Goal: Task Accomplishment & Management: Use online tool/utility

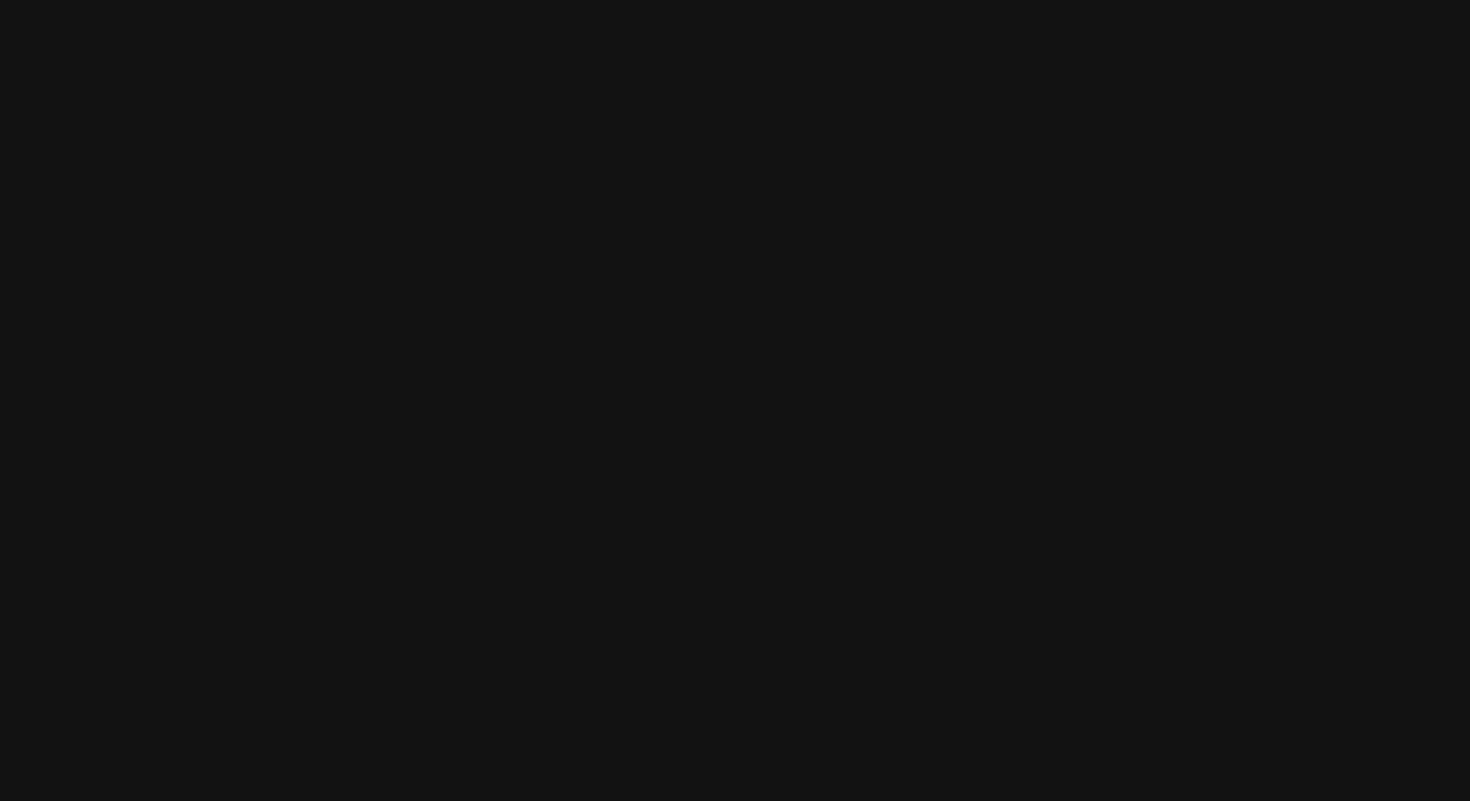
click at [746, 0] on html at bounding box center [735, 0] width 1470 height 0
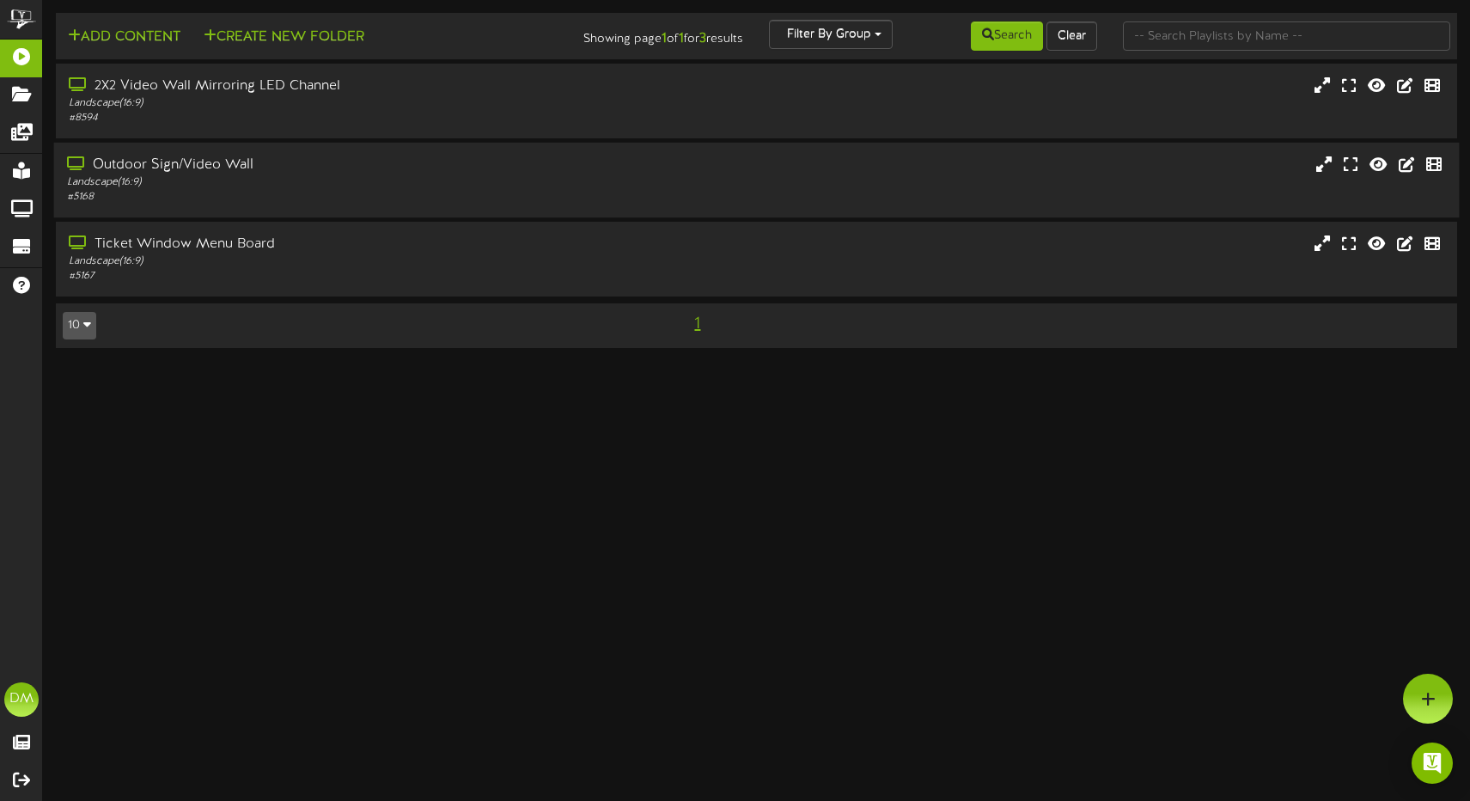
click at [125, 161] on div "Outdoor Sign/Video Wall" at bounding box center [347, 165] width 560 height 20
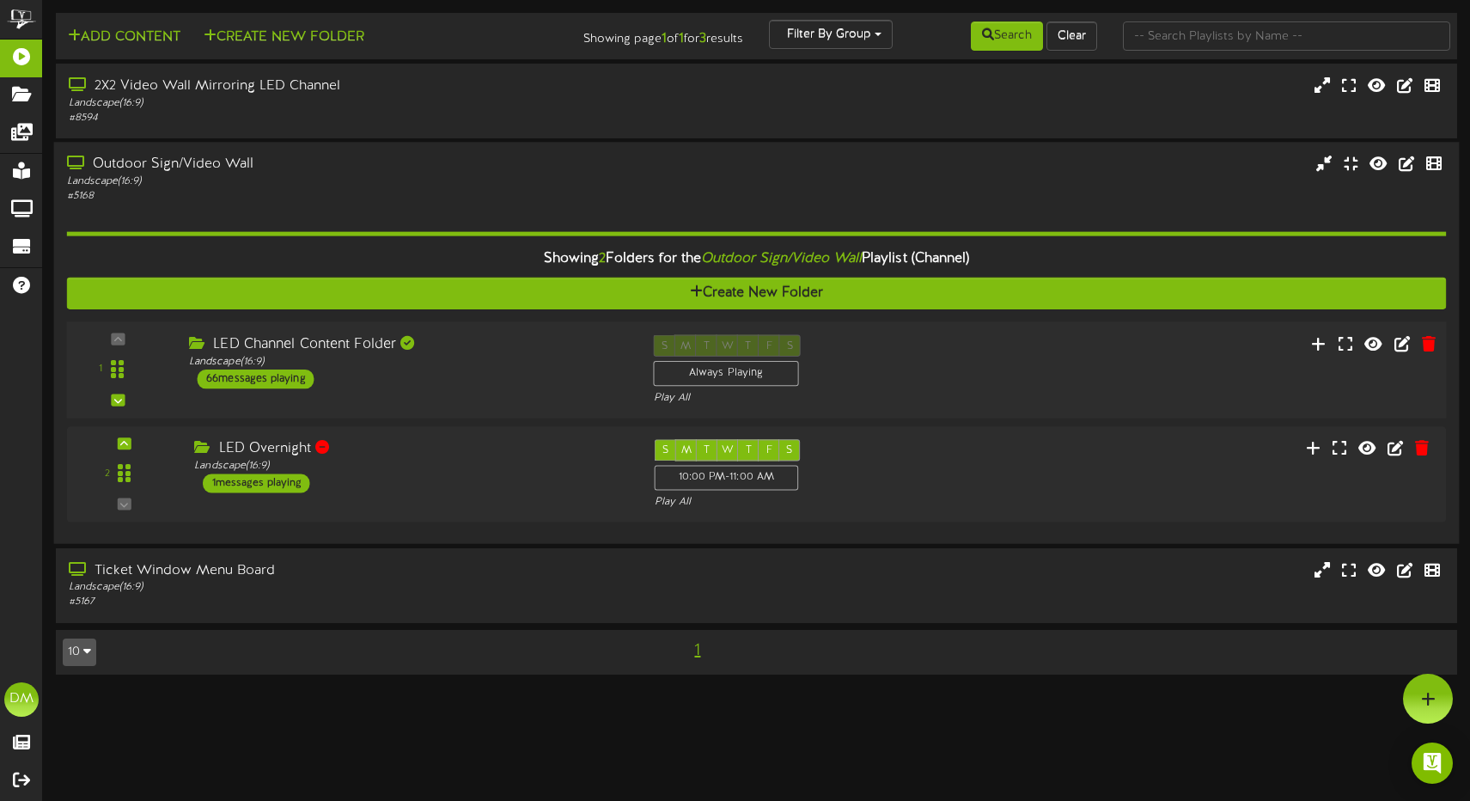
click at [469, 380] on div "LED Channel Content Folder Landscape ( 16:9 ) 66 messages playing" at bounding box center [408, 362] width 465 height 54
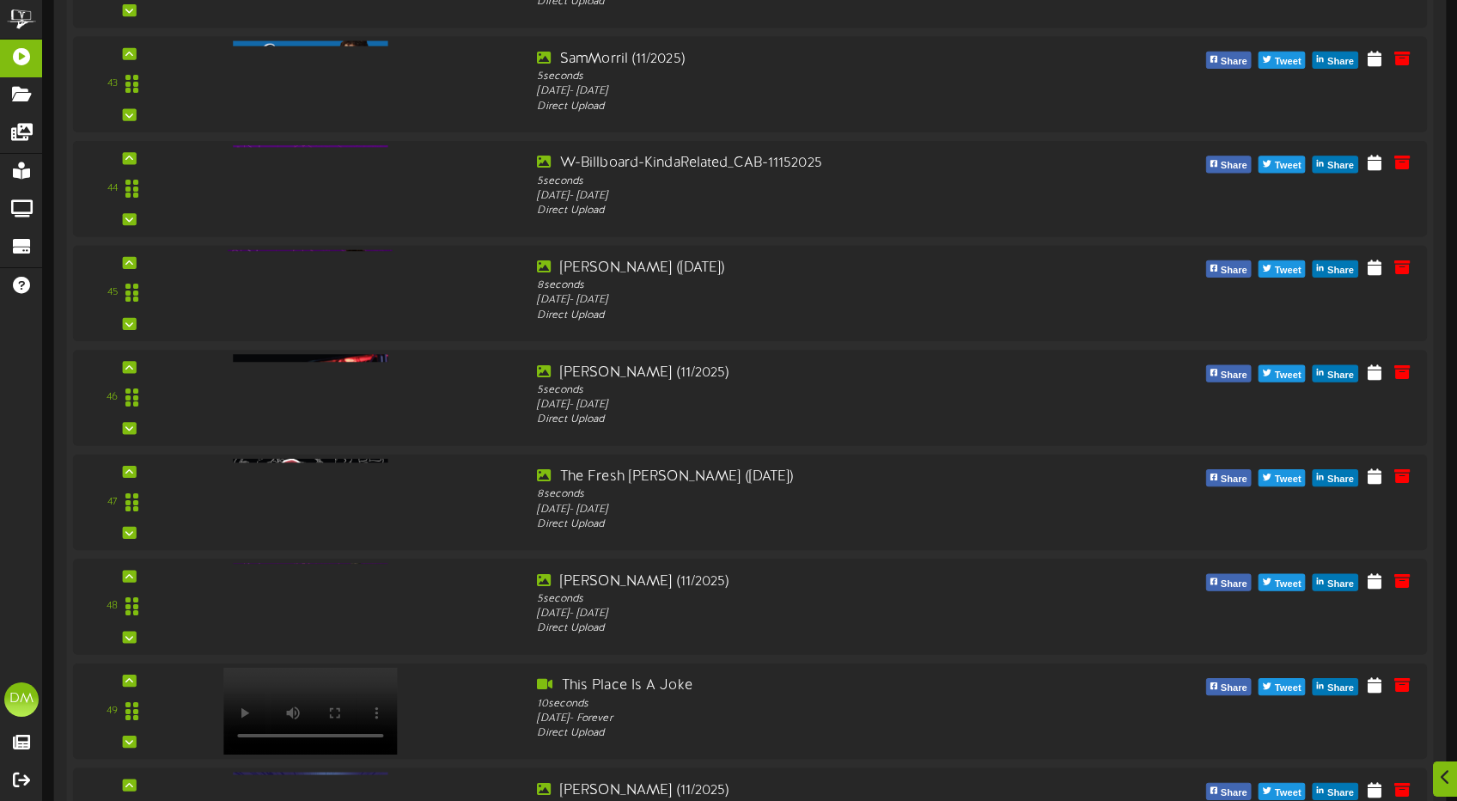
scroll to position [4819, 0]
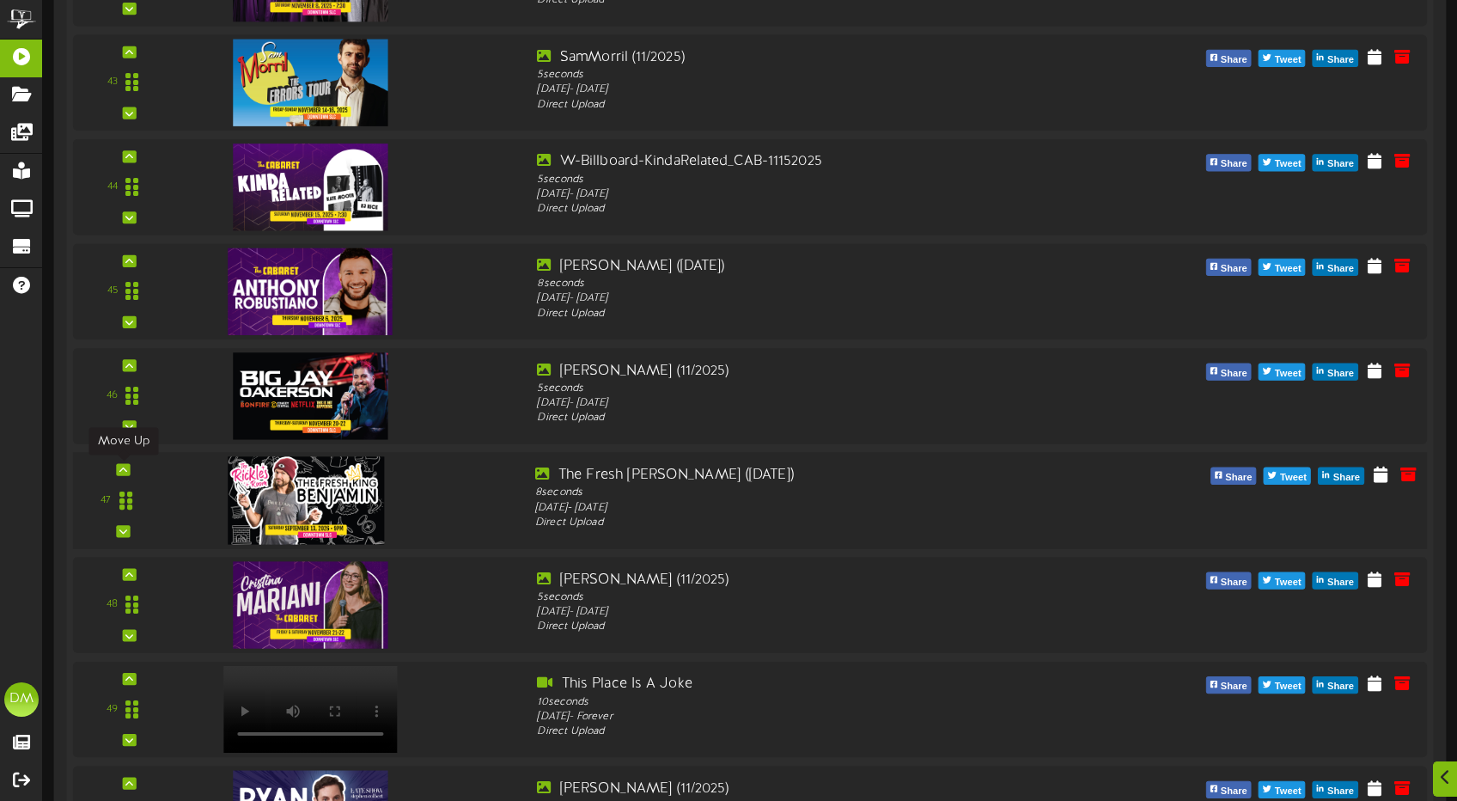
click at [124, 466] on icon at bounding box center [123, 469] width 8 height 9
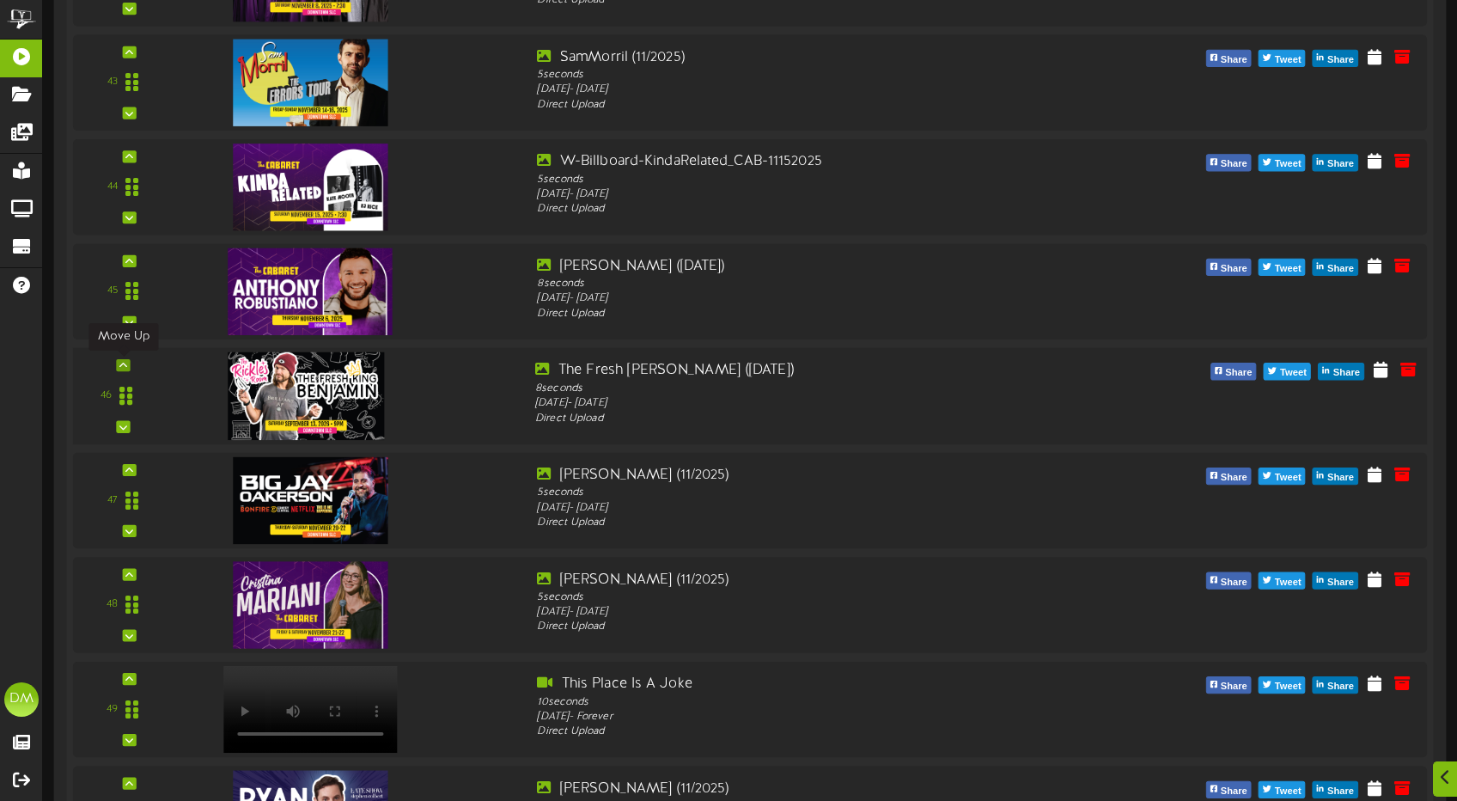
click at [127, 366] on div at bounding box center [123, 365] width 14 height 12
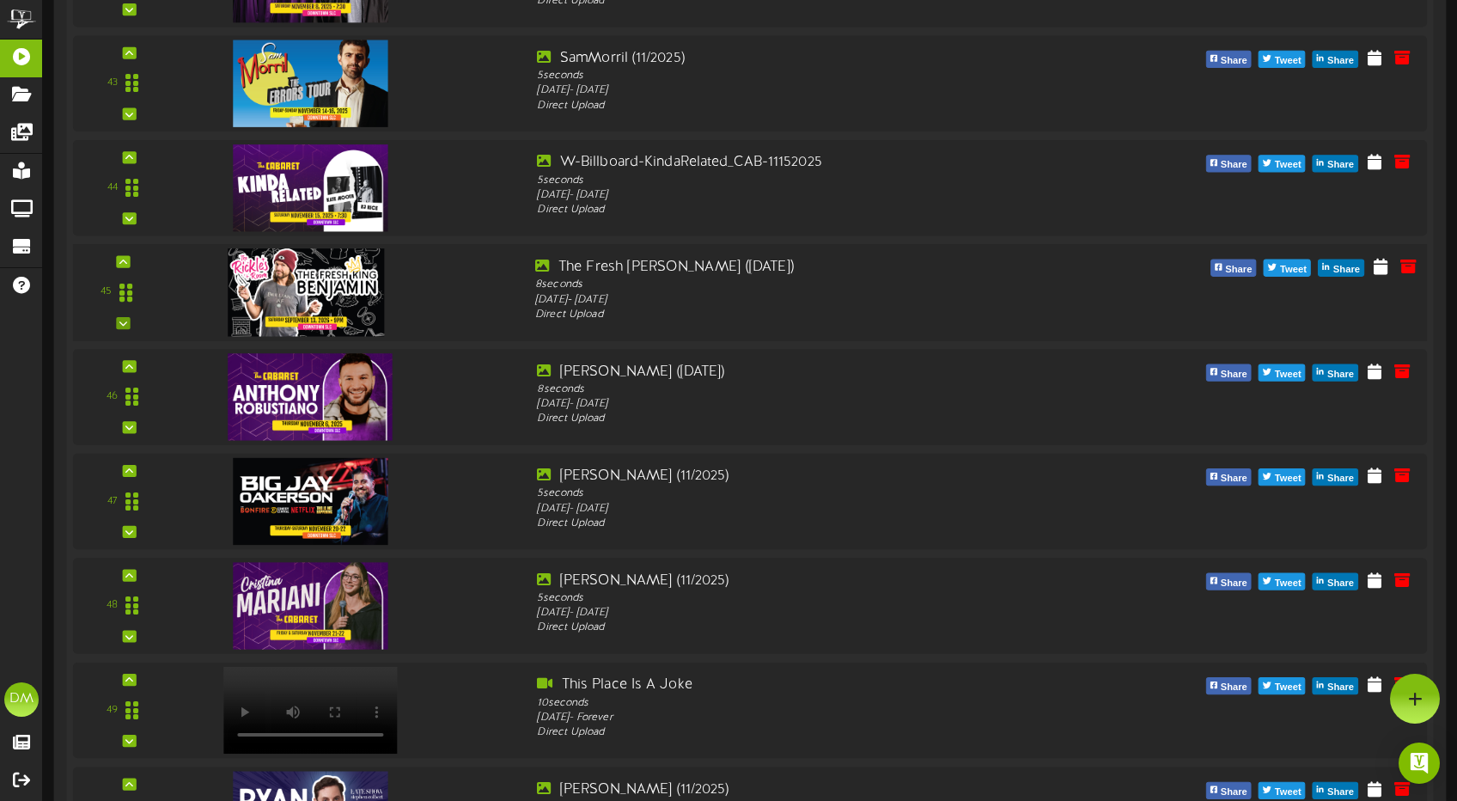
scroll to position [4771, 0]
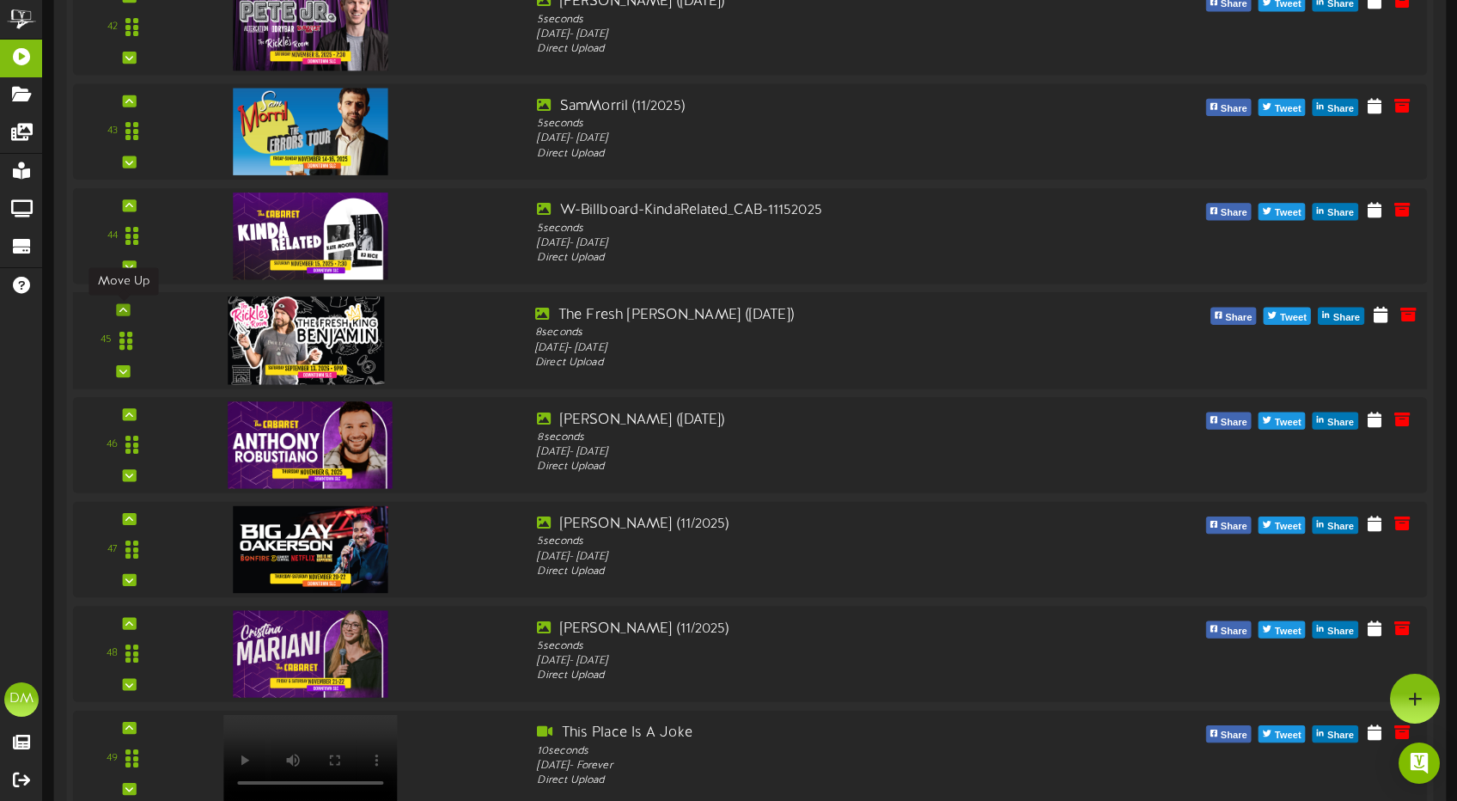
click at [123, 309] on icon at bounding box center [123, 309] width 8 height 9
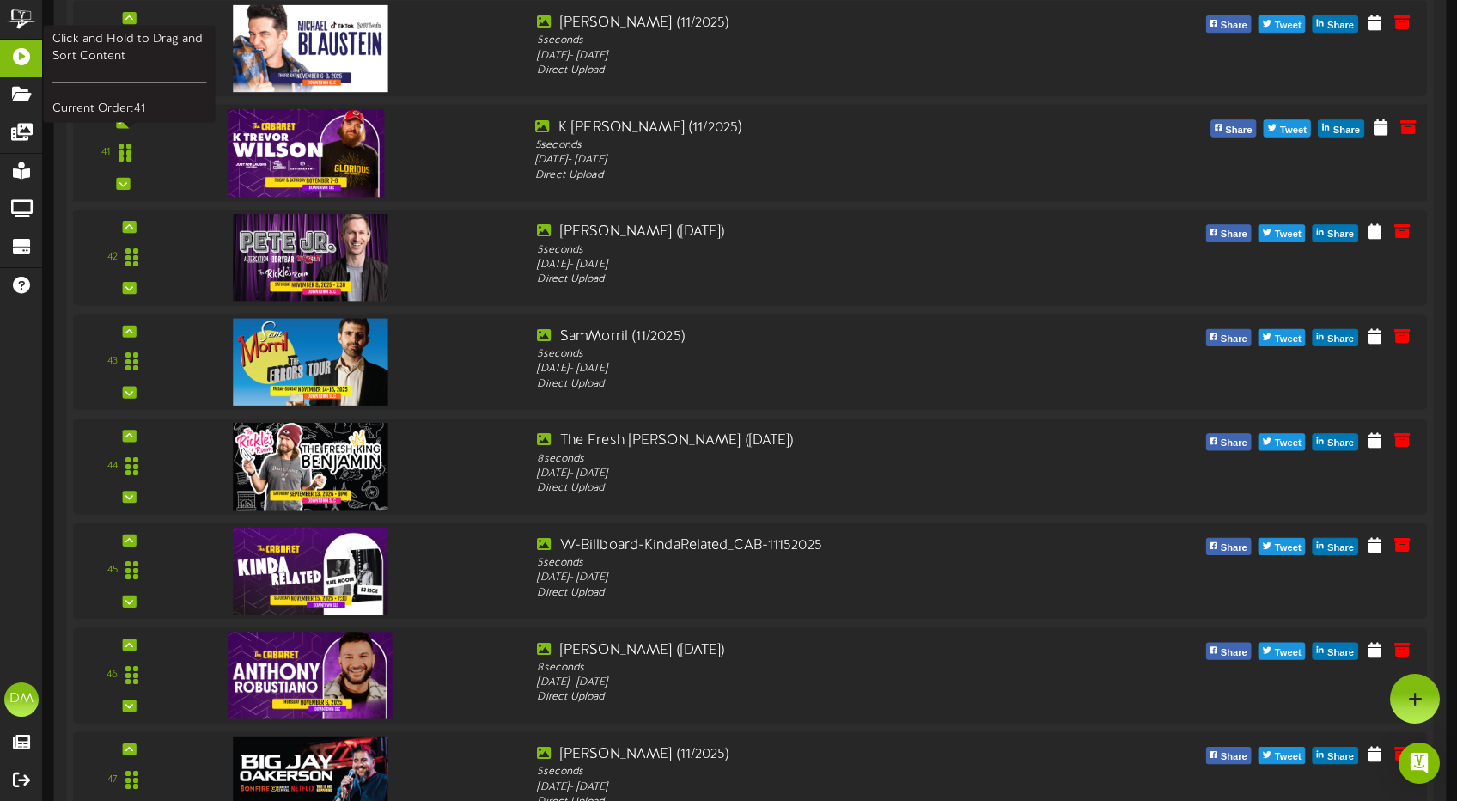
scroll to position [4341, 0]
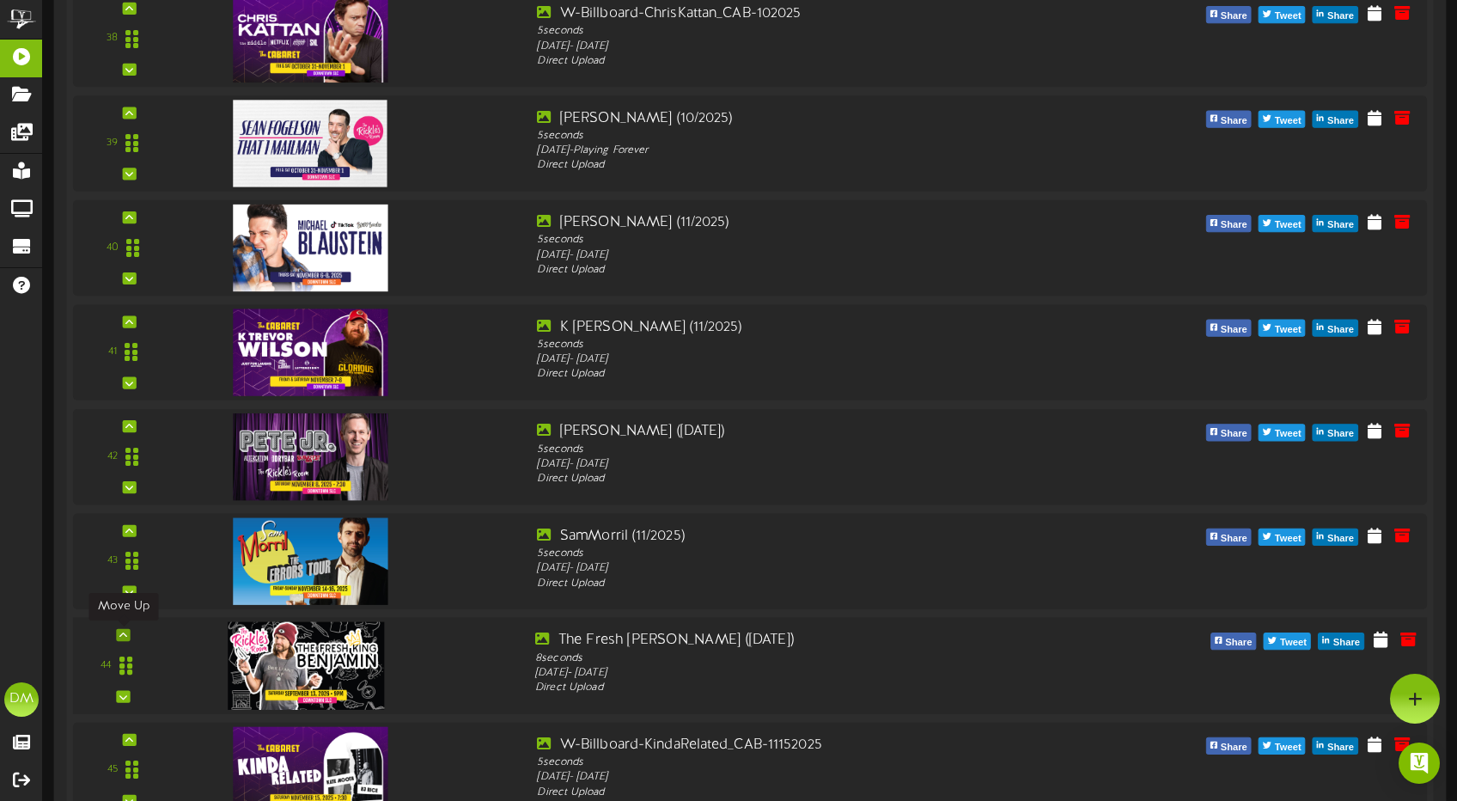
click at [123, 632] on icon at bounding box center [123, 634] width 8 height 9
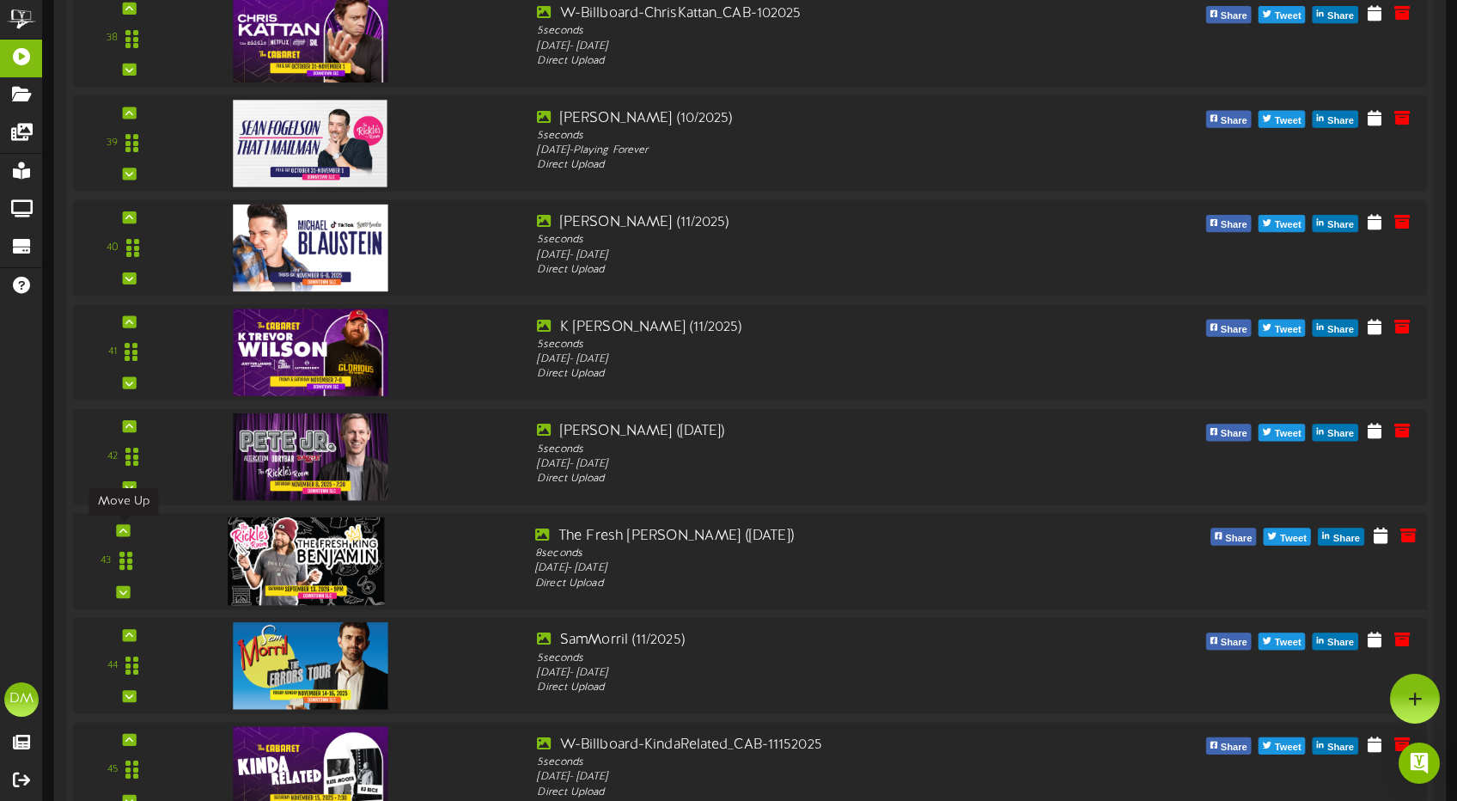
click at [125, 527] on icon at bounding box center [123, 530] width 8 height 9
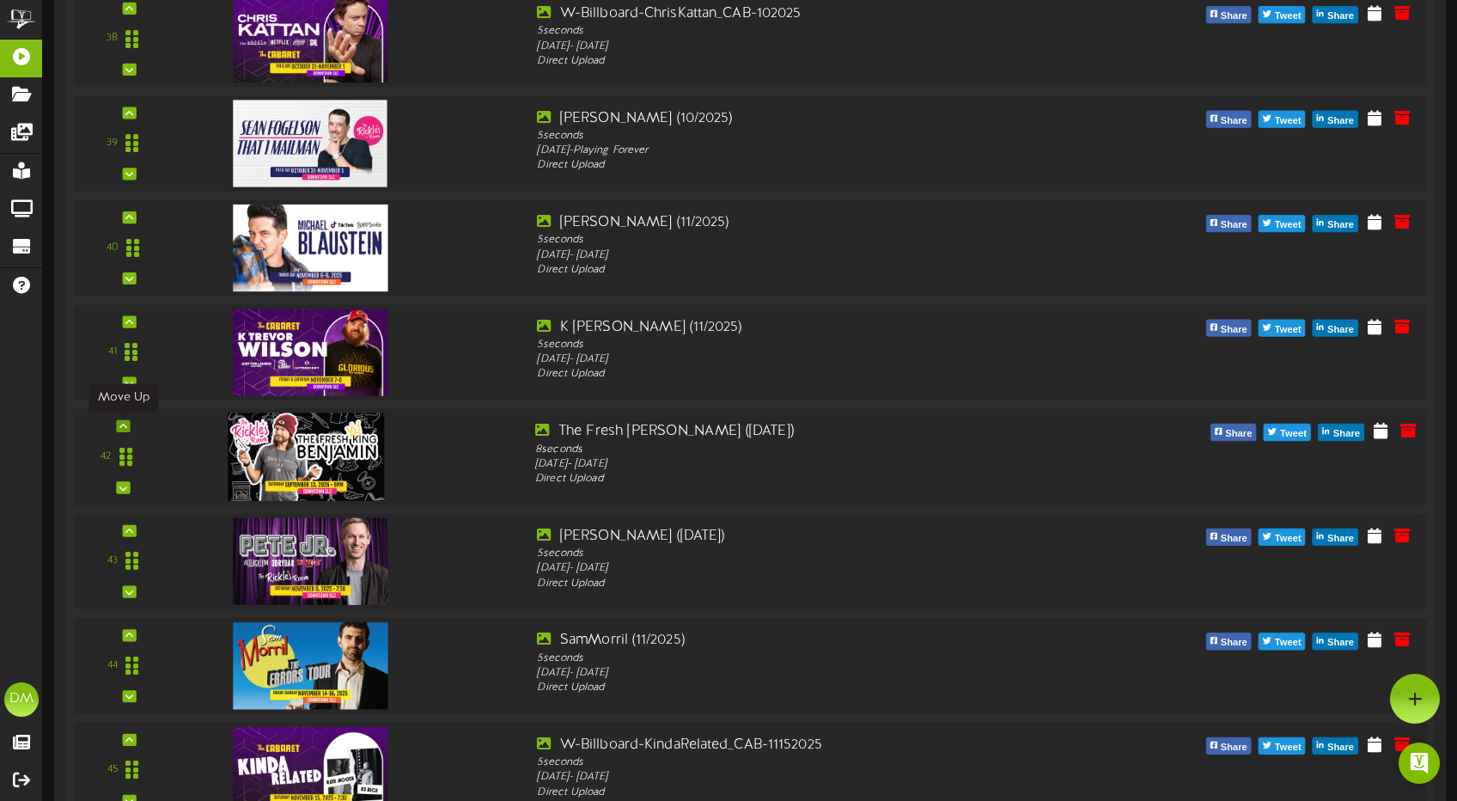
click at [128, 426] on div at bounding box center [123, 426] width 14 height 12
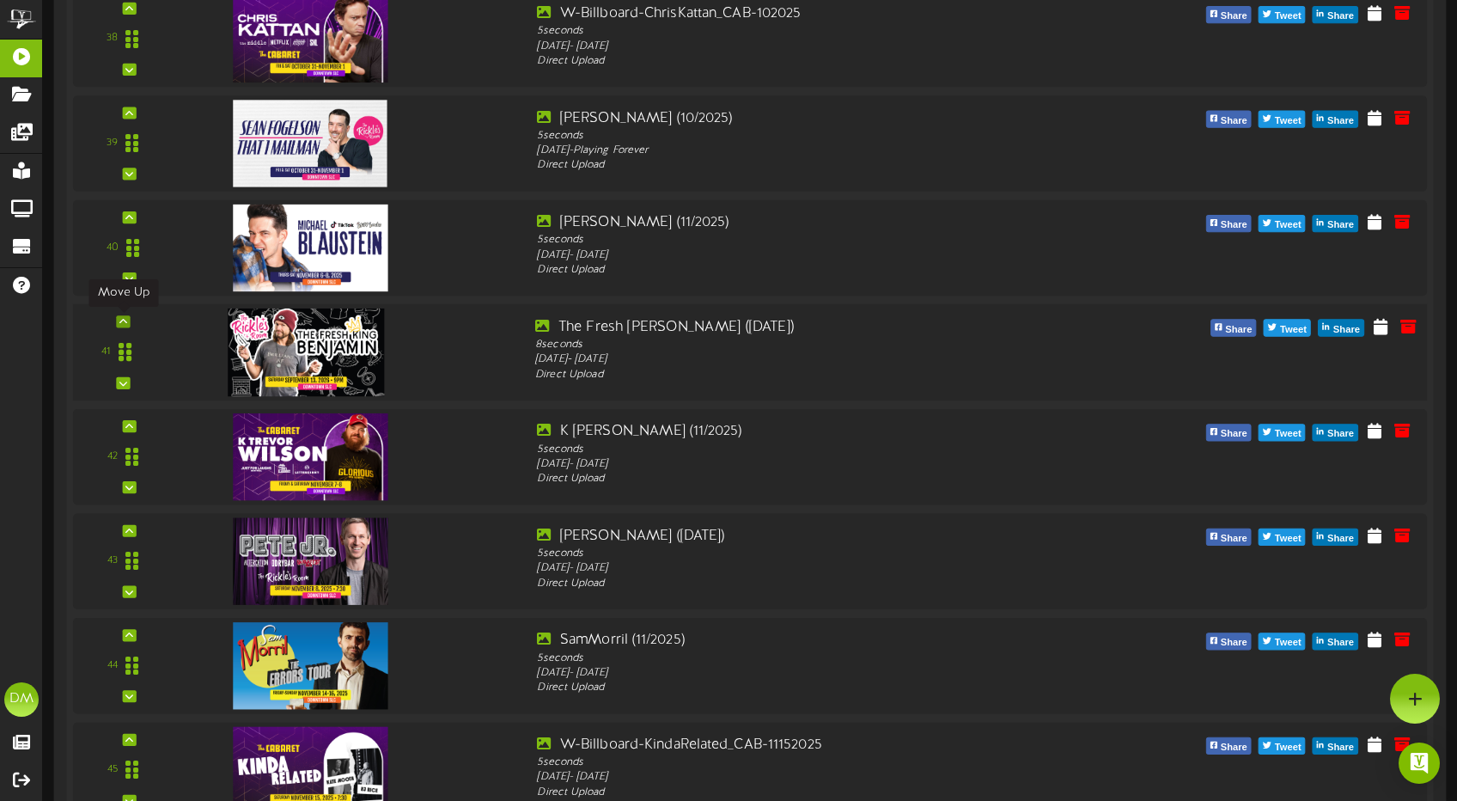
click at [123, 323] on icon at bounding box center [123, 321] width 8 height 9
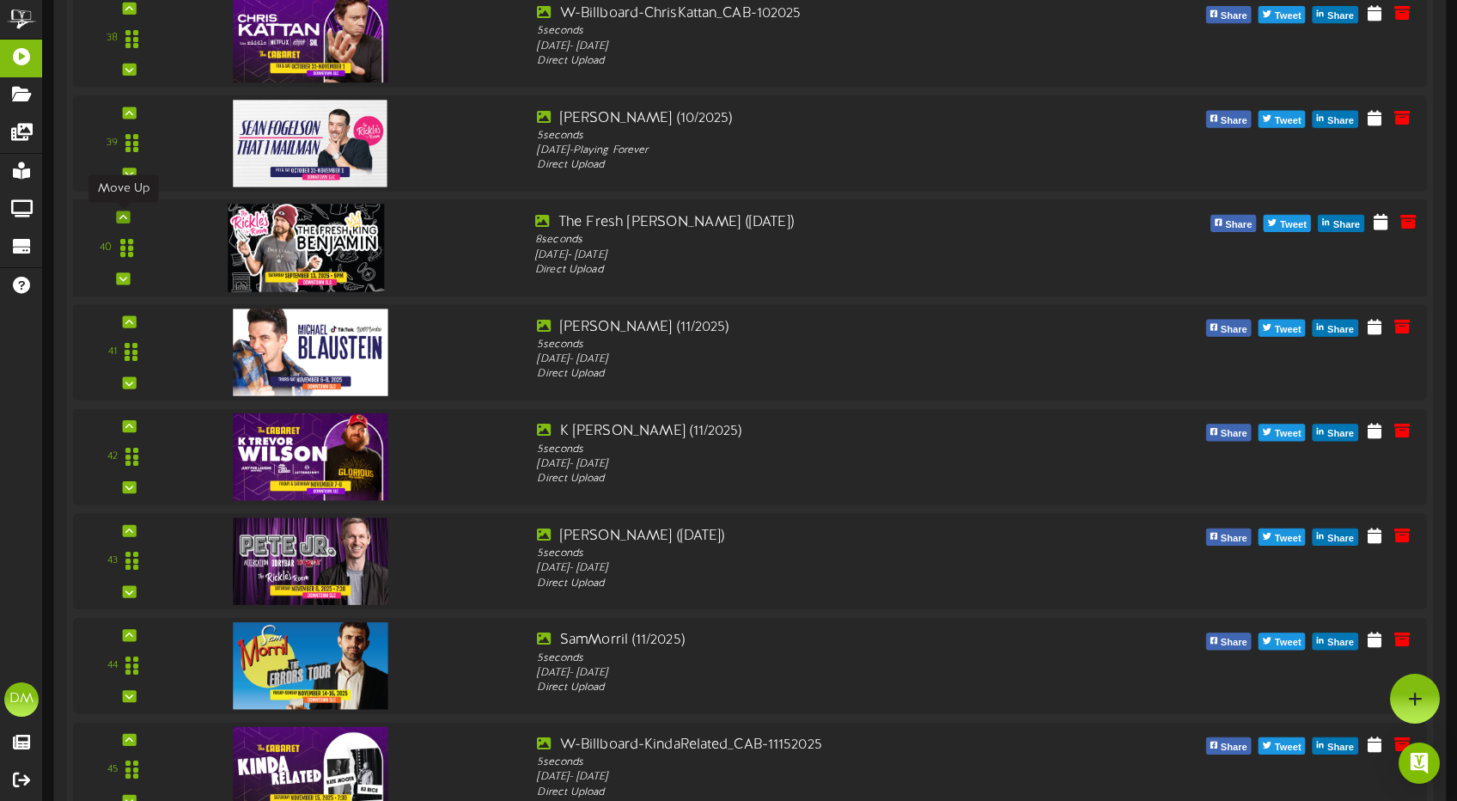
click at [127, 216] on div at bounding box center [123, 216] width 14 height 12
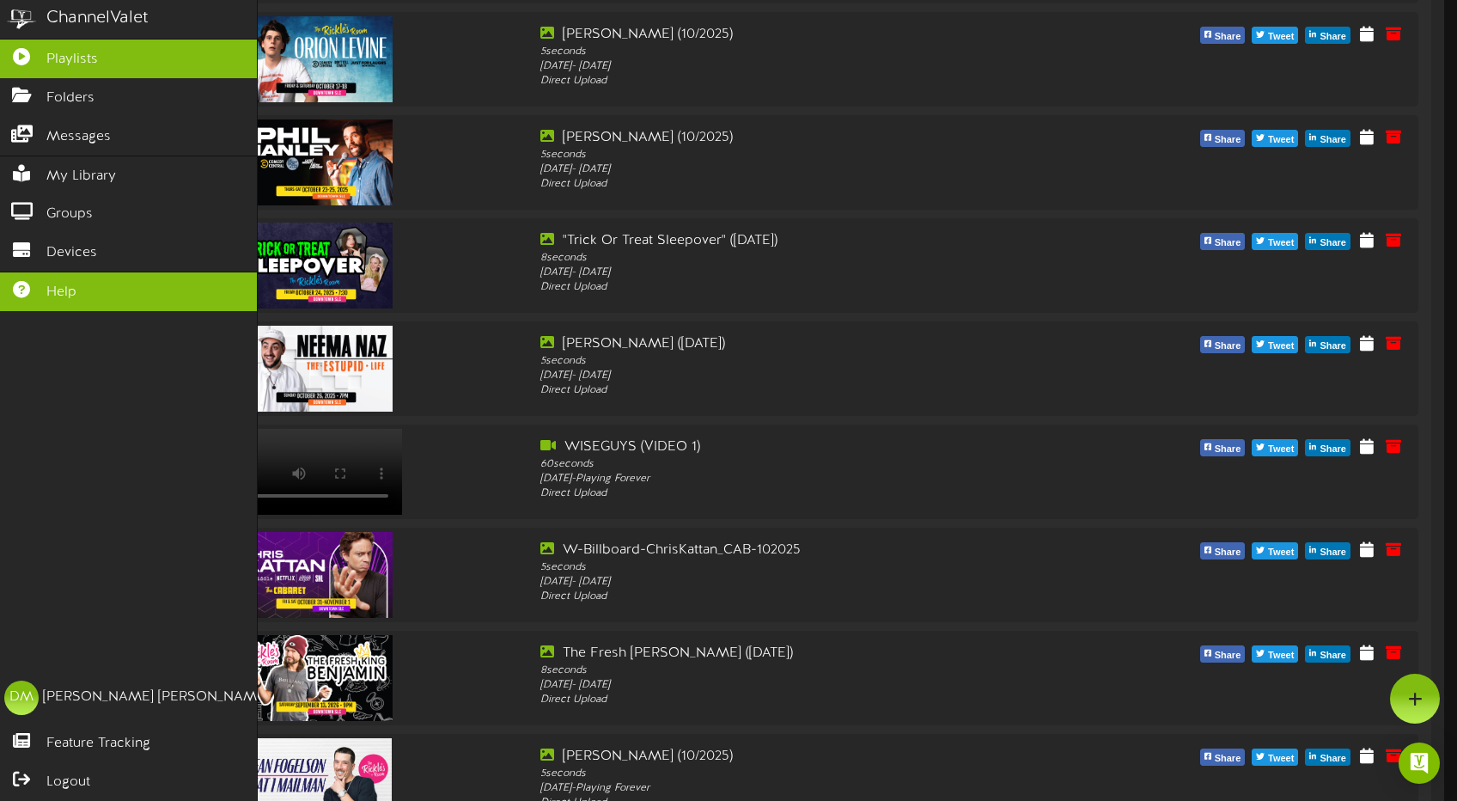
scroll to position [3793, 0]
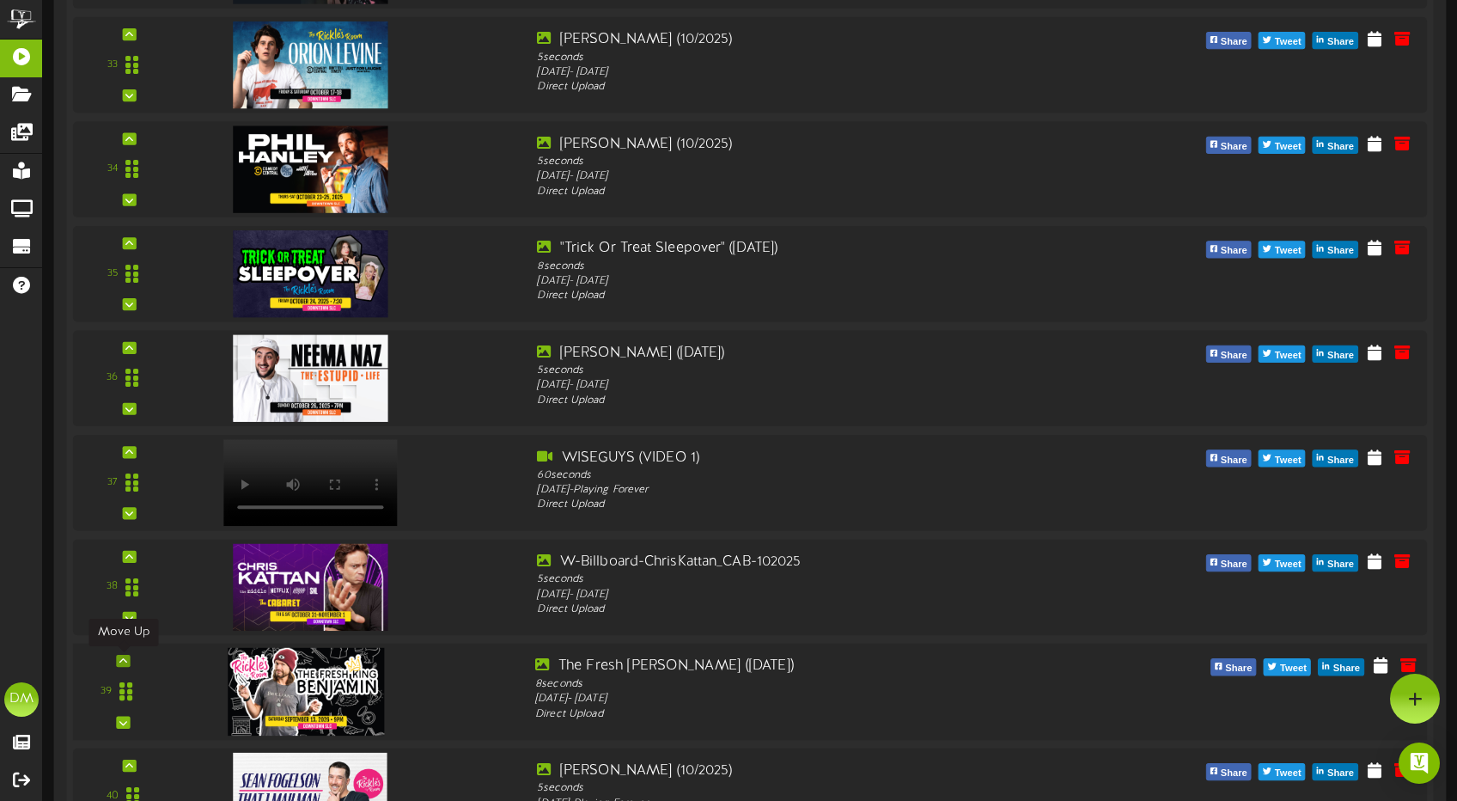
click at [126, 657] on icon at bounding box center [123, 660] width 8 height 9
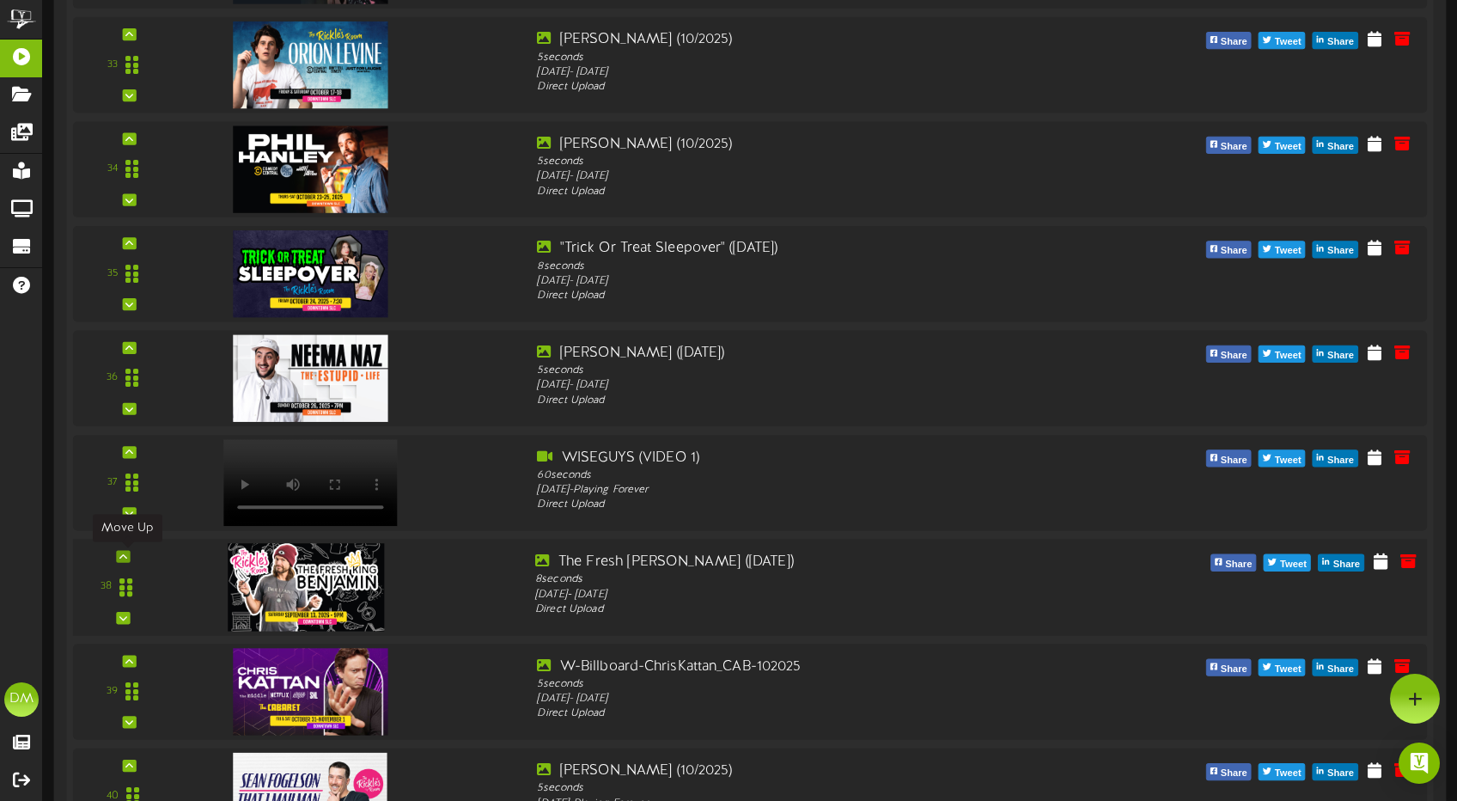
click at [127, 553] on div at bounding box center [123, 556] width 14 height 12
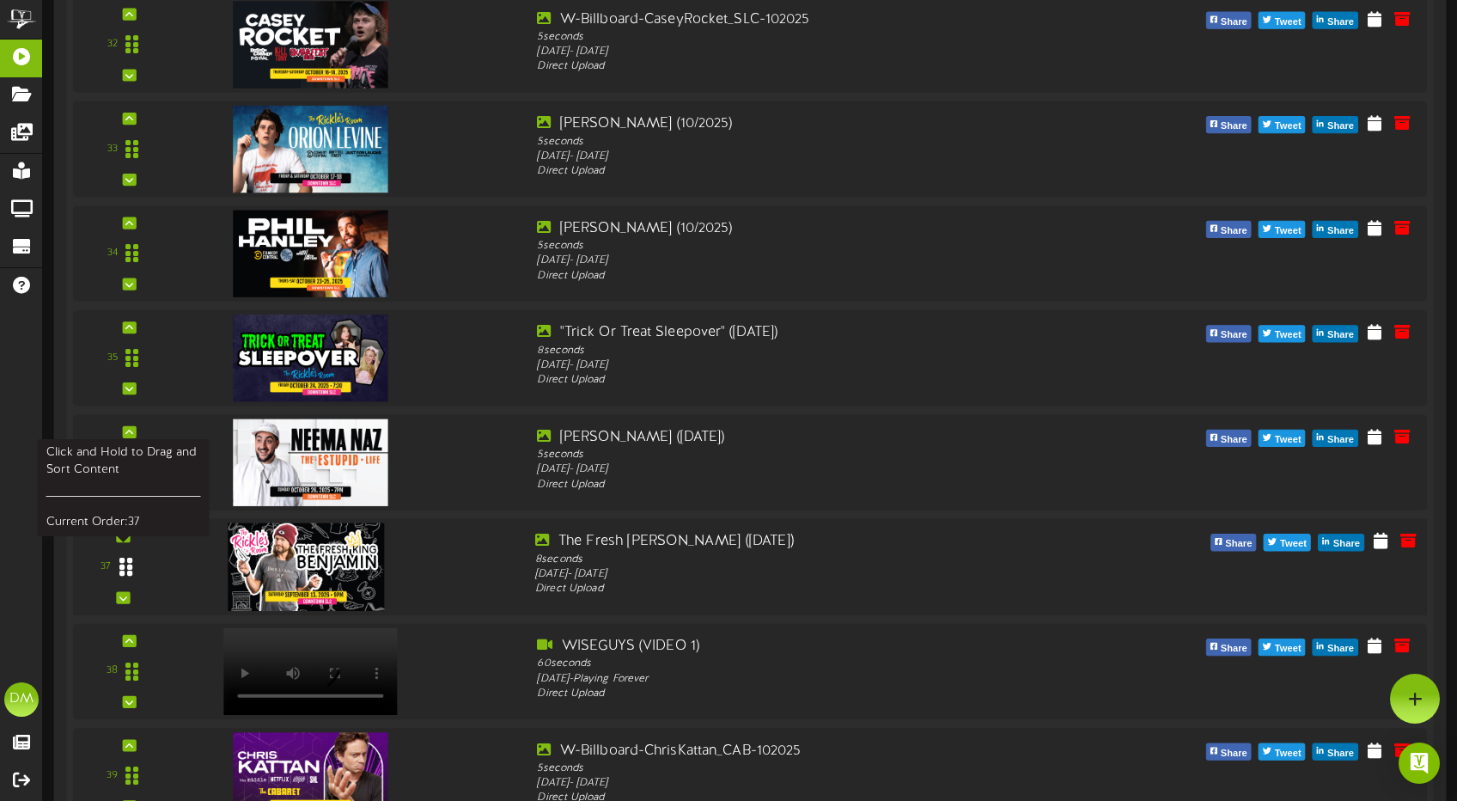
scroll to position [3567, 0]
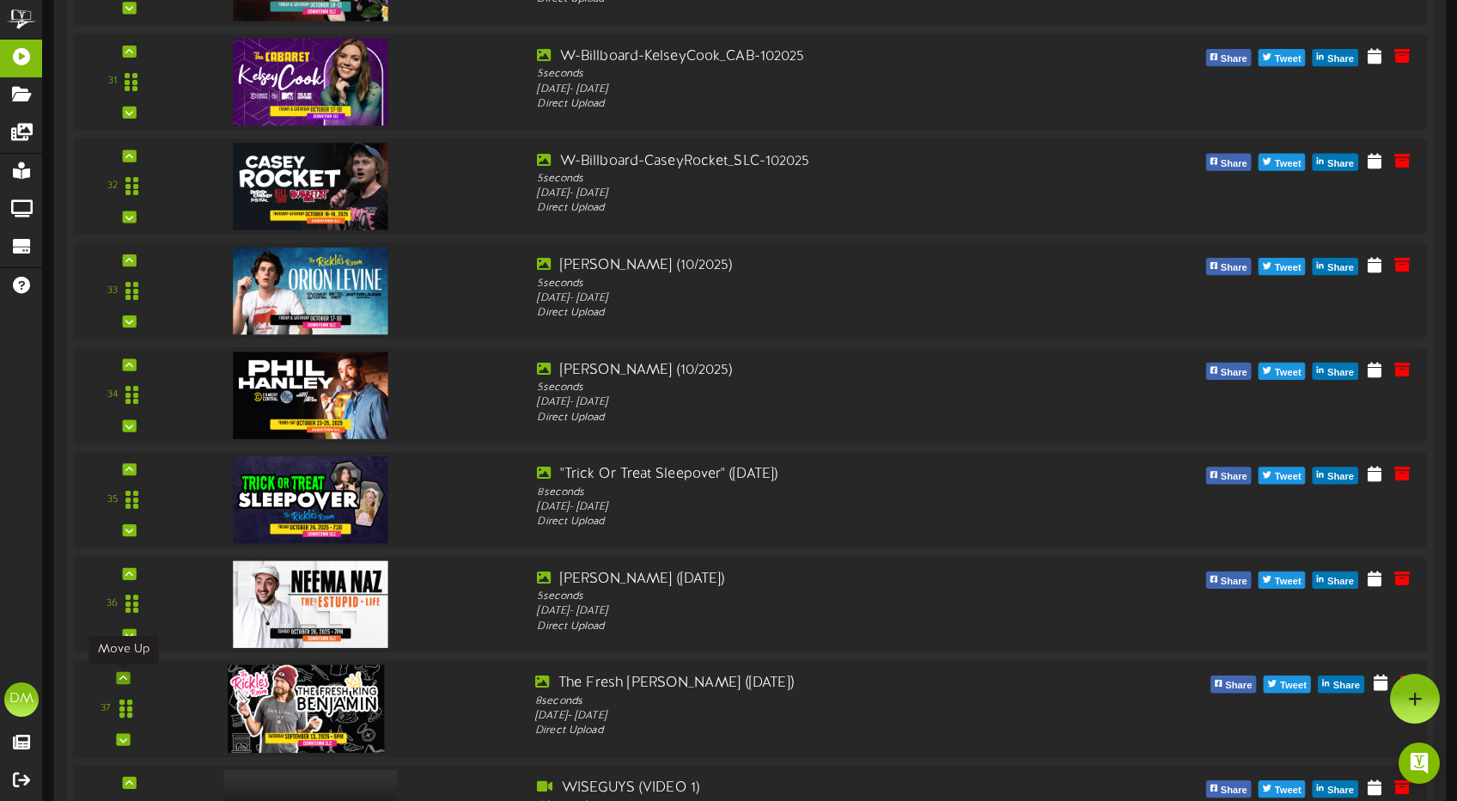
click at [124, 677] on icon at bounding box center [123, 677] width 8 height 9
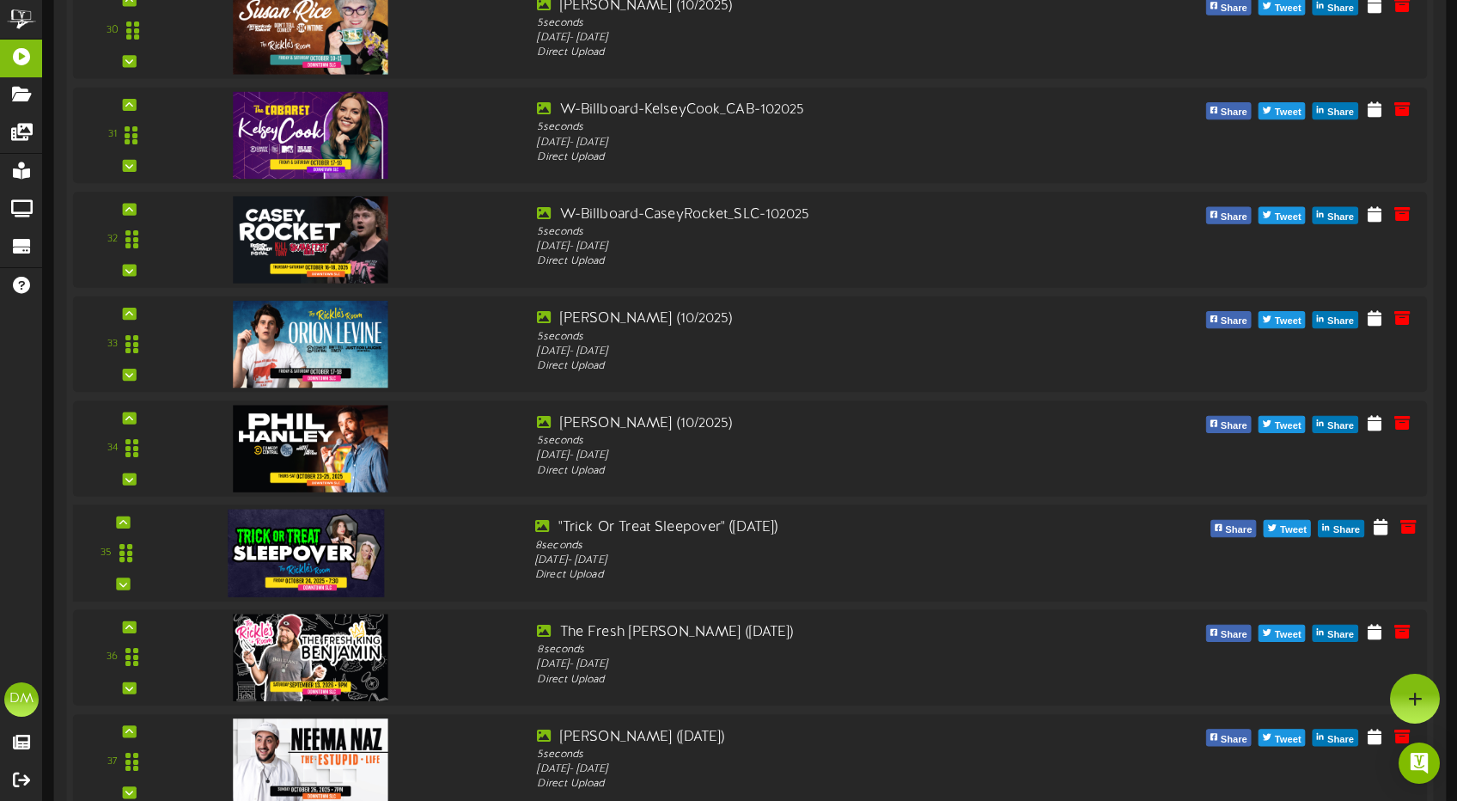
scroll to position [3472, 0]
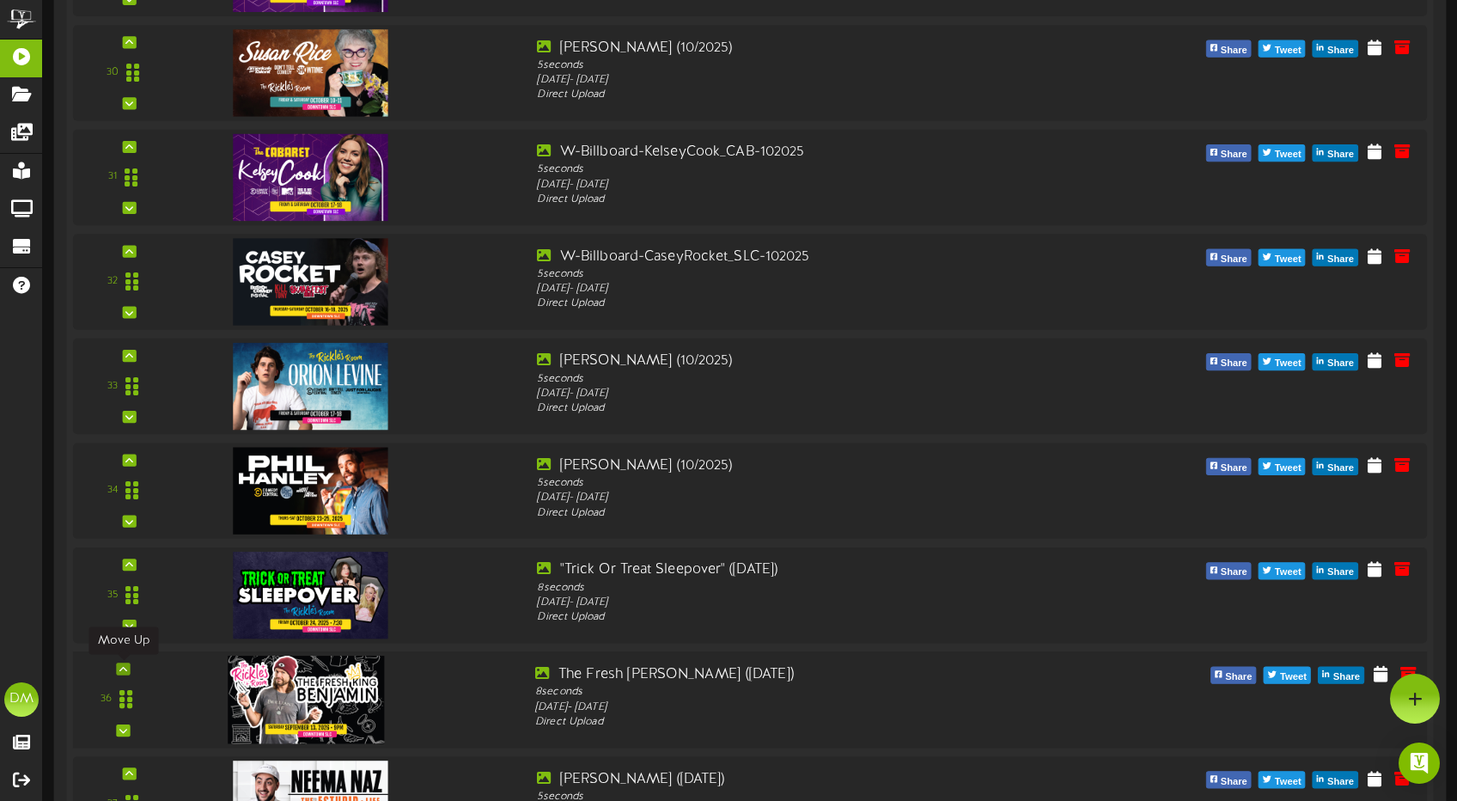
click at [125, 664] on icon at bounding box center [123, 668] width 8 height 9
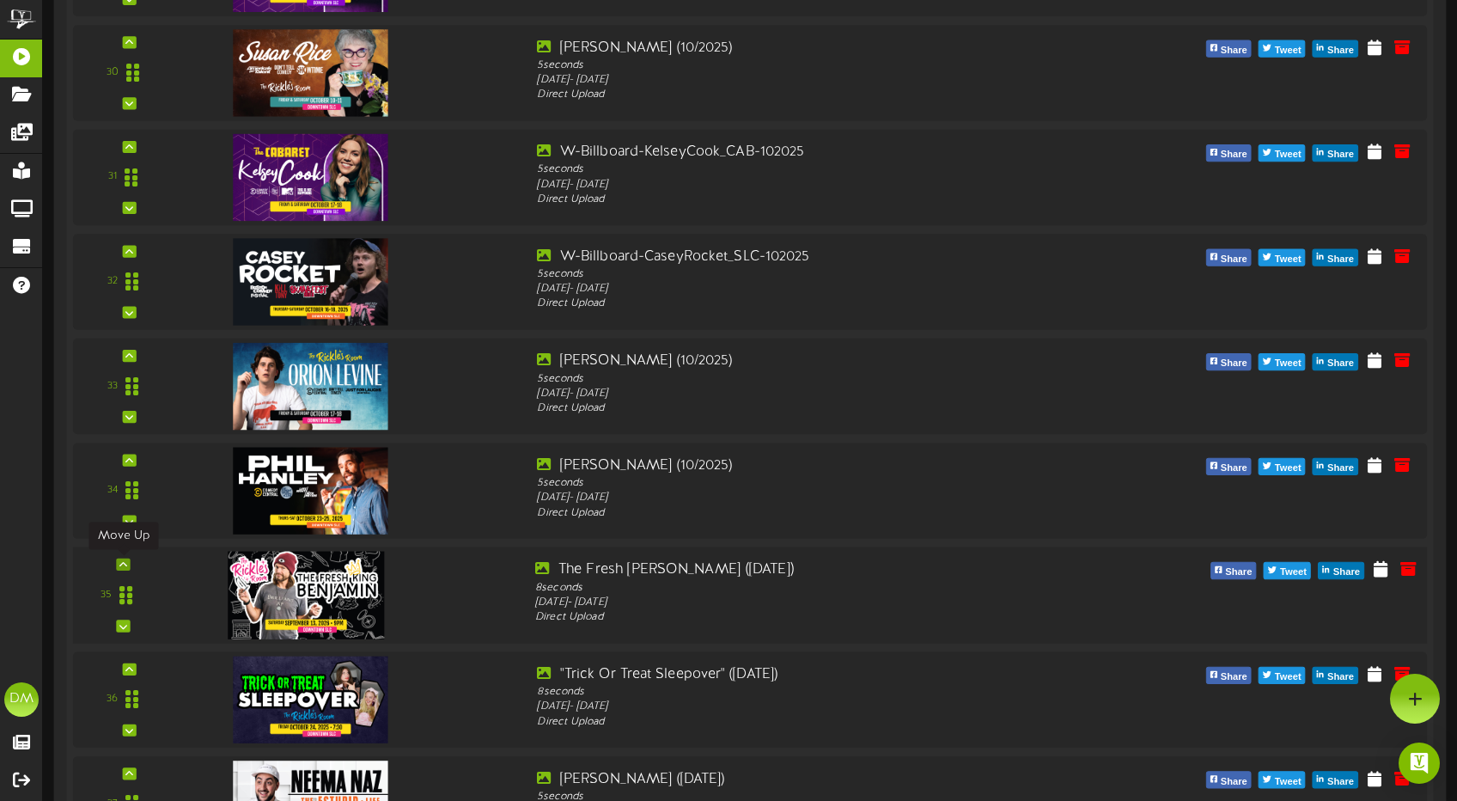
click at [123, 563] on icon at bounding box center [123, 564] width 8 height 9
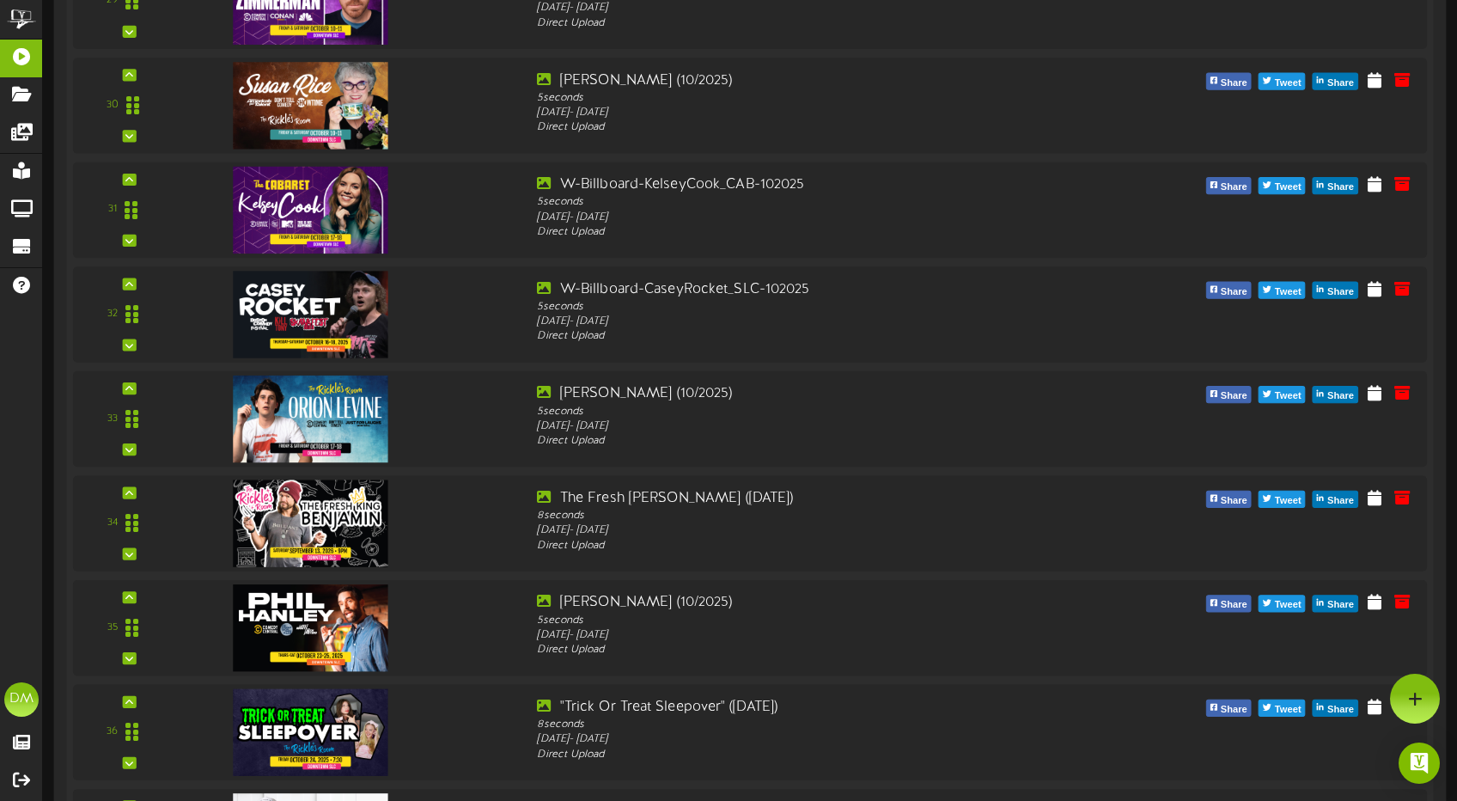
scroll to position [3437, 0]
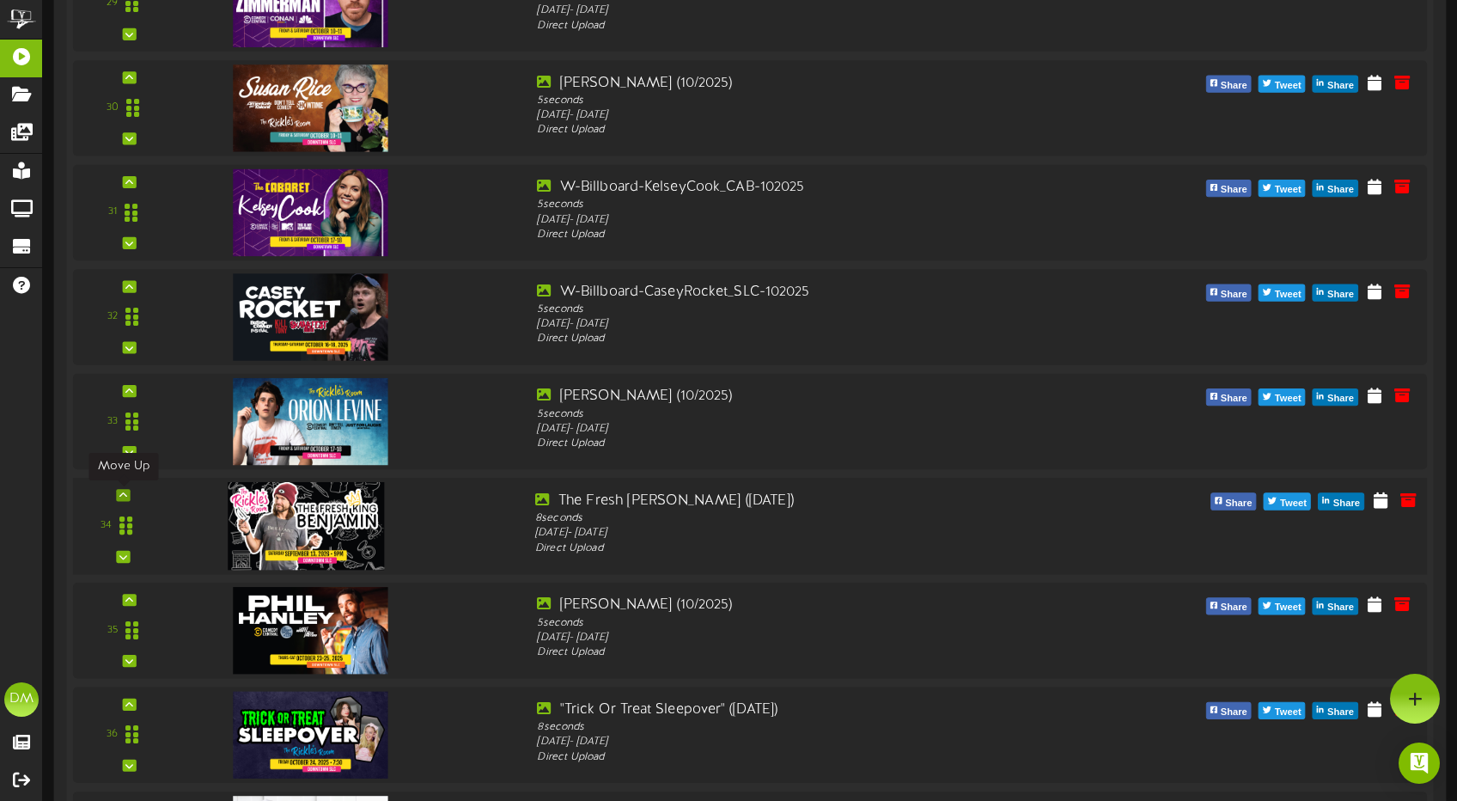
click at [124, 491] on icon at bounding box center [123, 494] width 8 height 9
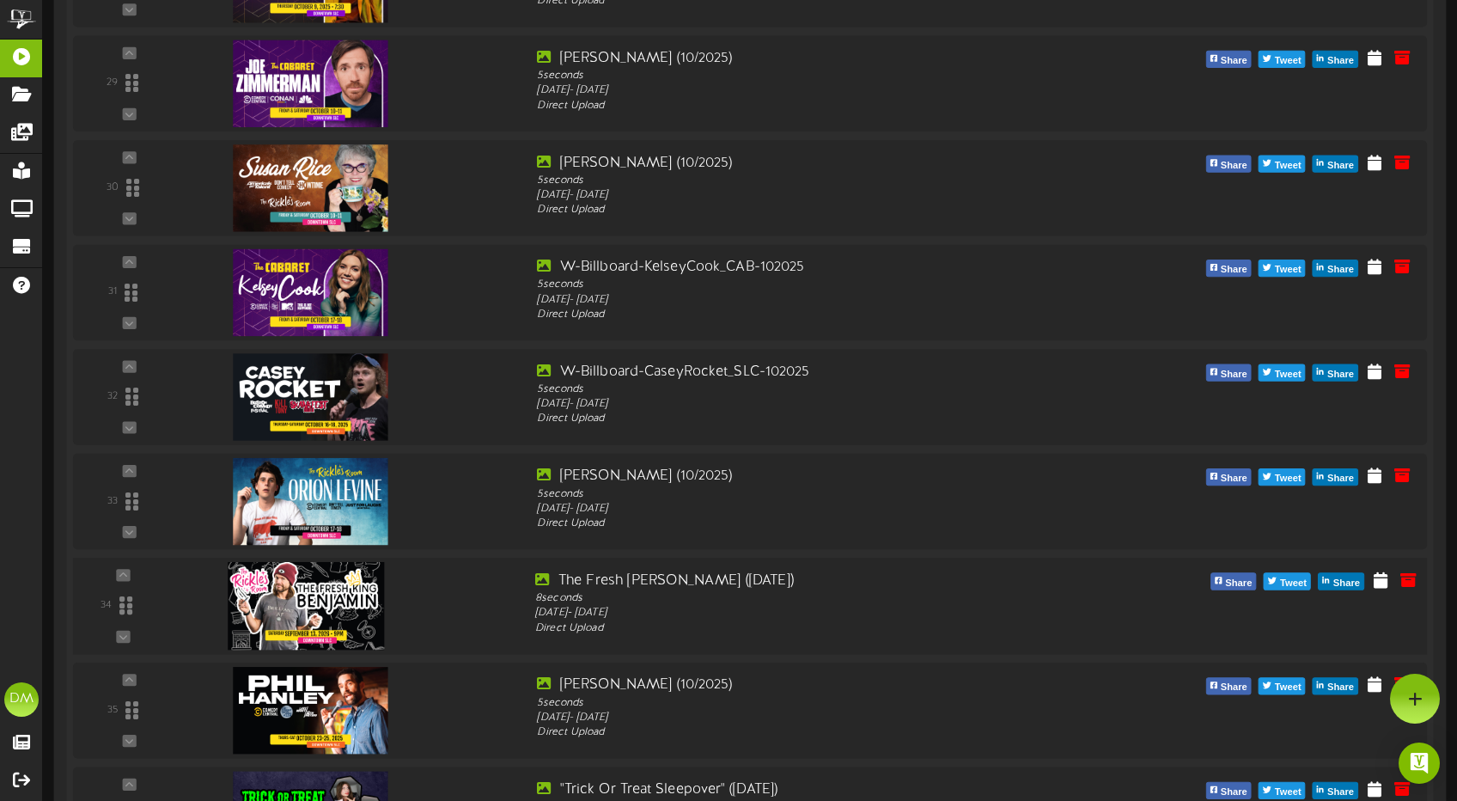
scroll to position [3328, 0]
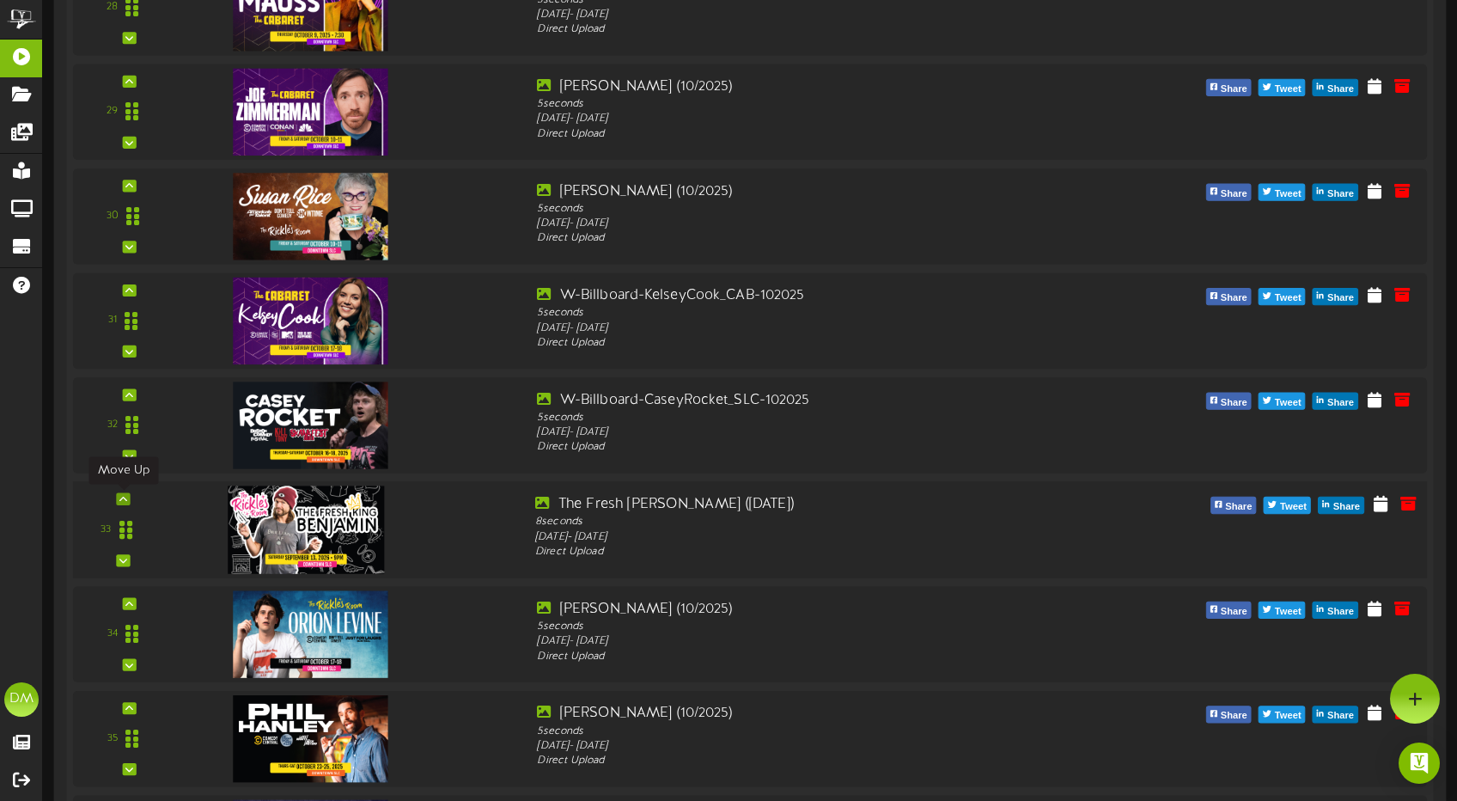
click at [122, 496] on icon at bounding box center [123, 499] width 8 height 9
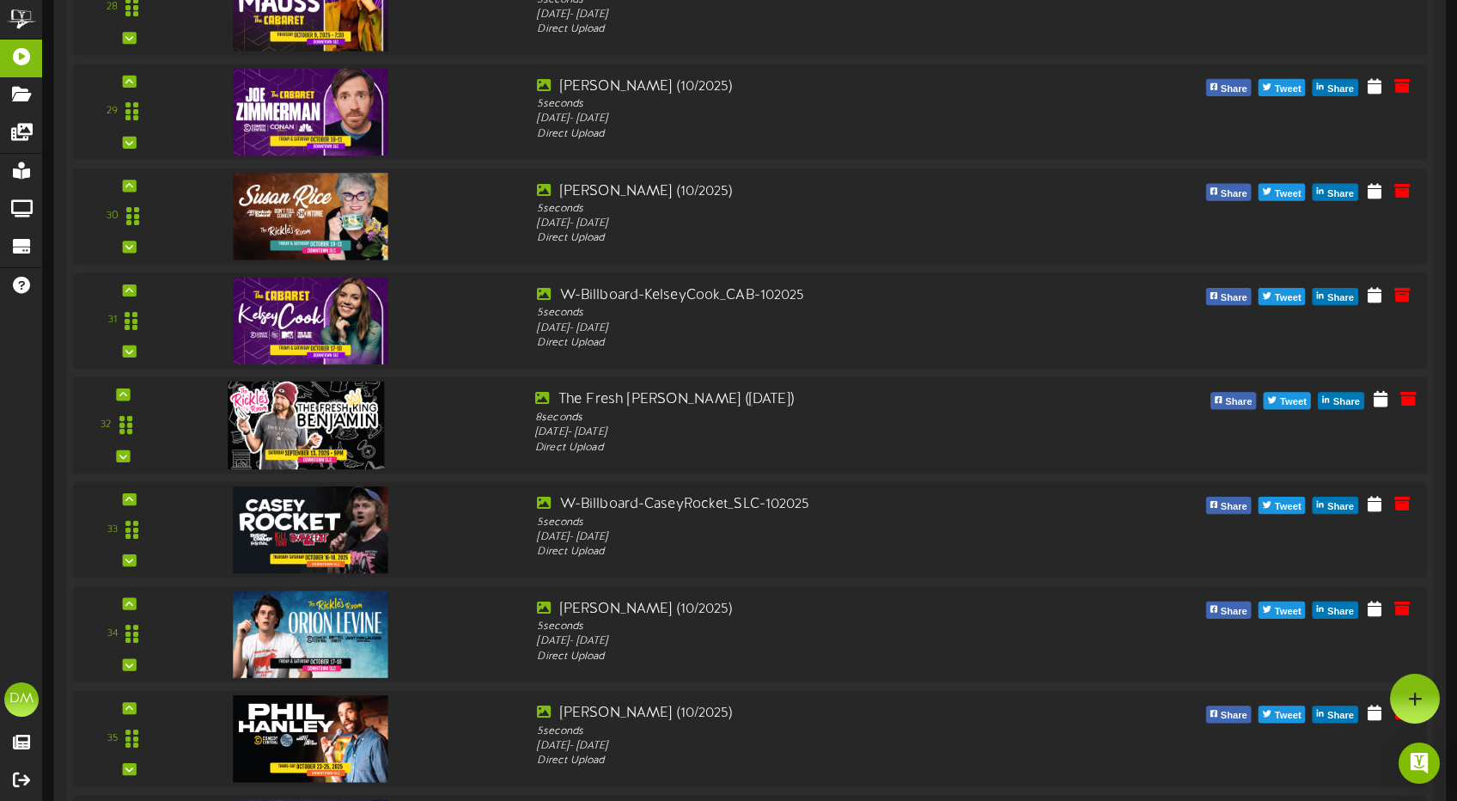
scroll to position [3221, 0]
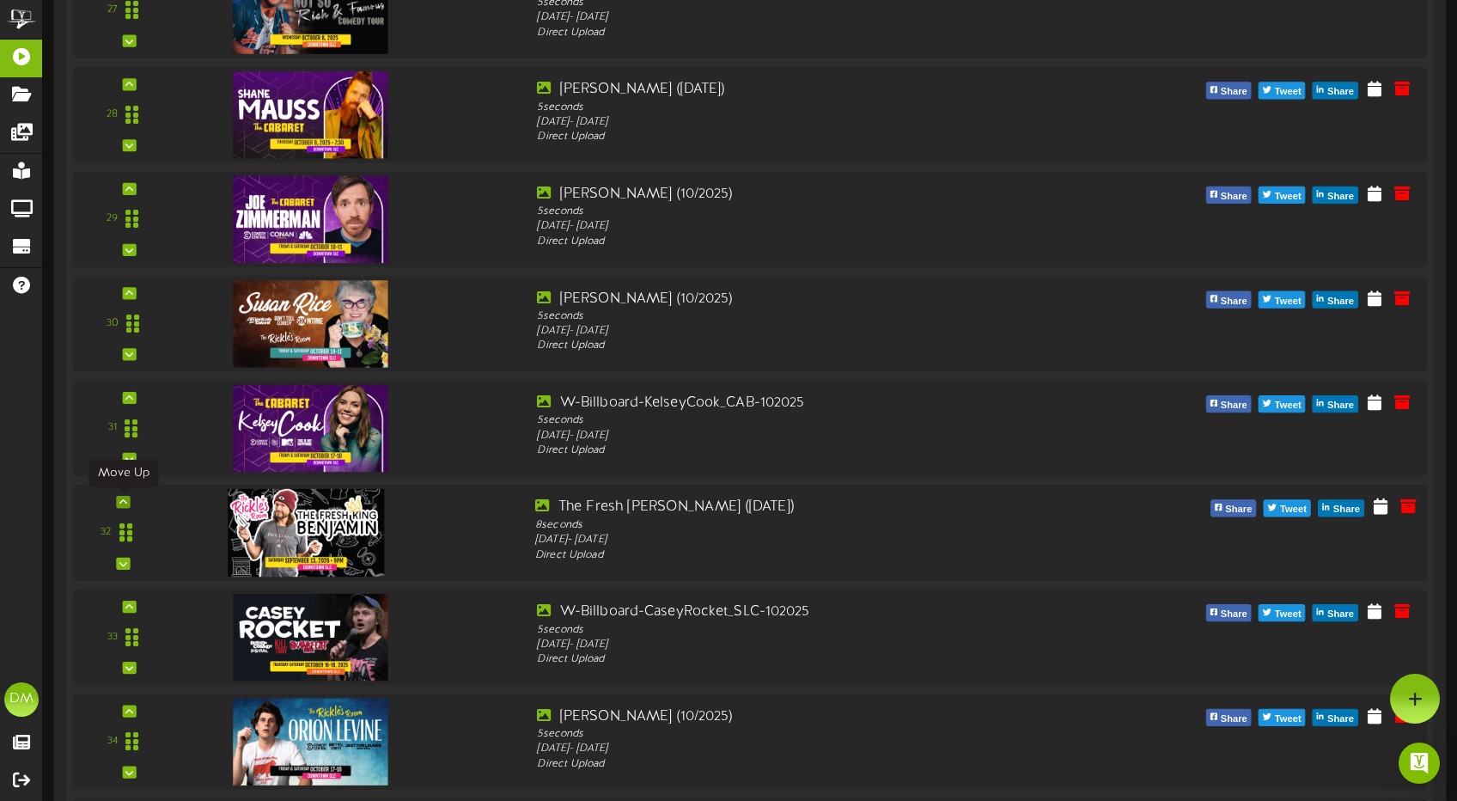
click at [125, 501] on icon at bounding box center [123, 501] width 8 height 9
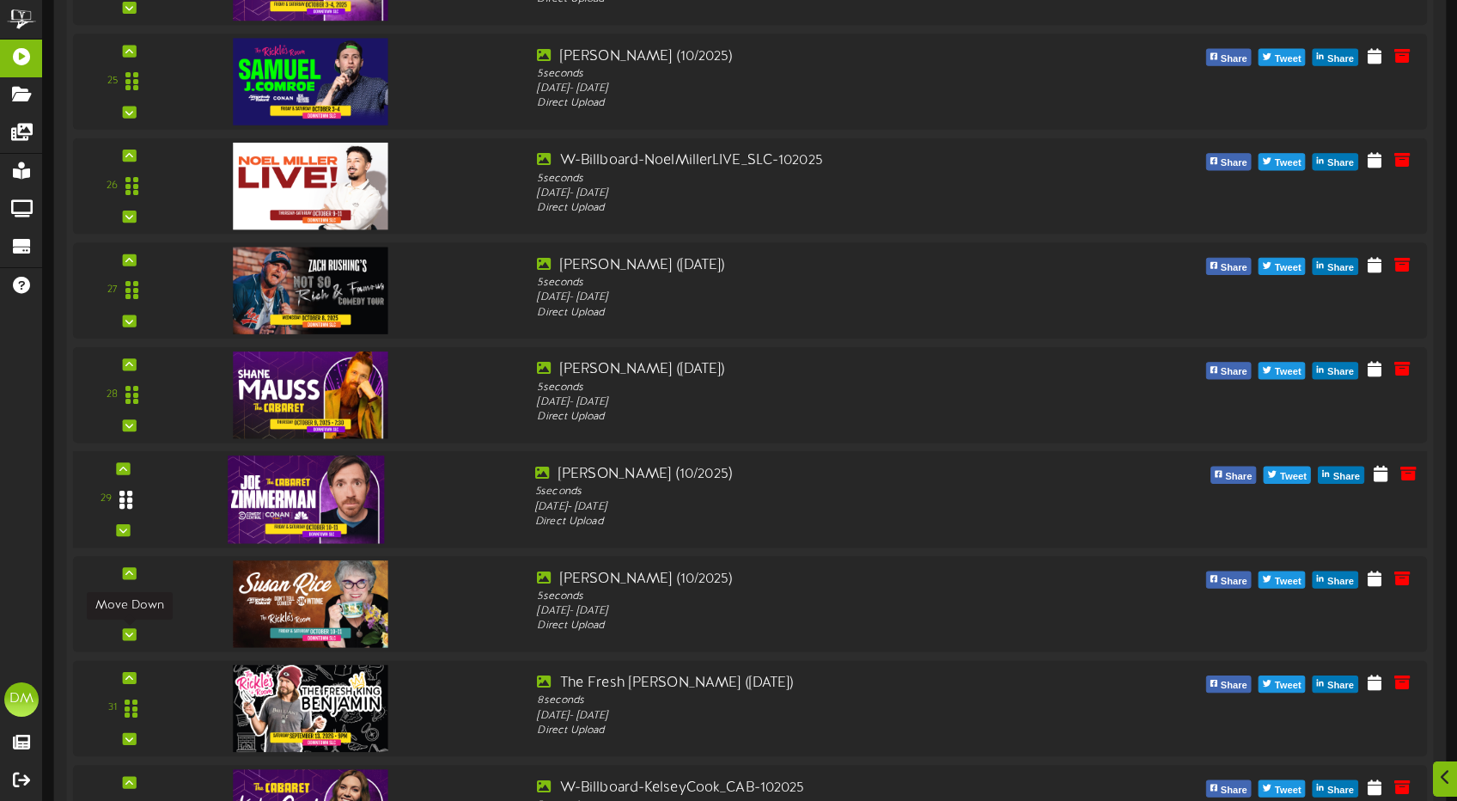
scroll to position [3080, 0]
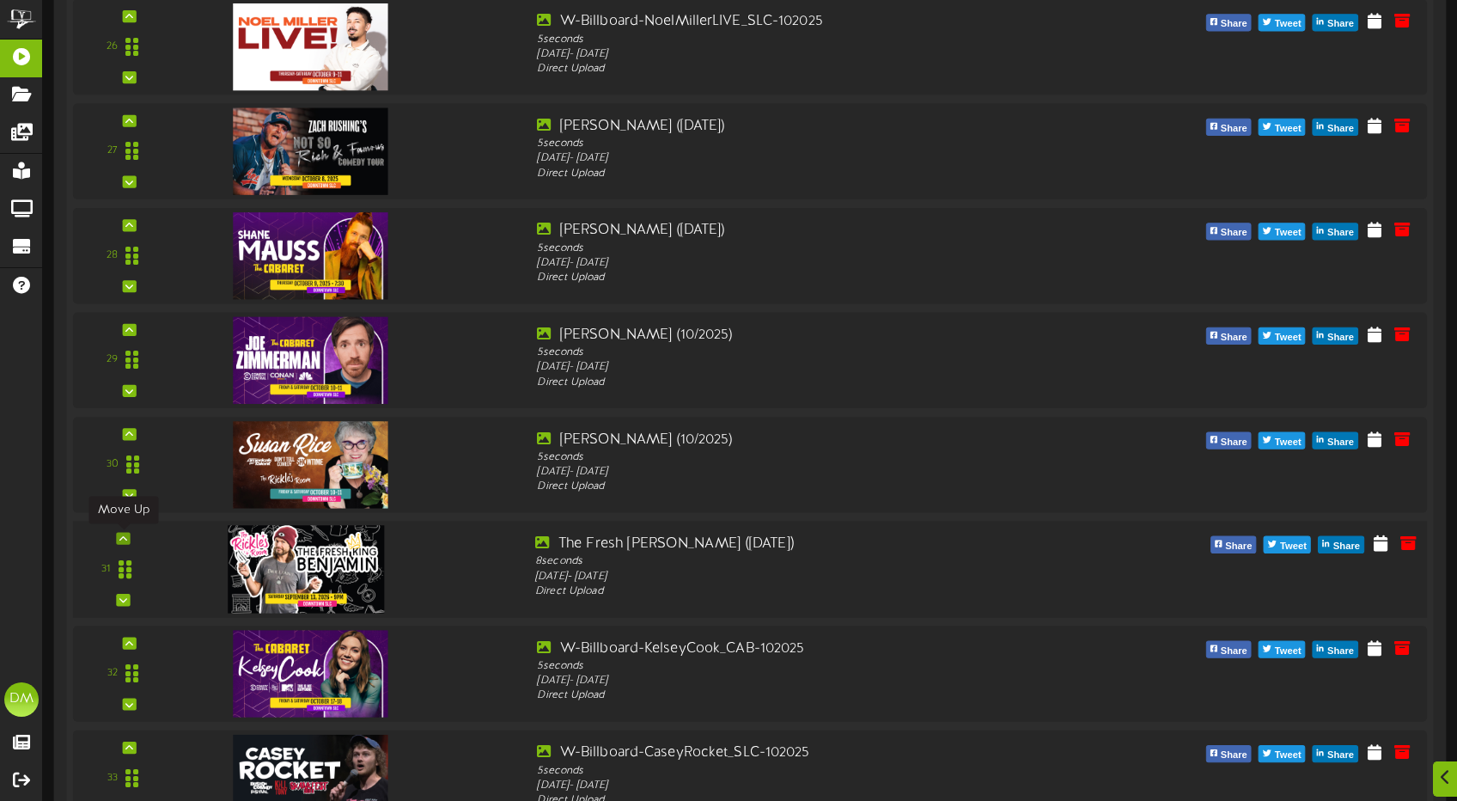
click at [125, 538] on icon at bounding box center [123, 537] width 8 height 9
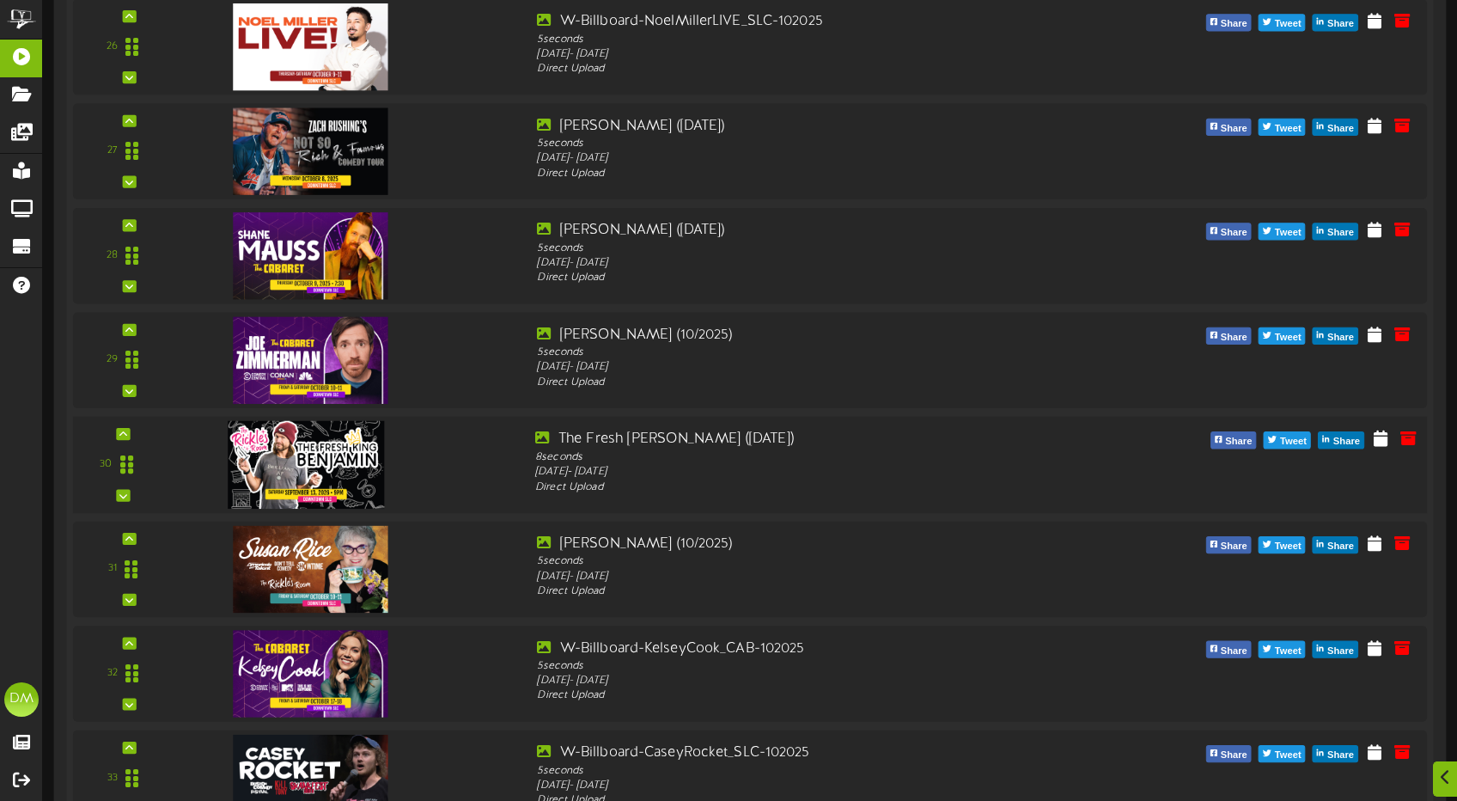
click at [132, 432] on div "30" at bounding box center [123, 464] width 88 height 70
click at [121, 435] on icon at bounding box center [123, 433] width 8 height 9
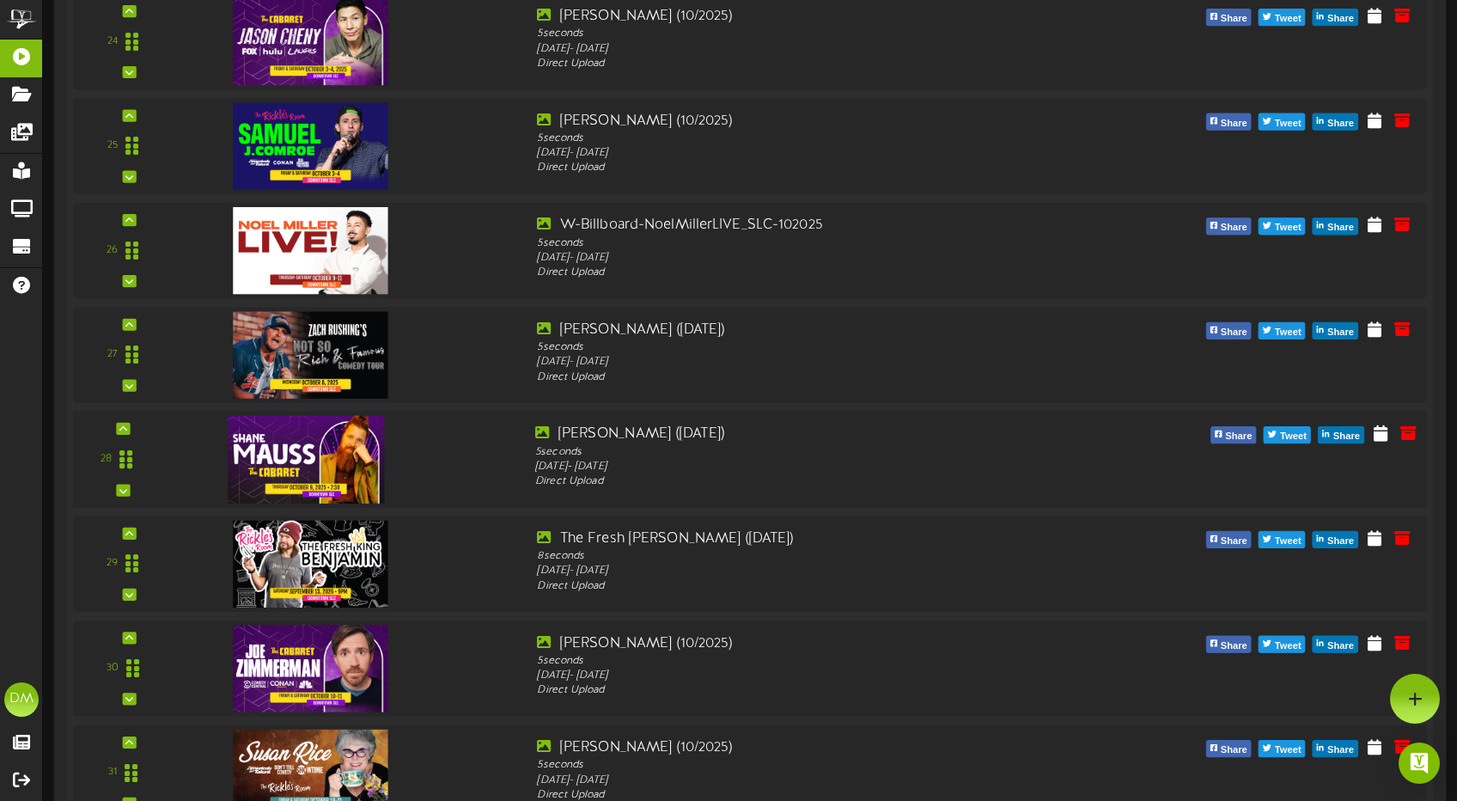
scroll to position [2808, 0]
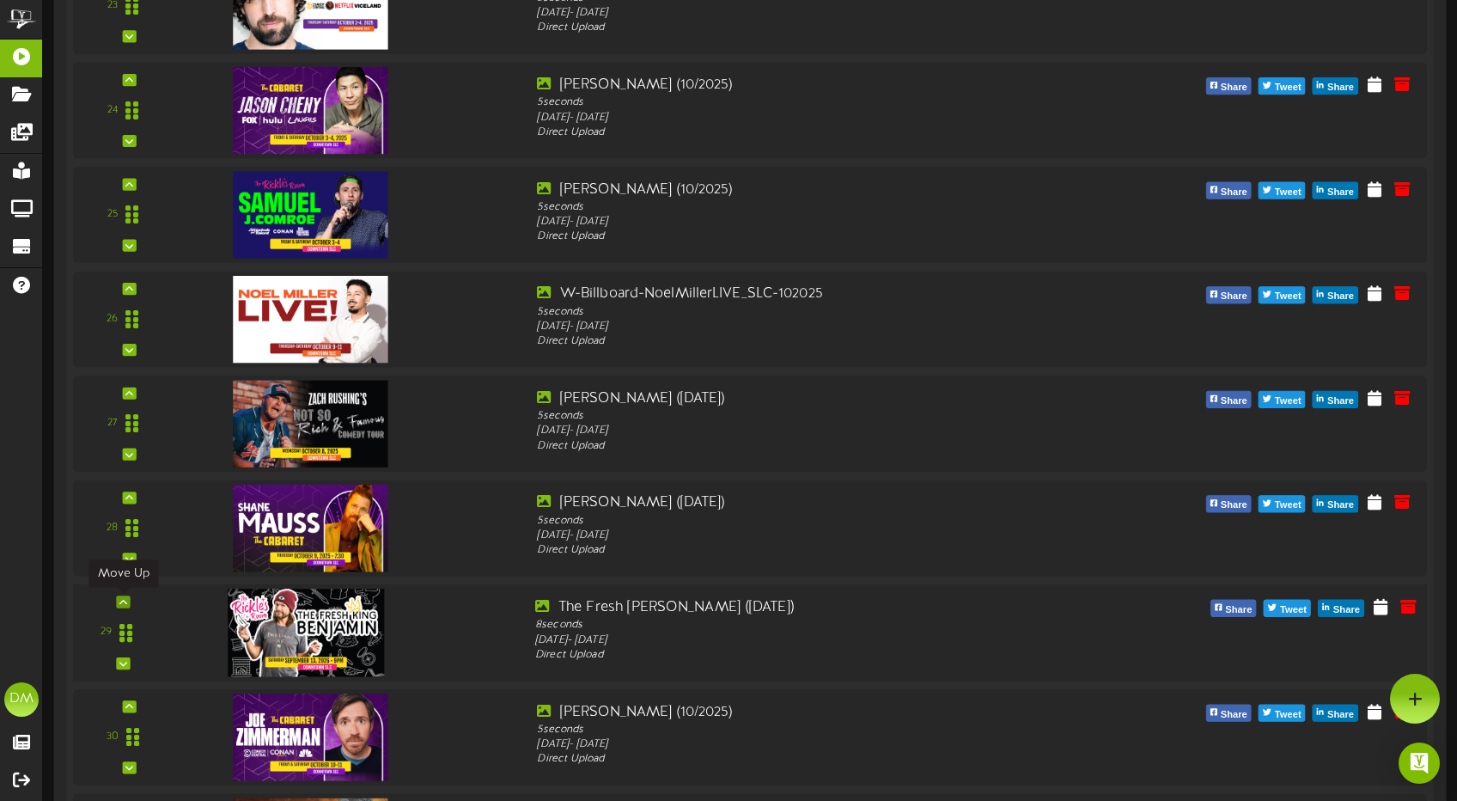
click at [125, 602] on icon at bounding box center [123, 601] width 8 height 9
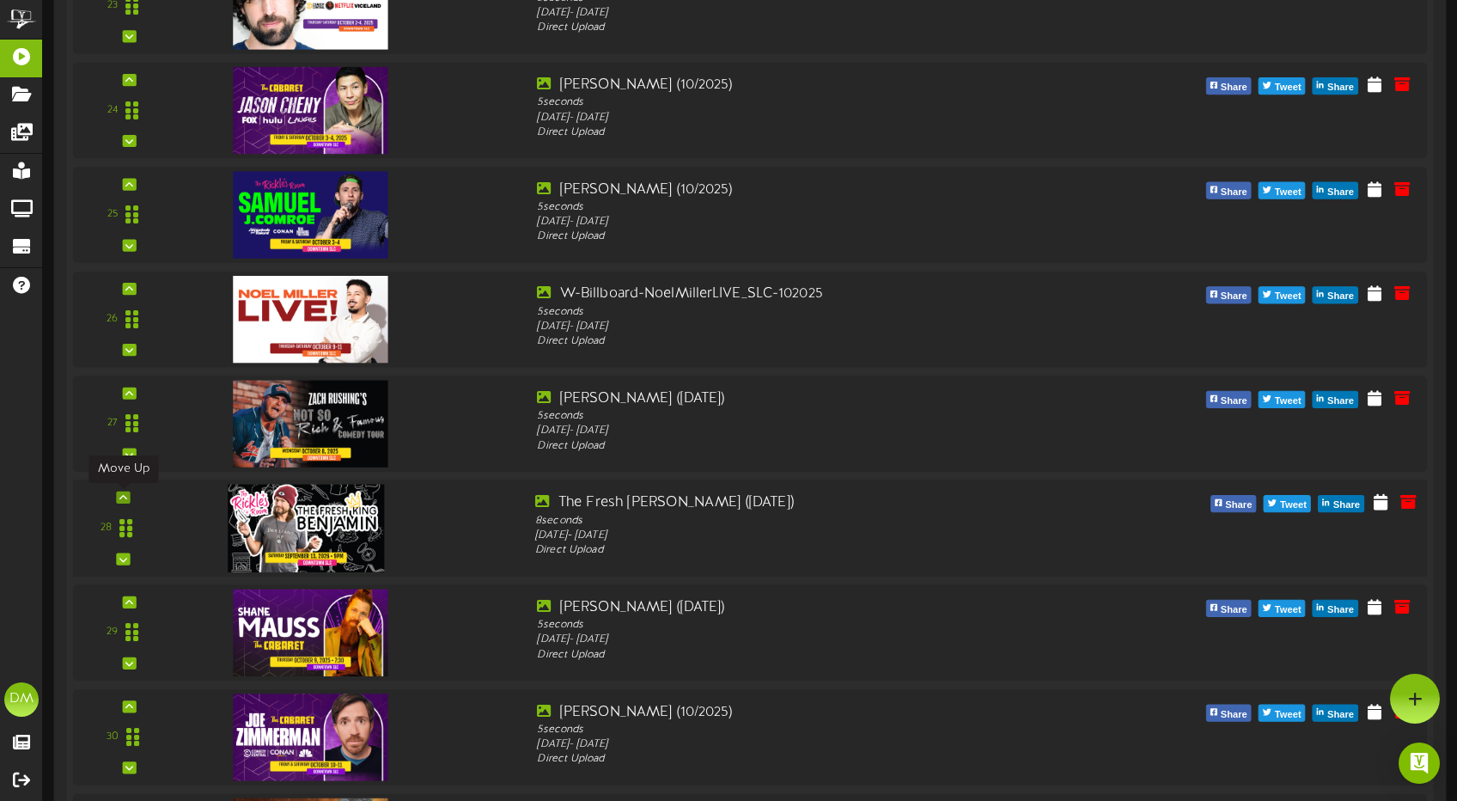
click at [129, 492] on div at bounding box center [123, 497] width 14 height 12
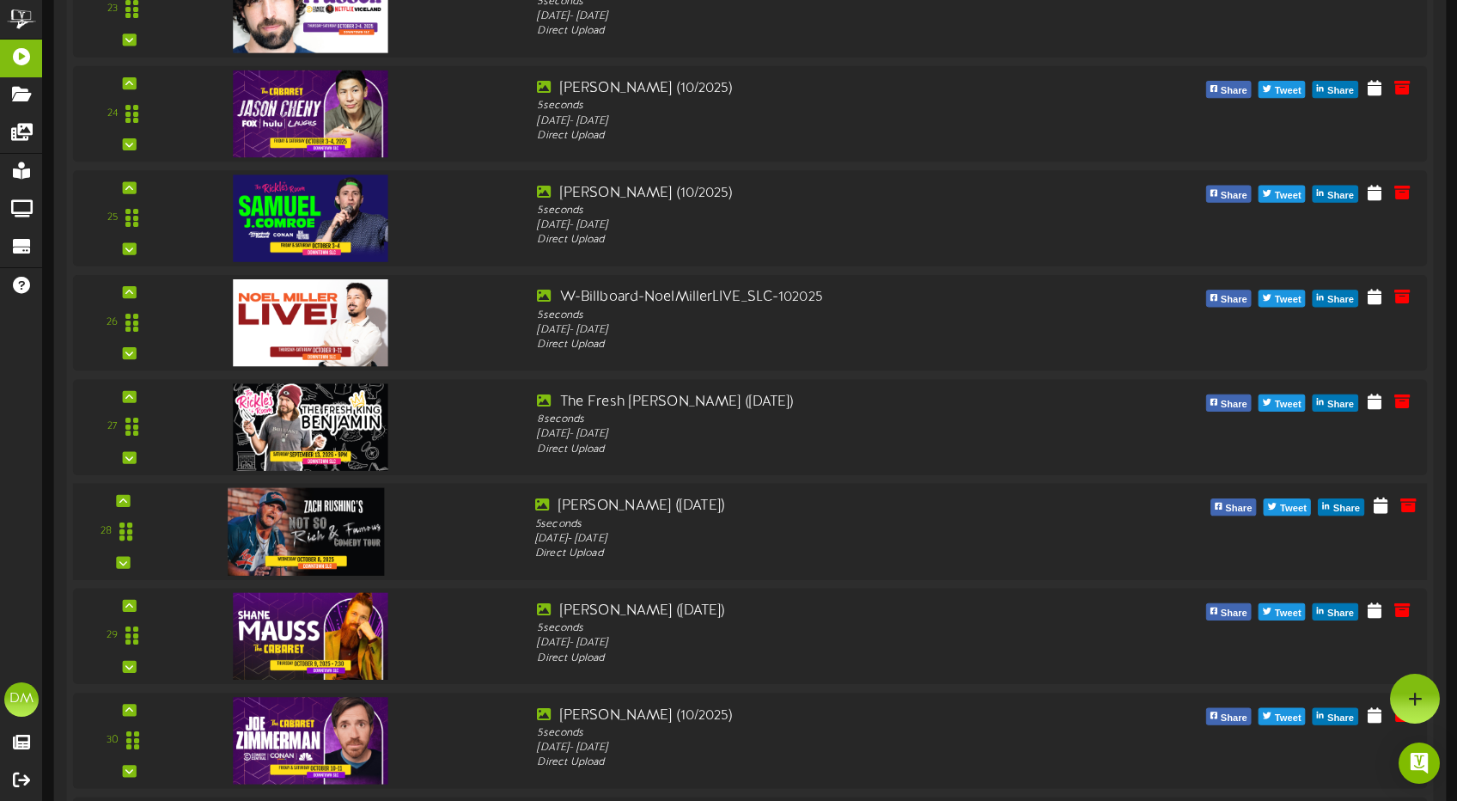
scroll to position [2657, 0]
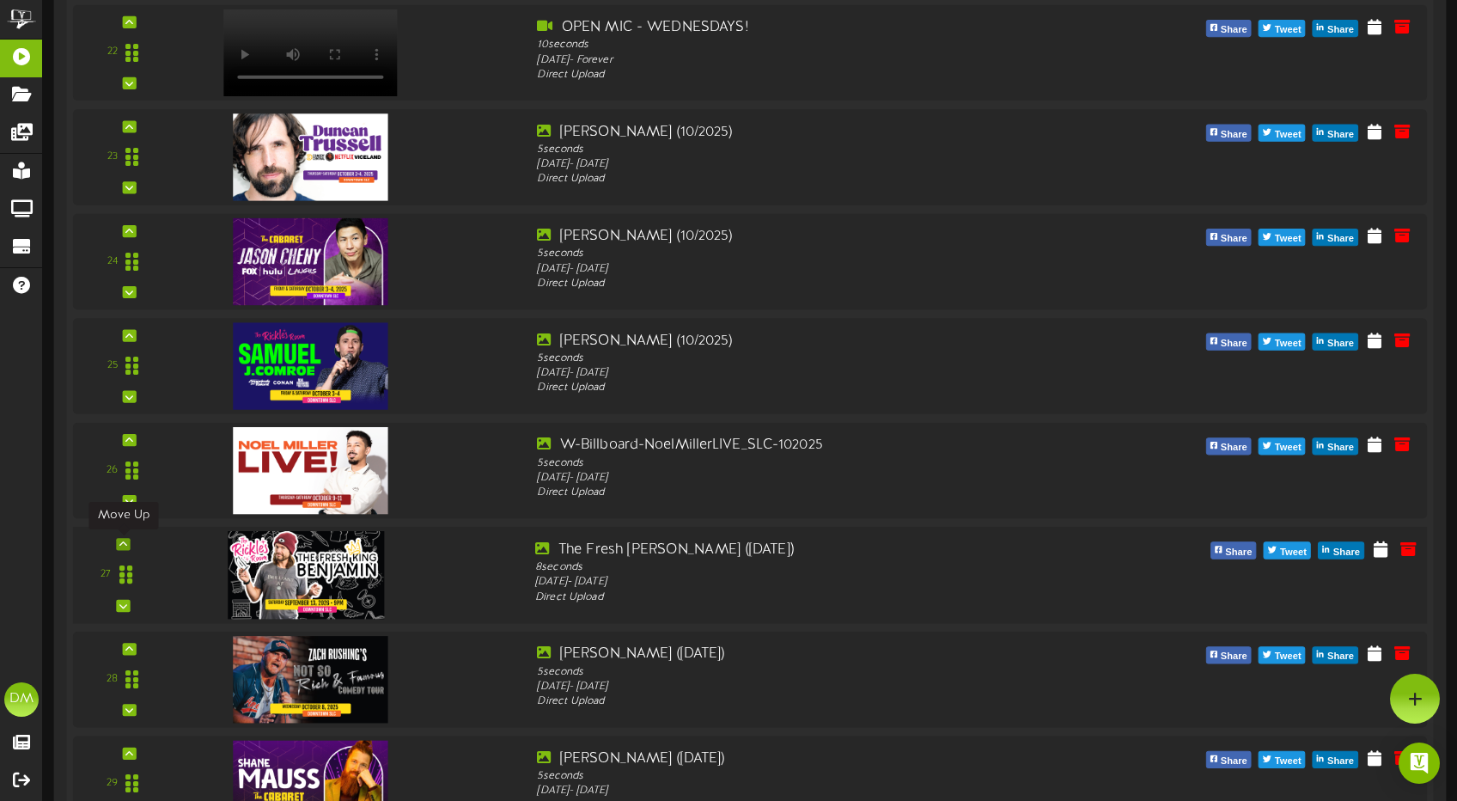
click at [126, 542] on icon at bounding box center [123, 543] width 8 height 9
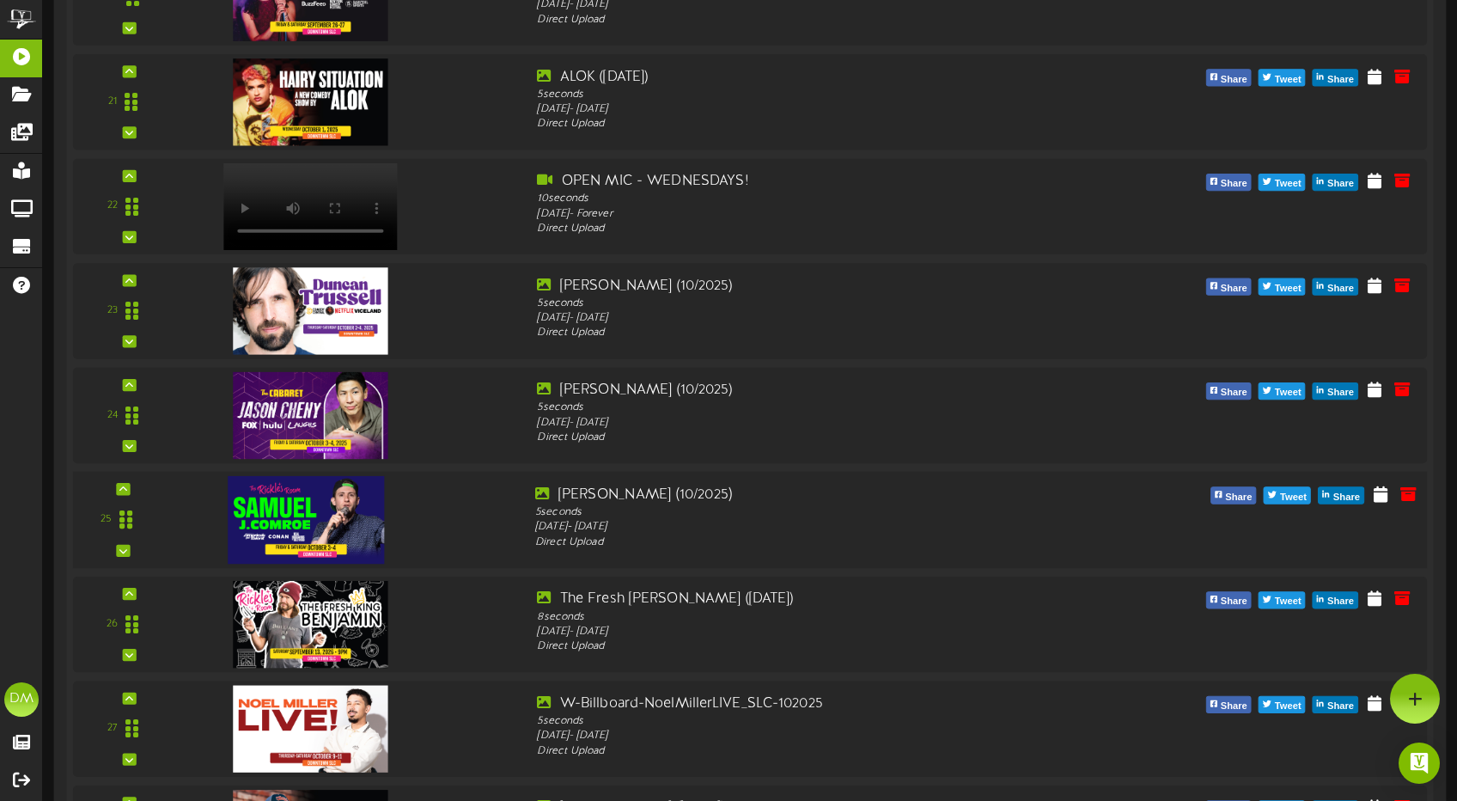
scroll to position [2474, 0]
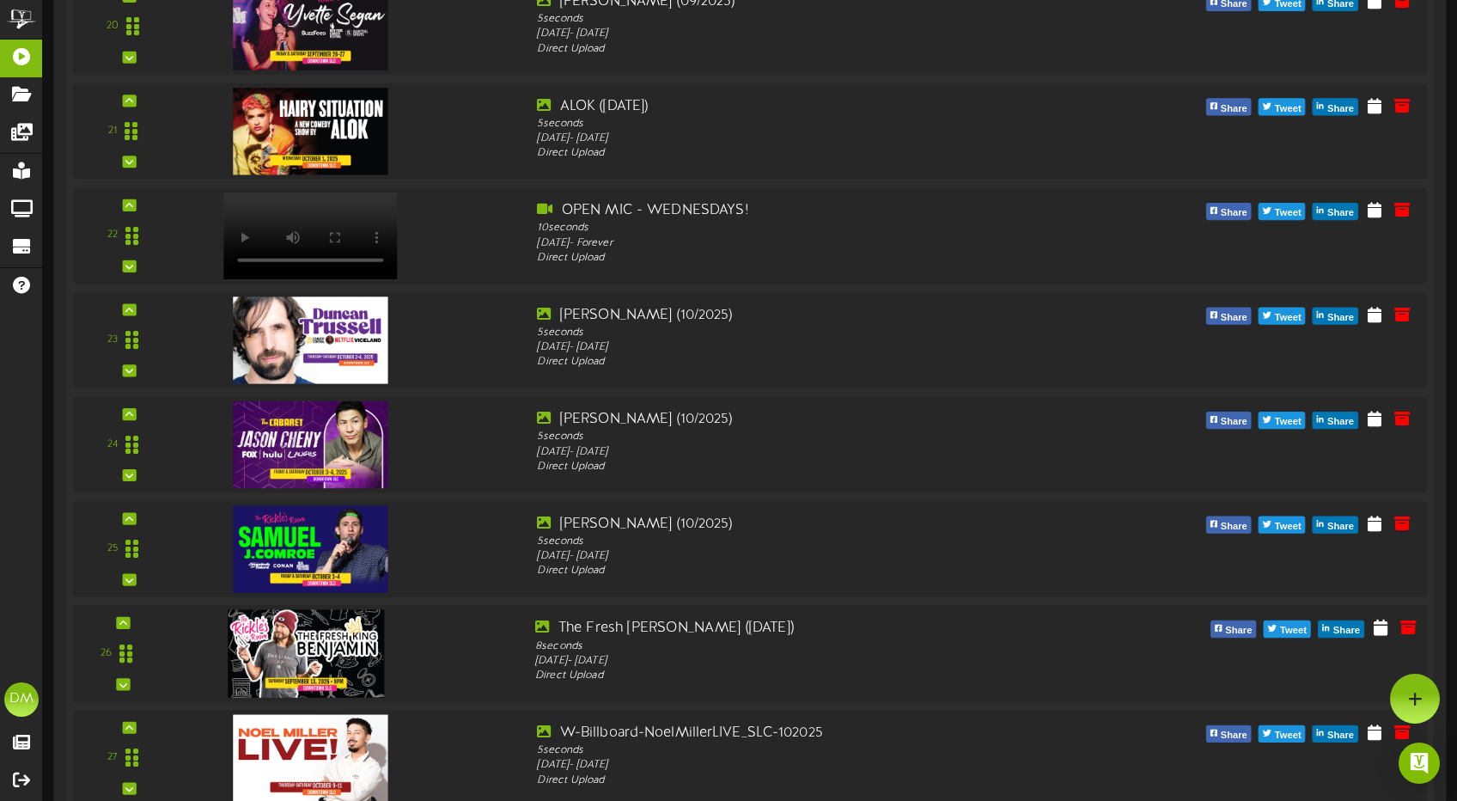
click at [125, 629] on div "26" at bounding box center [123, 653] width 88 height 70
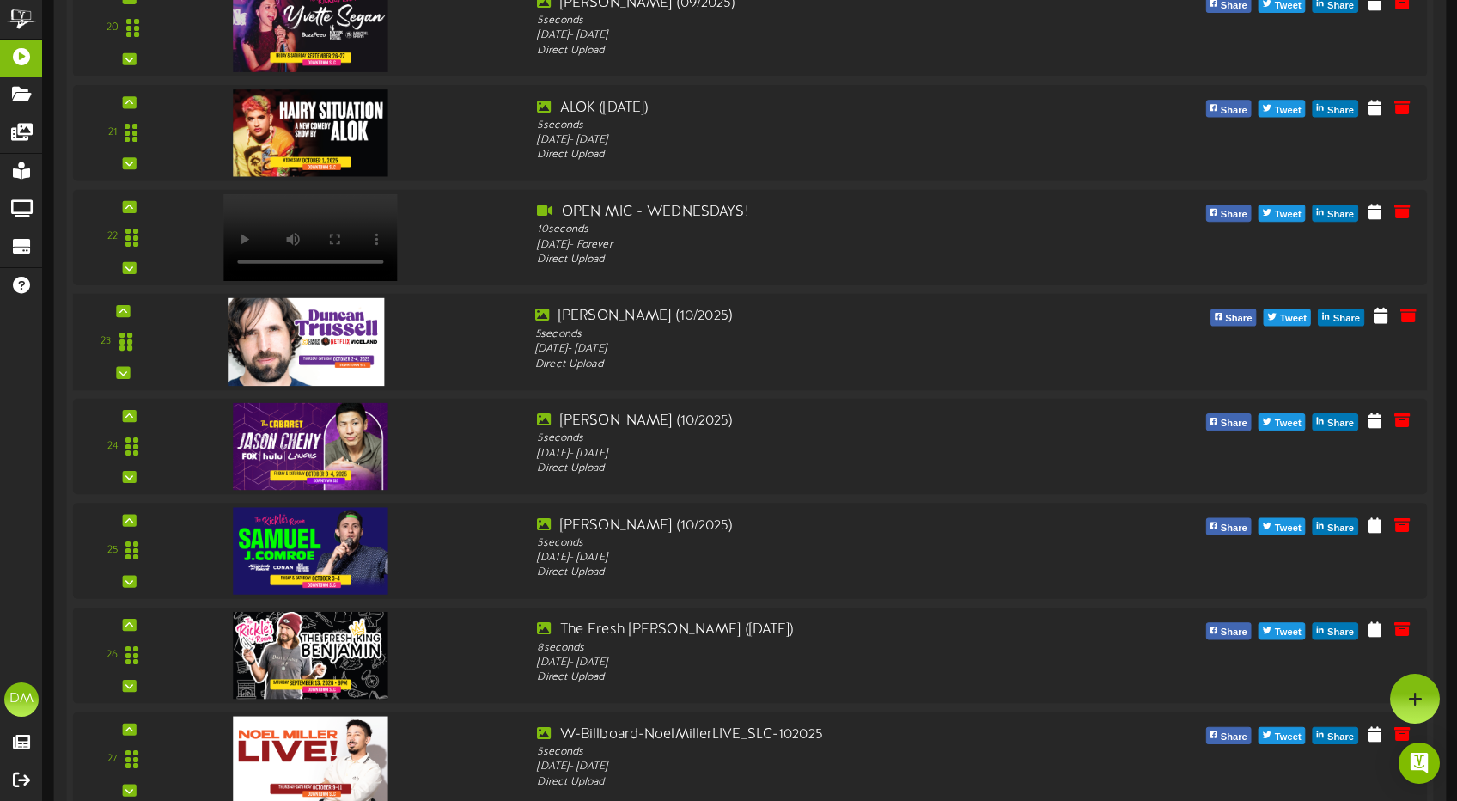
scroll to position [2470, 0]
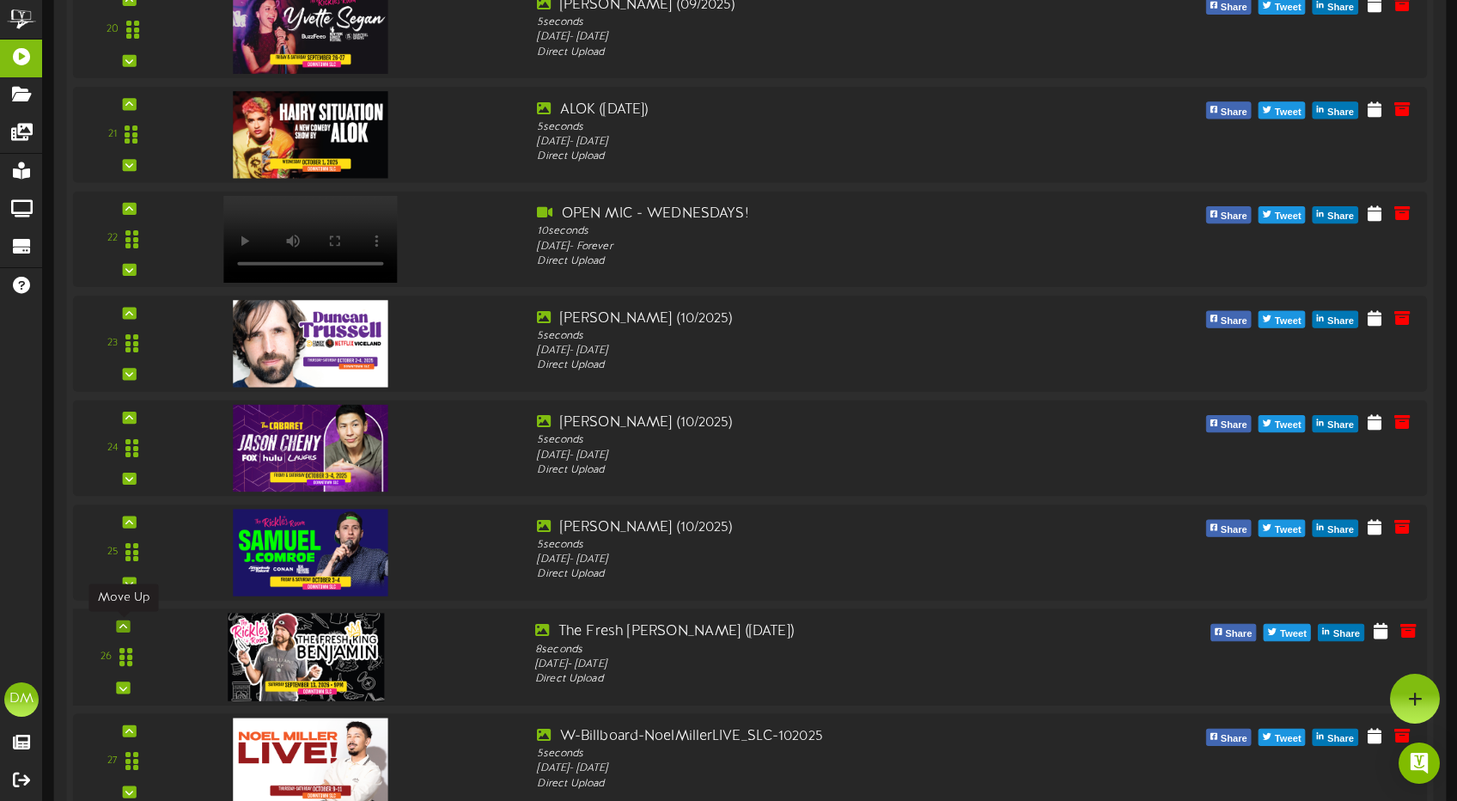
click at [119, 625] on icon at bounding box center [123, 626] width 8 height 9
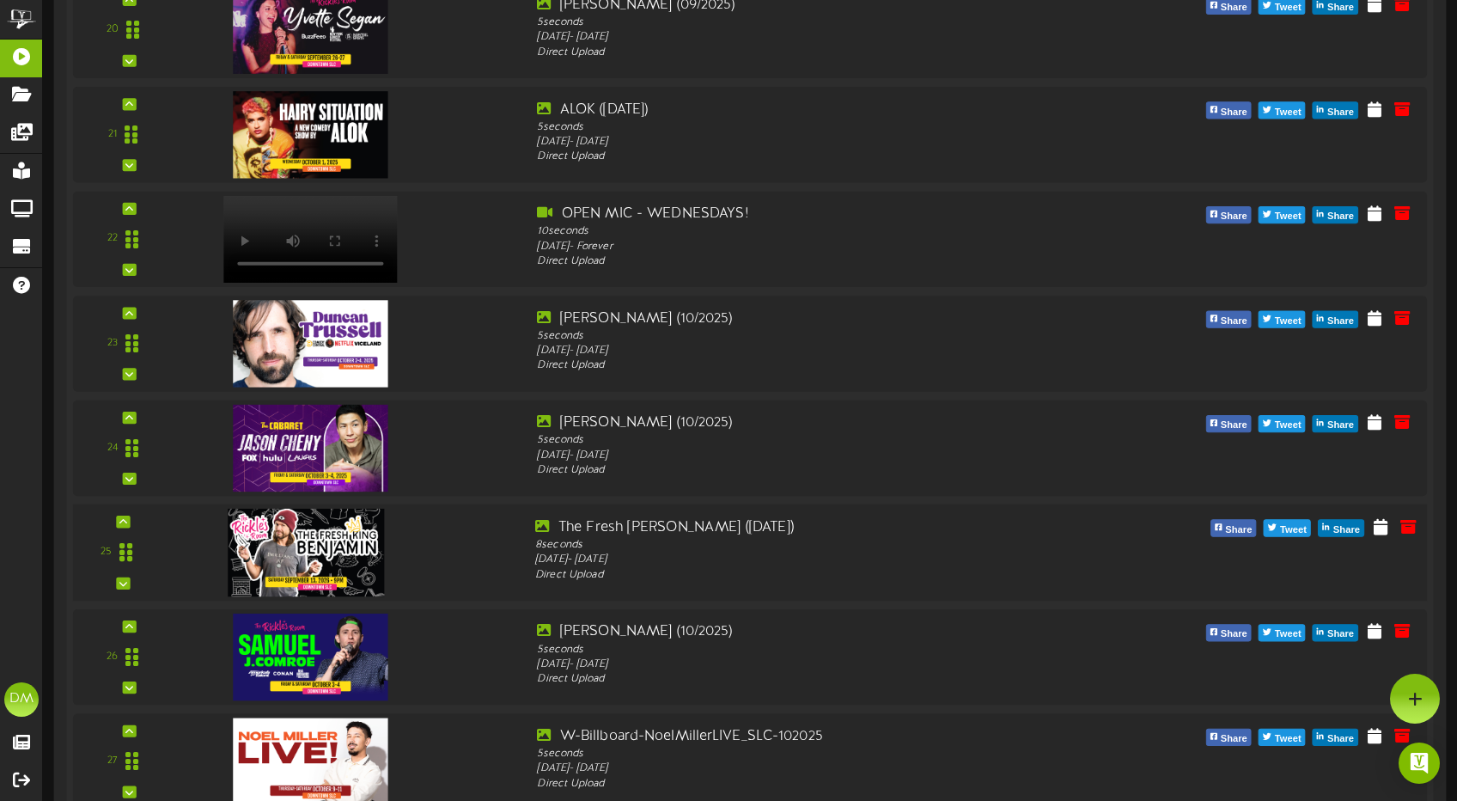
click at [126, 514] on div "25" at bounding box center [749, 552] width 1367 height 97
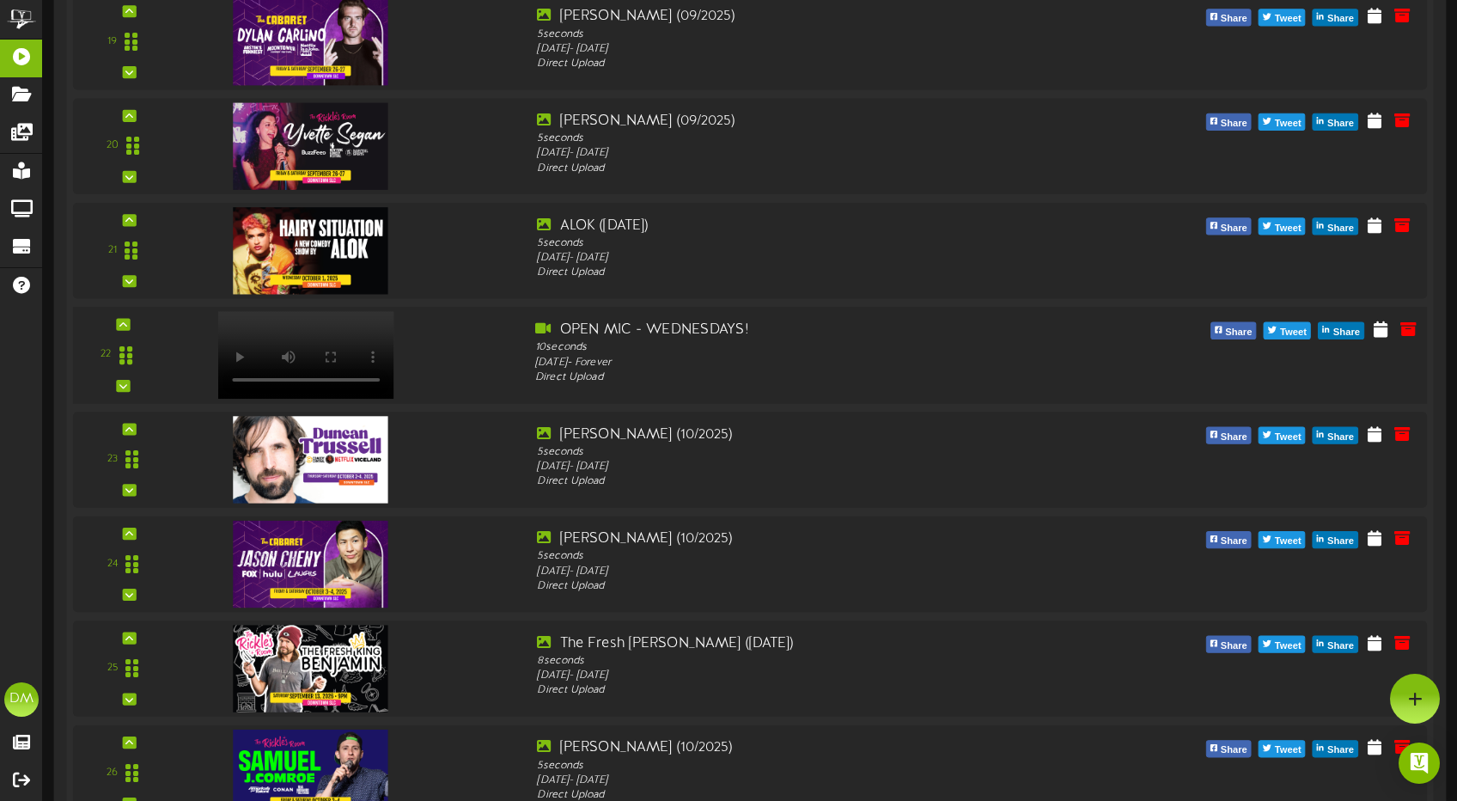
scroll to position [2354, 0]
click at [119, 638] on icon at bounding box center [123, 637] width 8 height 9
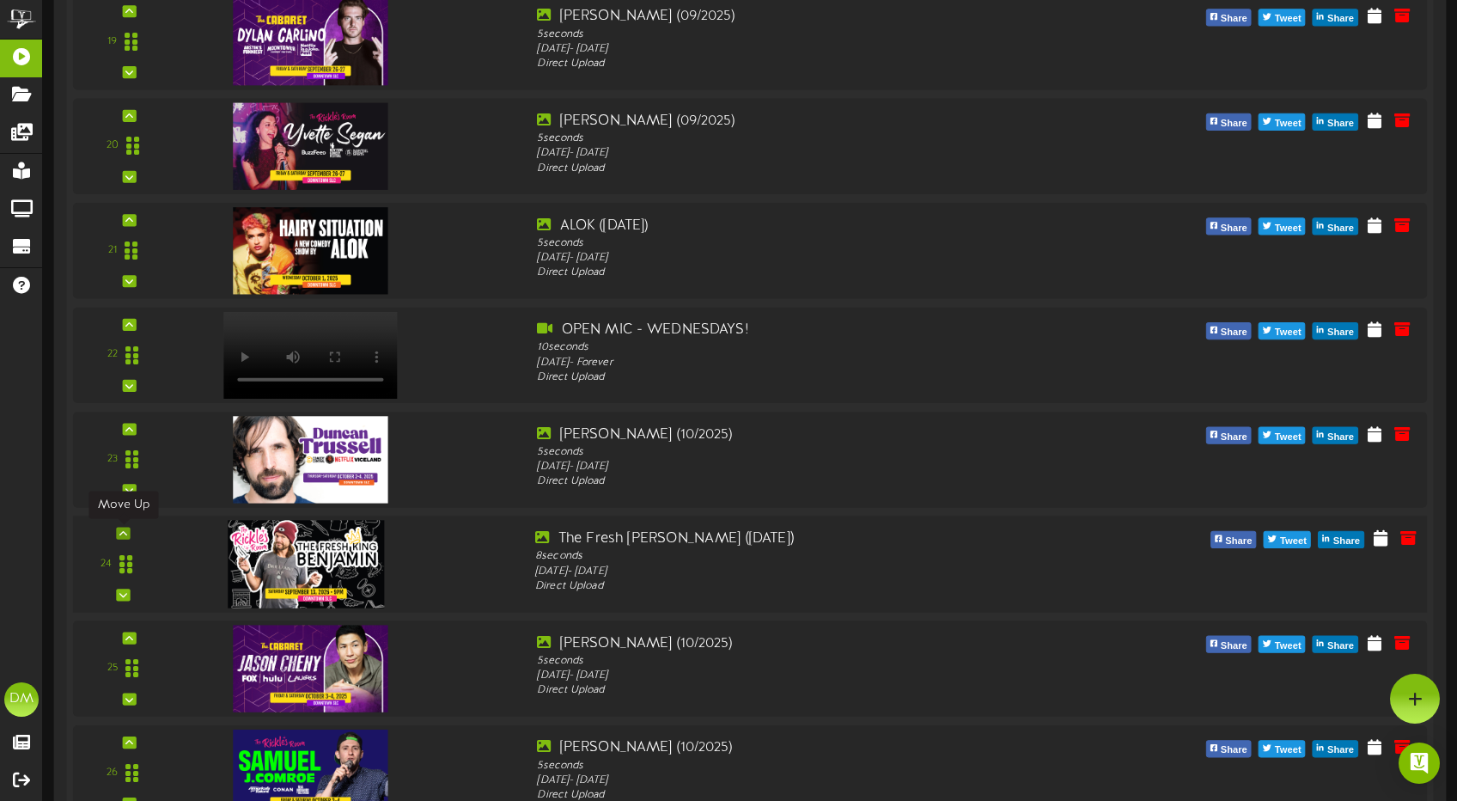
click at [128, 533] on div at bounding box center [123, 533] width 14 height 12
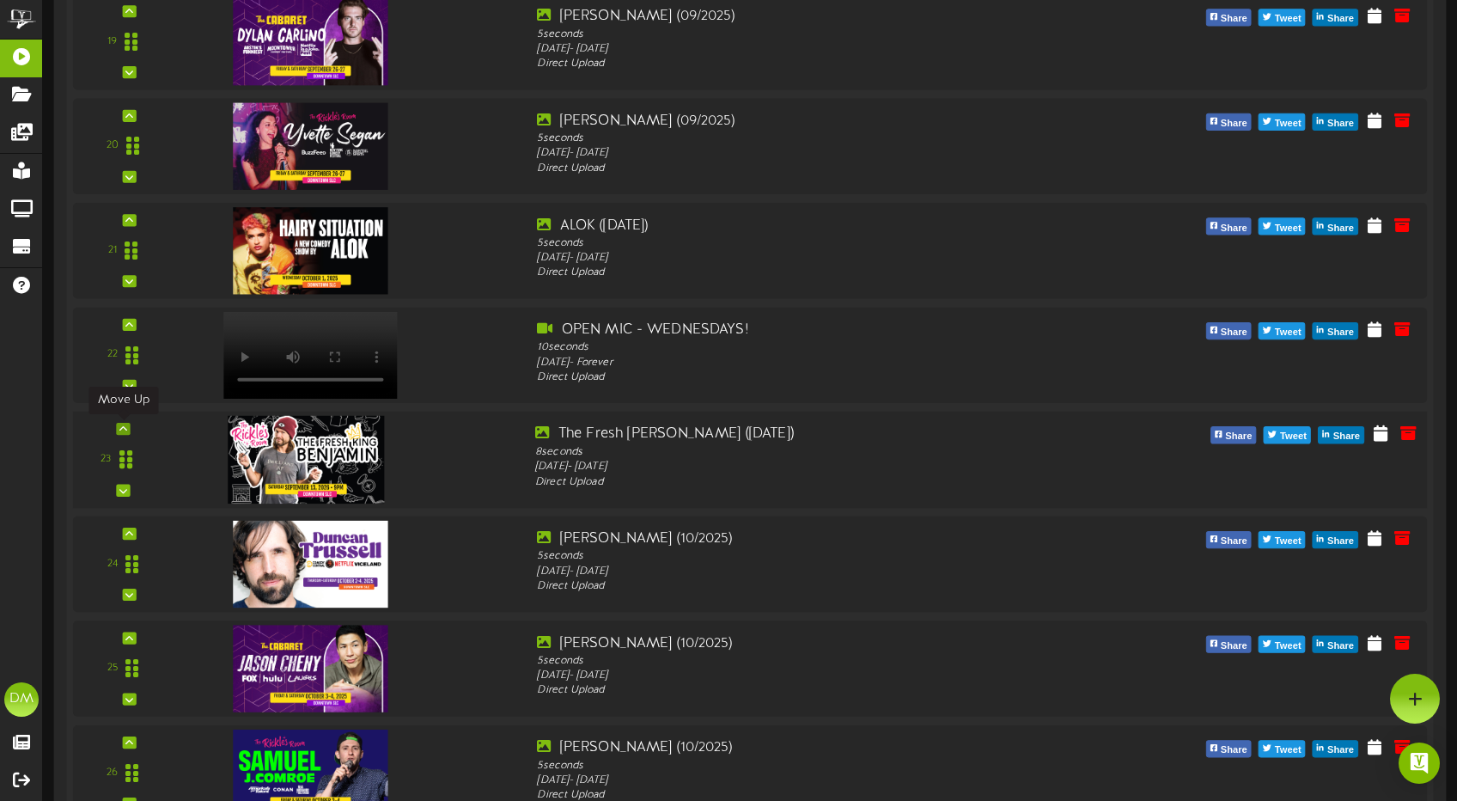
click at [123, 430] on icon at bounding box center [123, 428] width 8 height 9
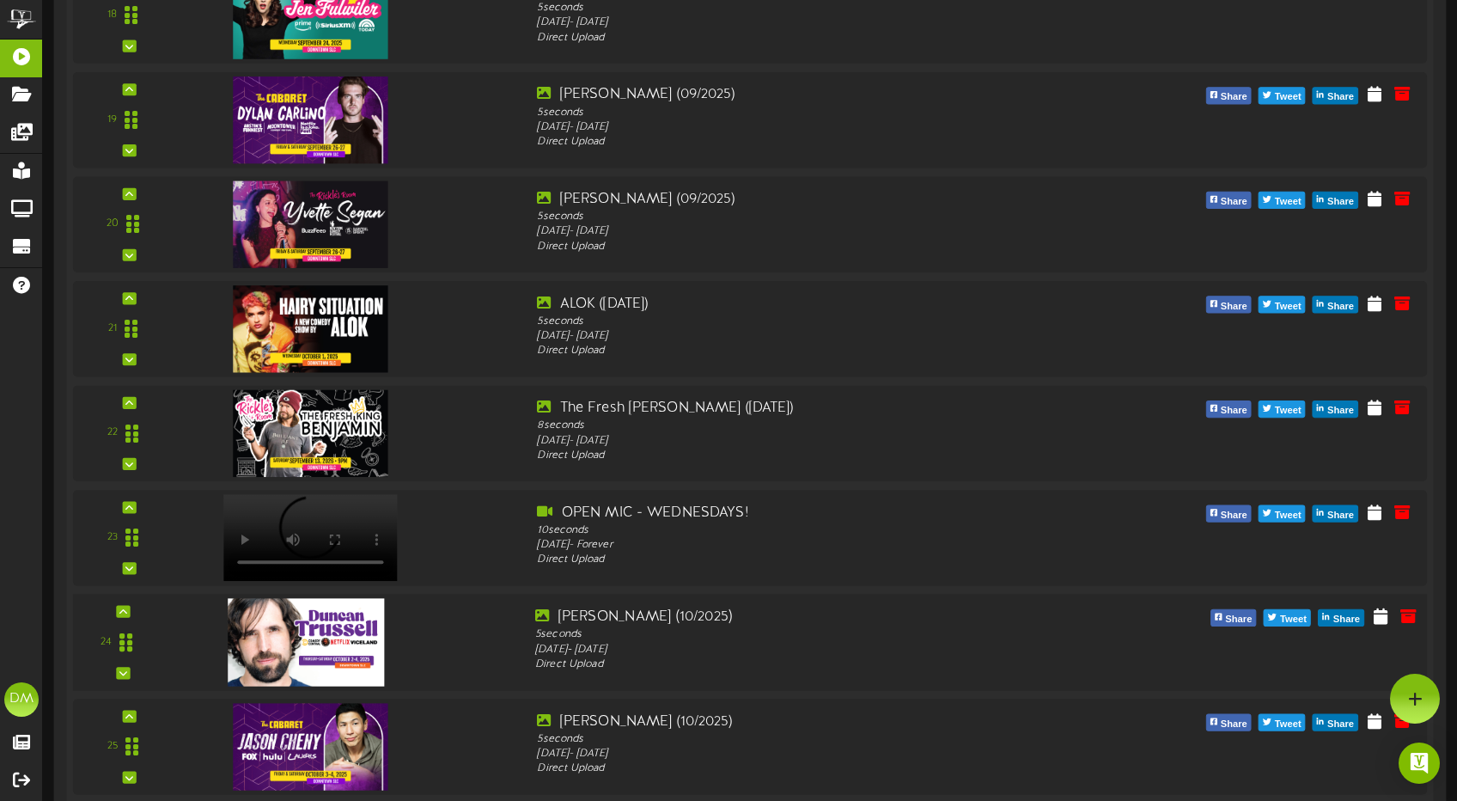
scroll to position [2235, 0]
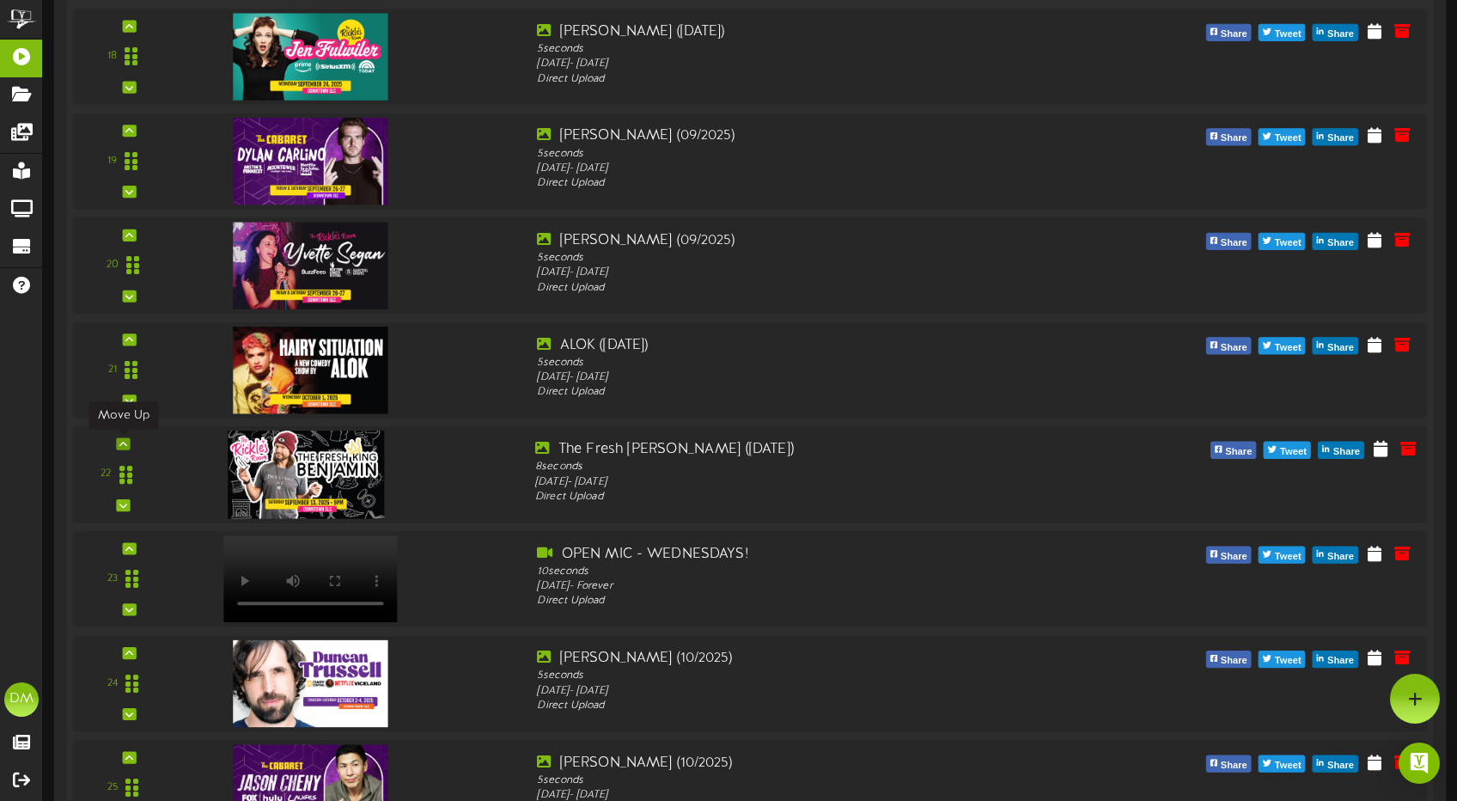
click at [126, 441] on icon at bounding box center [123, 443] width 8 height 9
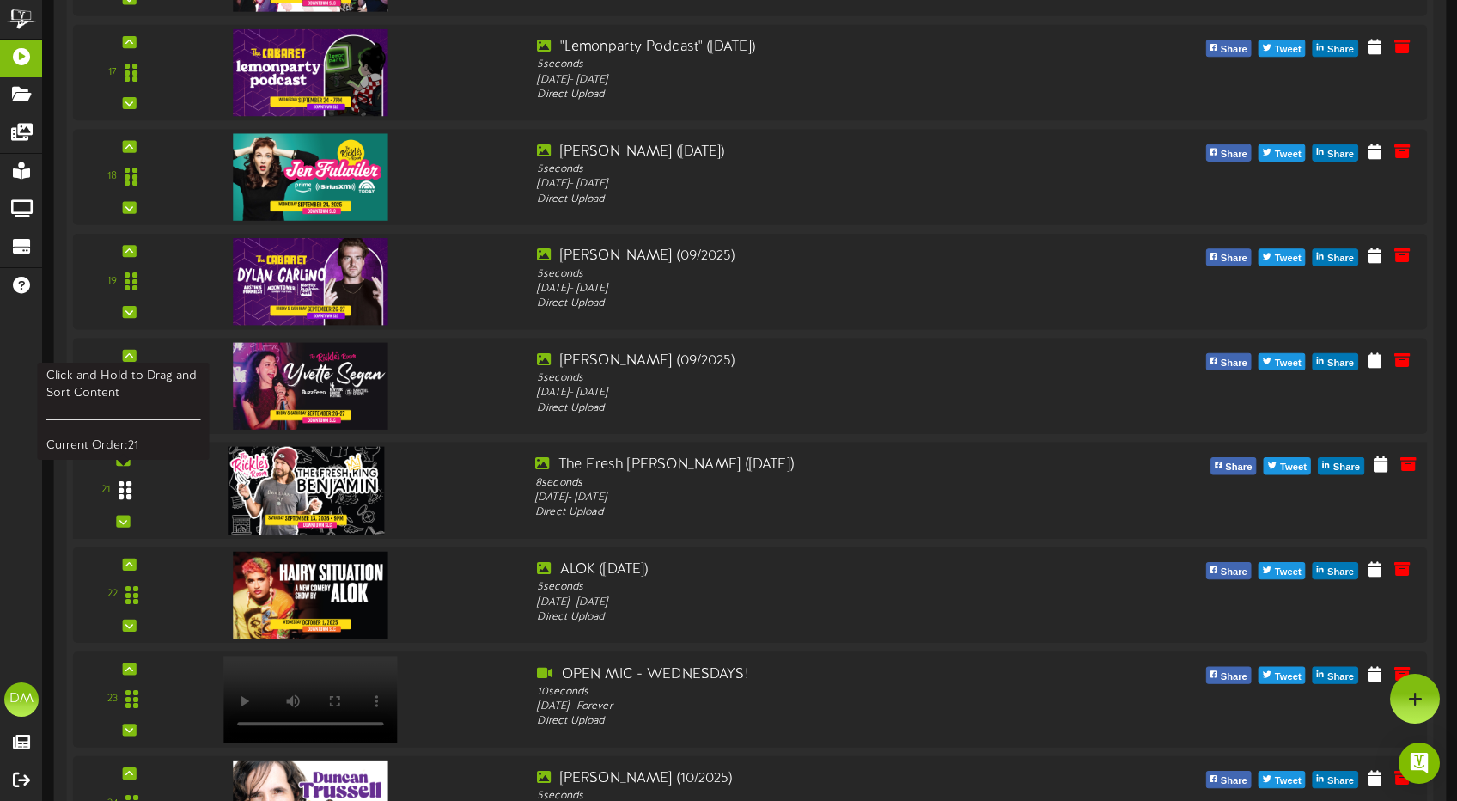
scroll to position [2111, 0]
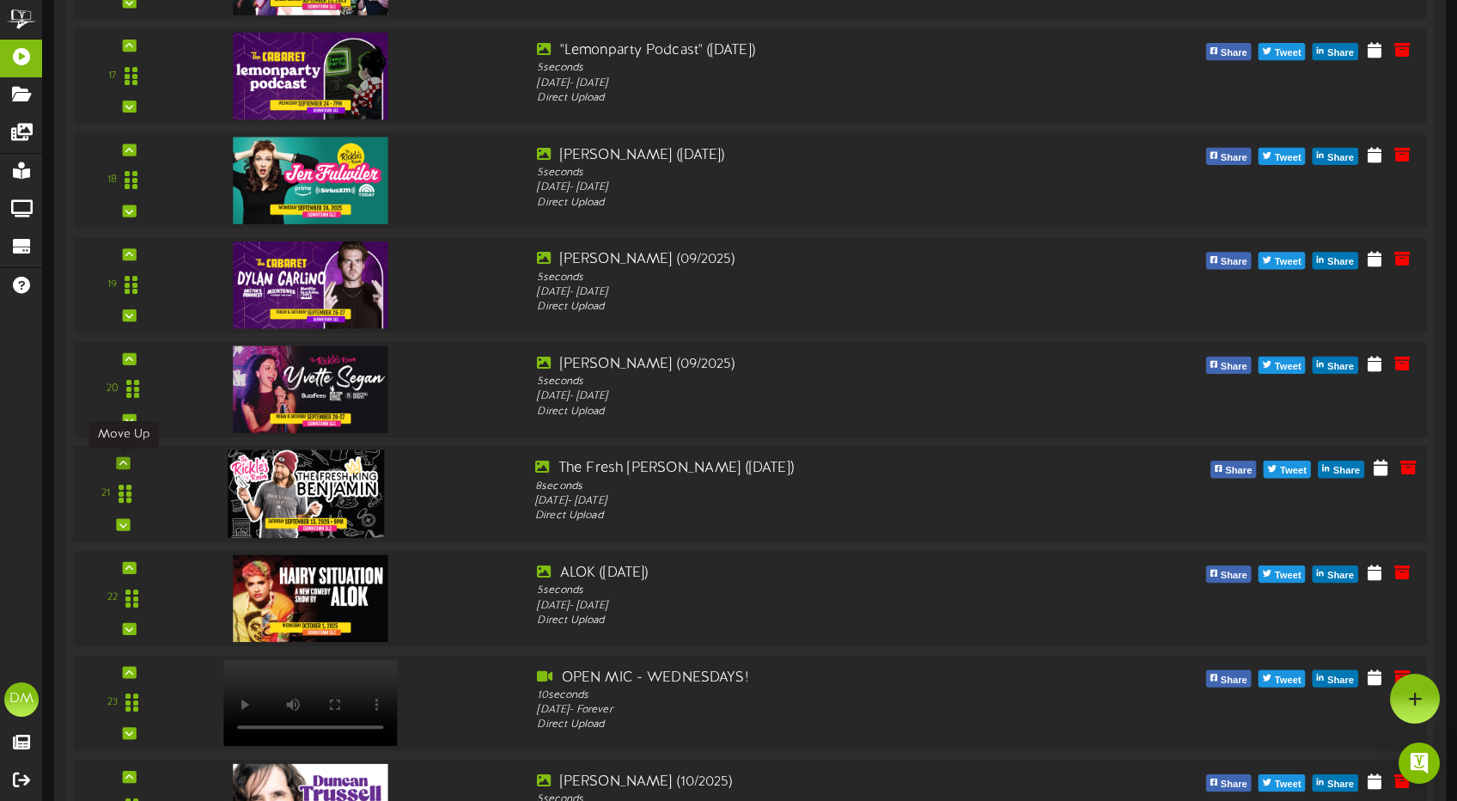
click at [125, 460] on icon at bounding box center [123, 463] width 8 height 9
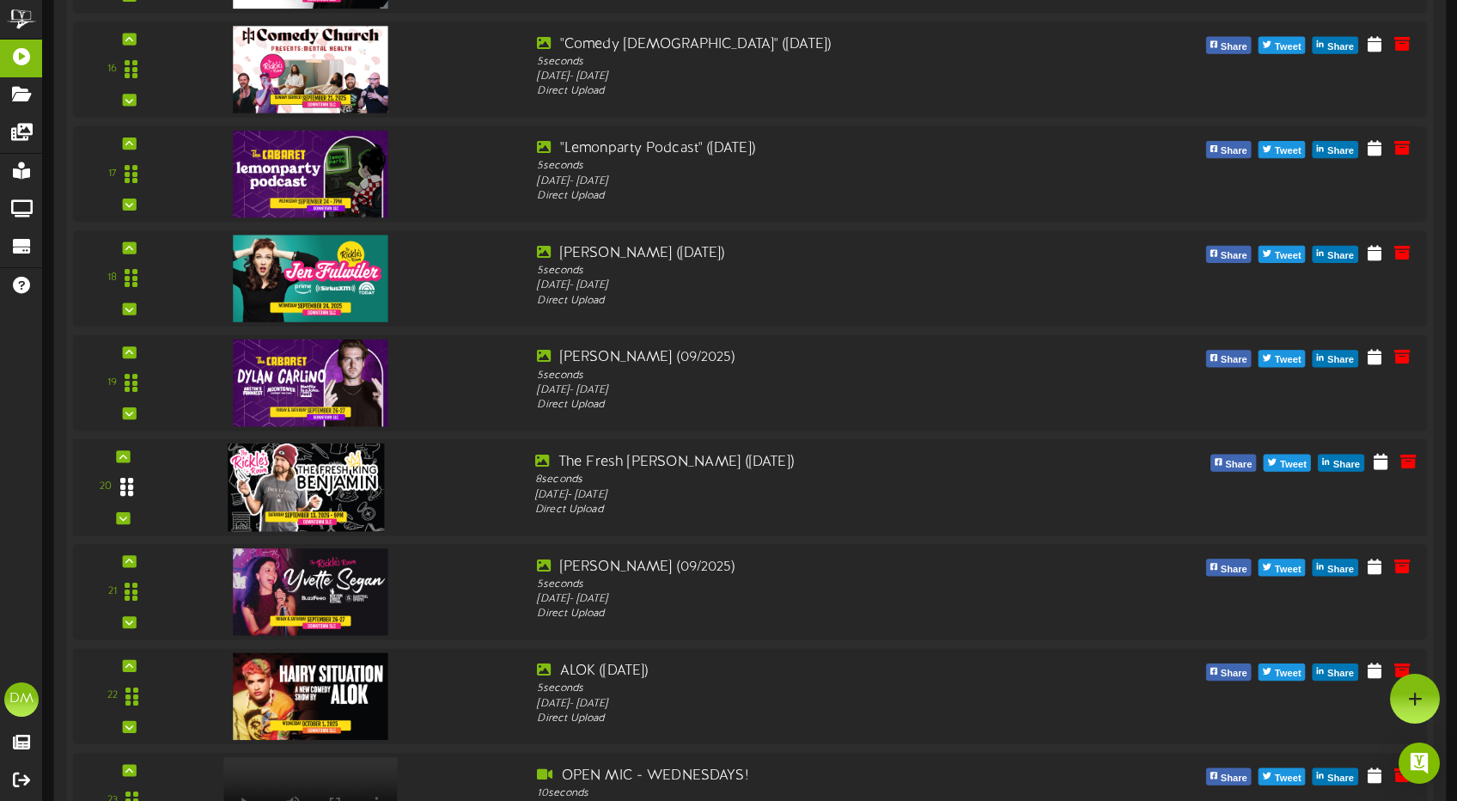
scroll to position [1944, 0]
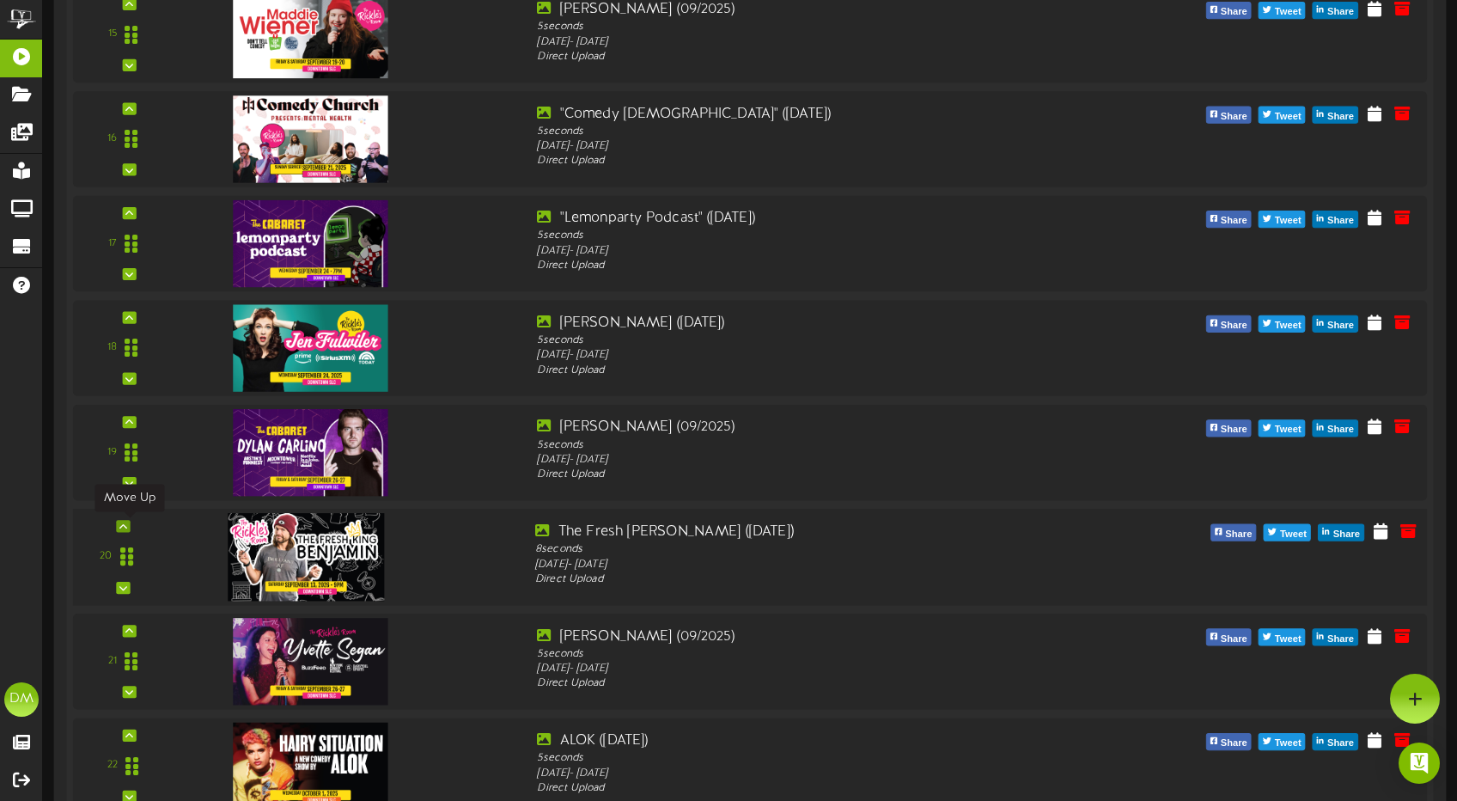
click at [126, 522] on icon at bounding box center [123, 525] width 8 height 9
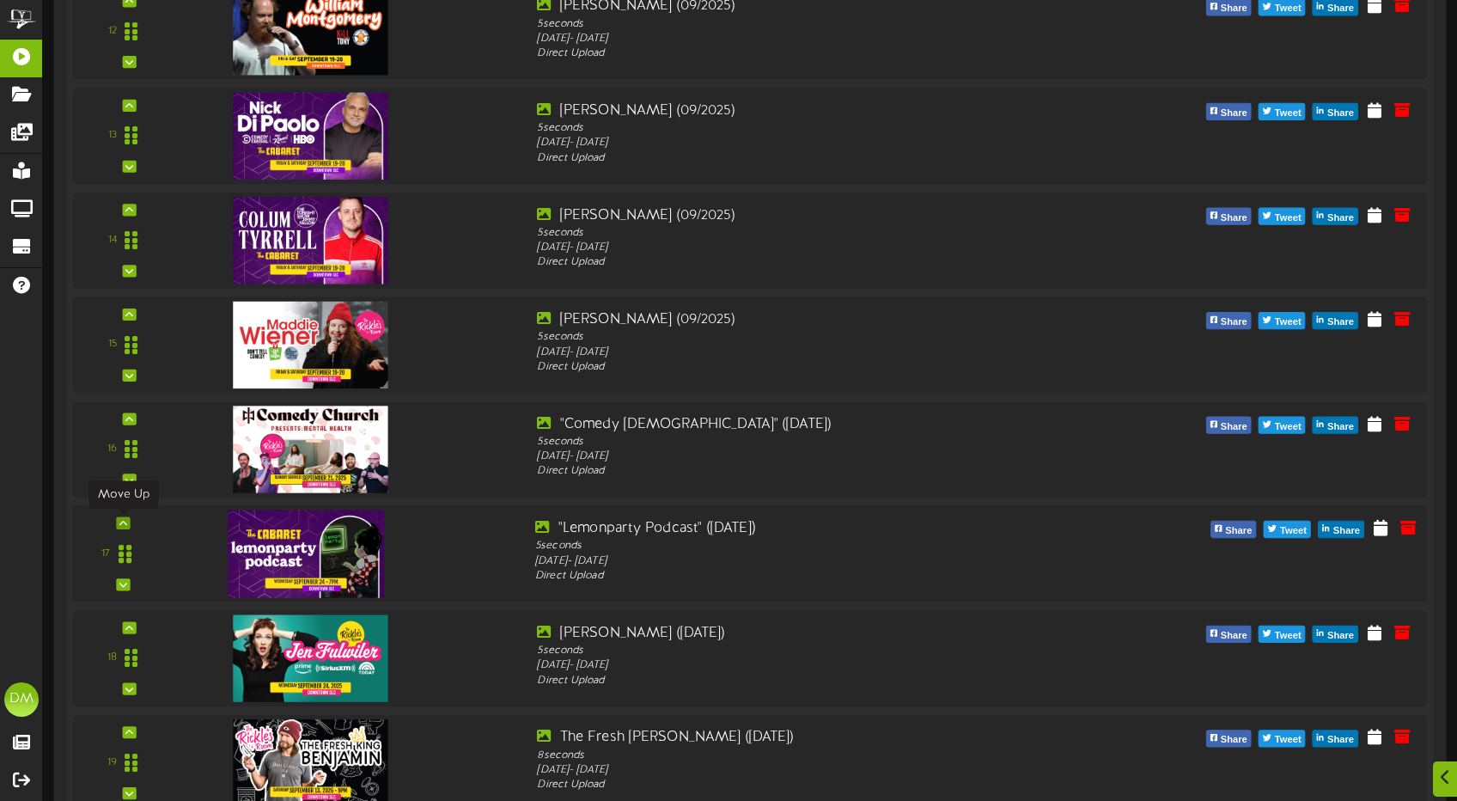
scroll to position [1753, 0]
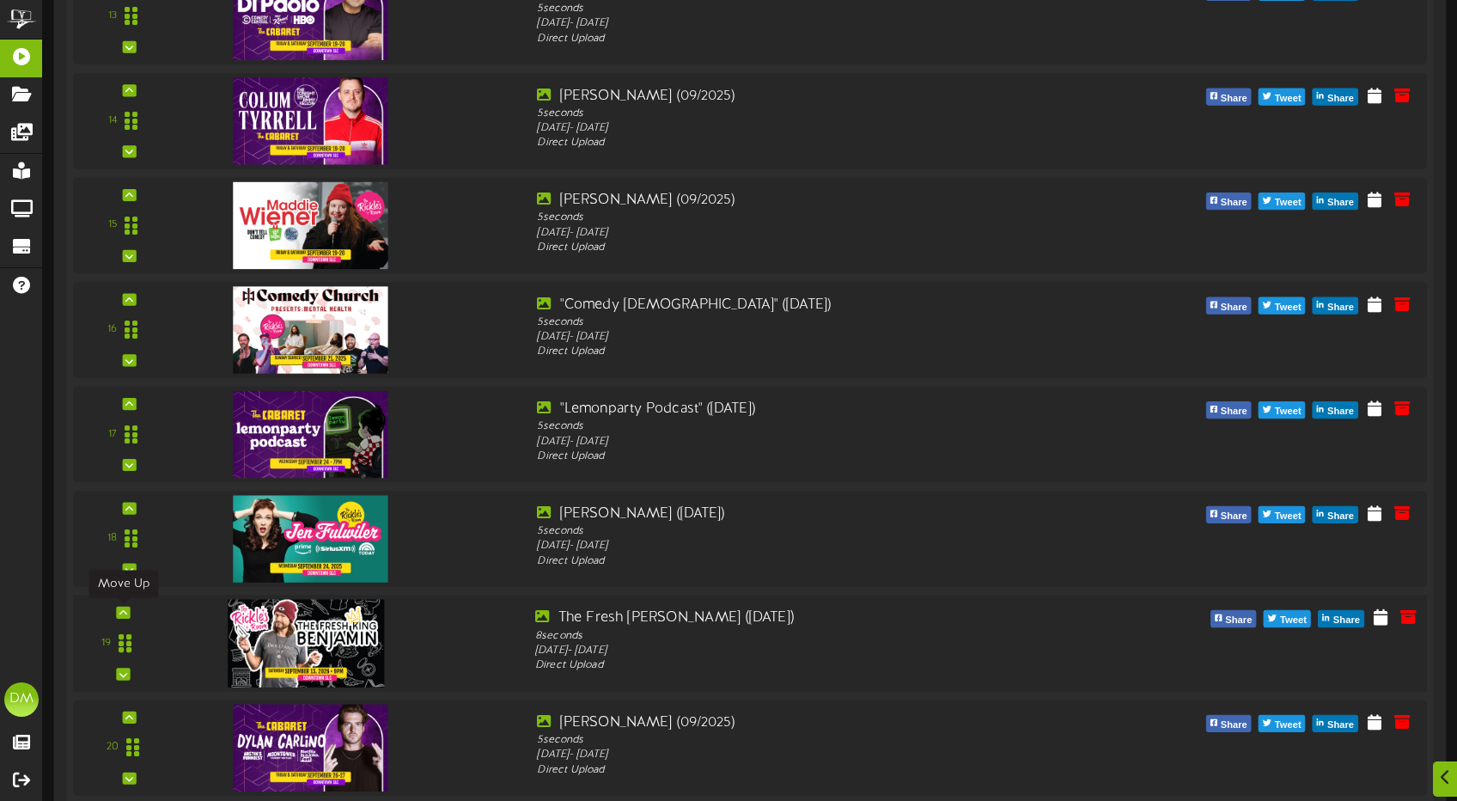
click at [119, 610] on icon at bounding box center [123, 612] width 8 height 9
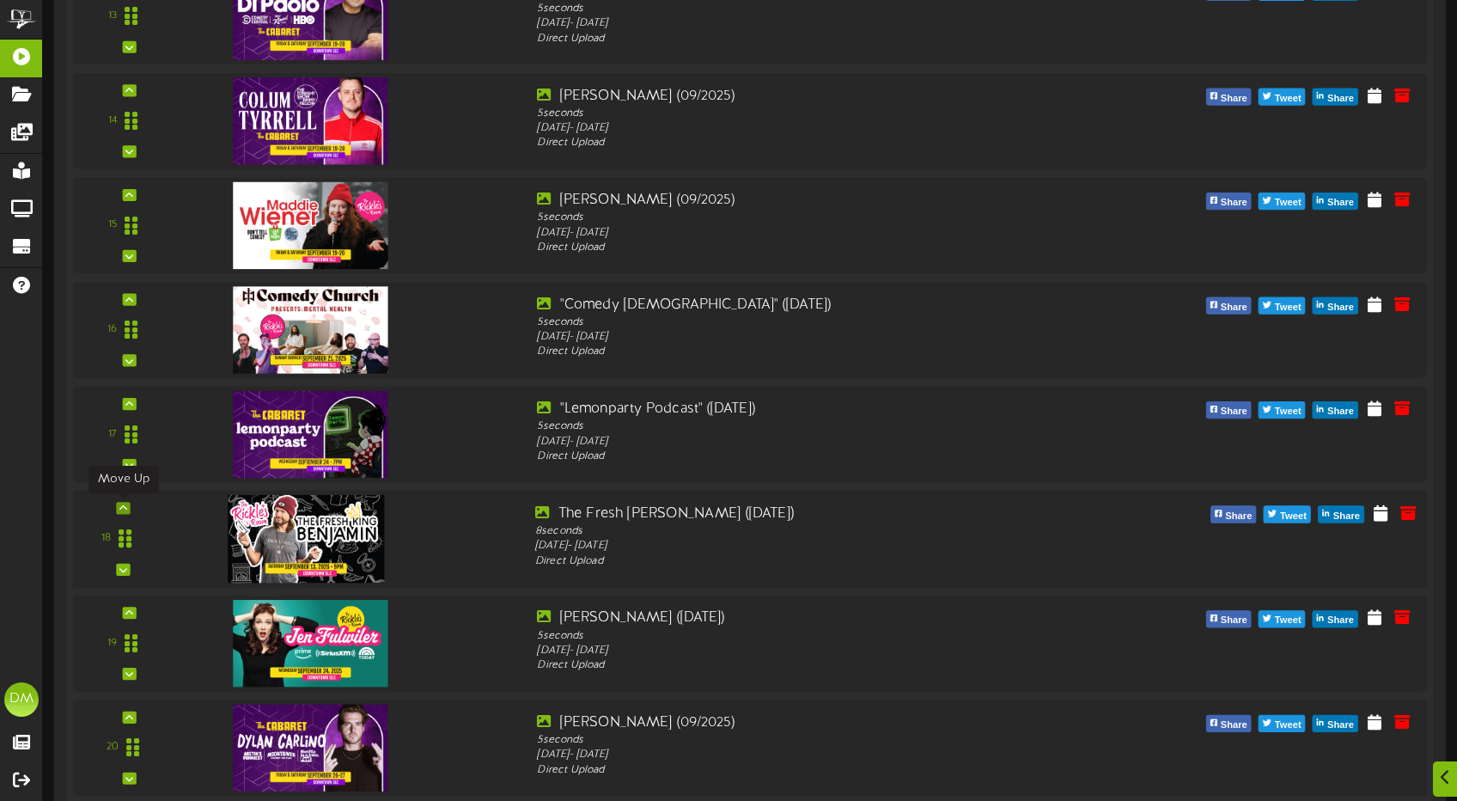
click at [129, 505] on div at bounding box center [123, 508] width 14 height 12
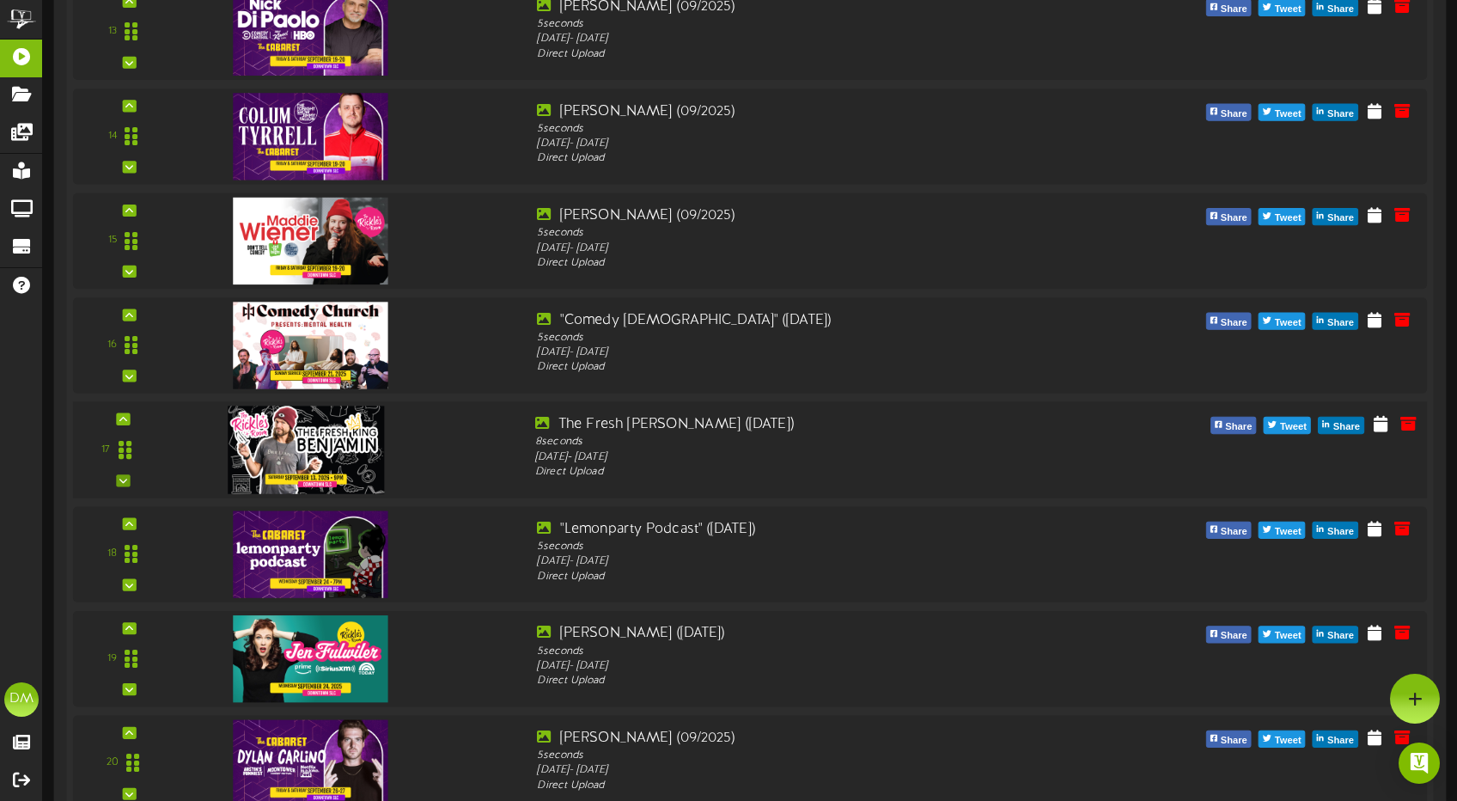
scroll to position [1691, 0]
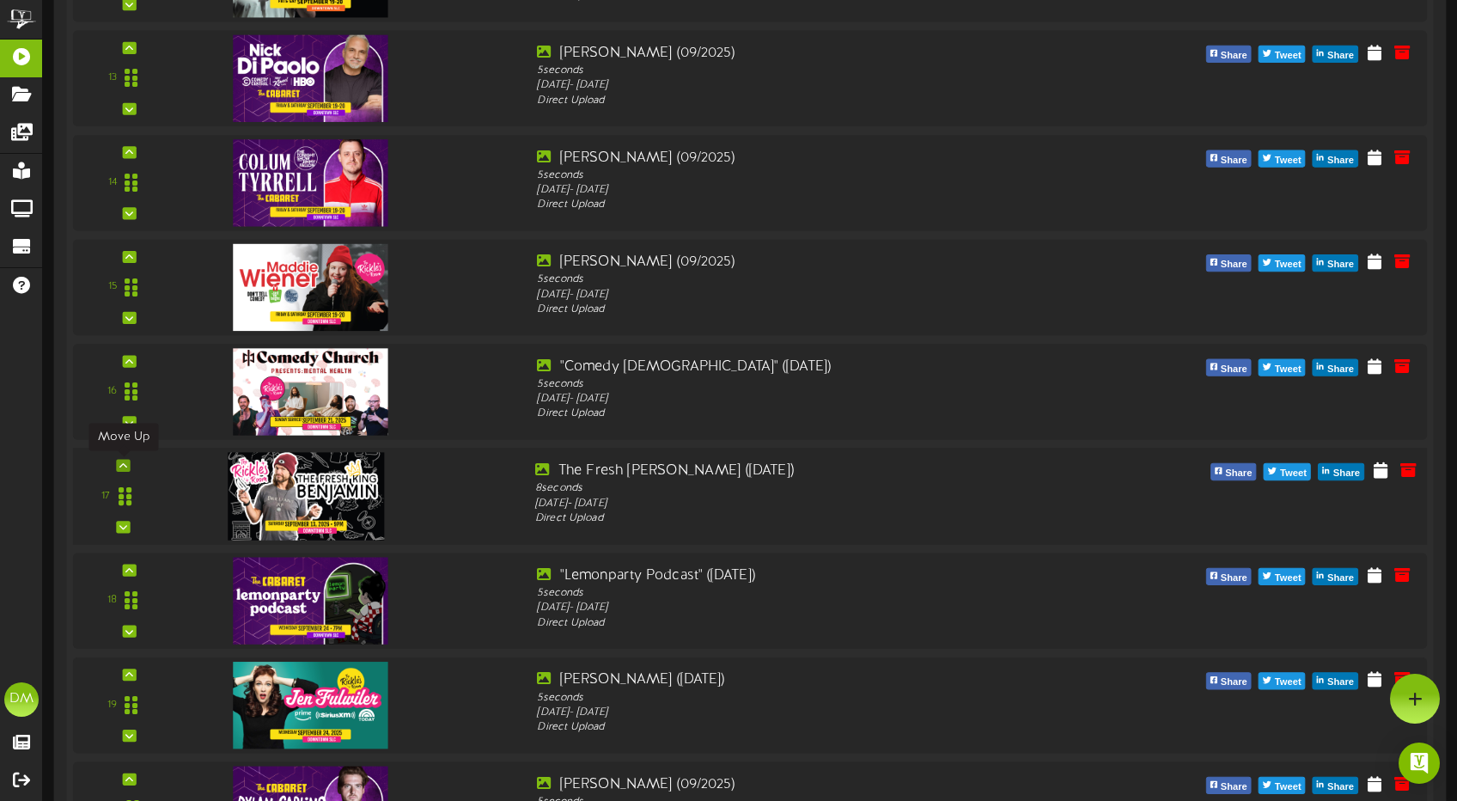
click at [119, 465] on div at bounding box center [123, 466] width 14 height 12
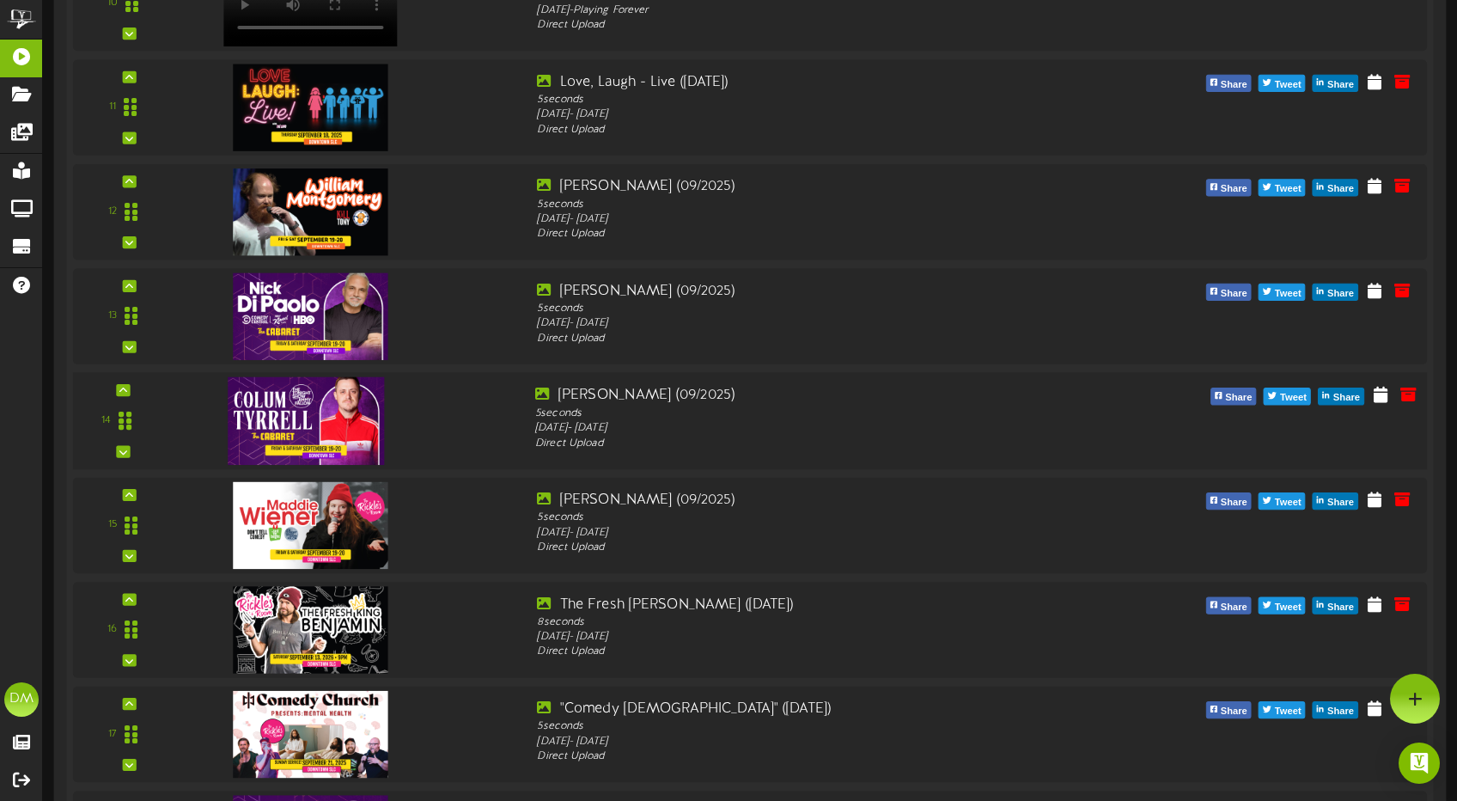
scroll to position [1436, 0]
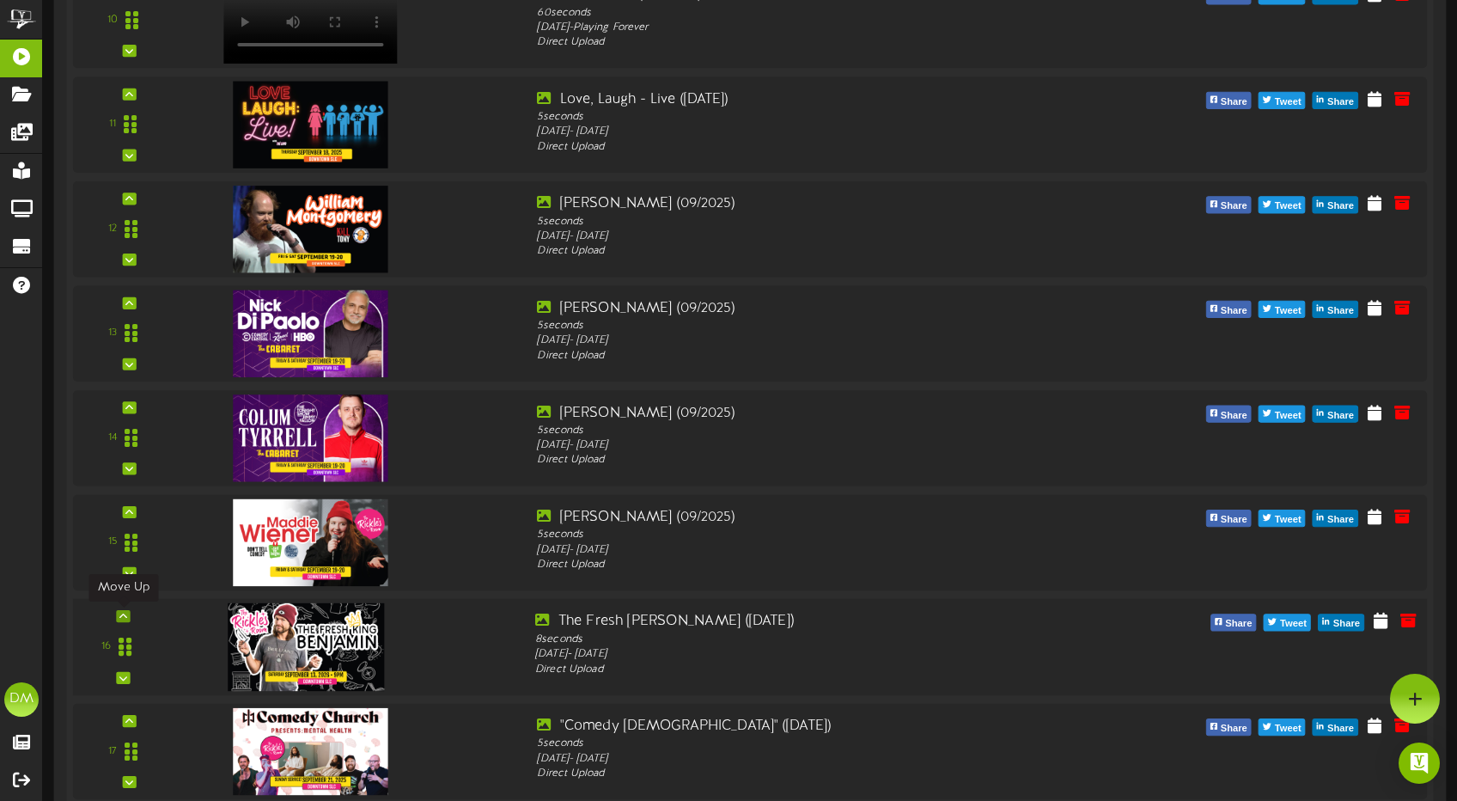
click at [122, 612] on icon at bounding box center [123, 616] width 8 height 9
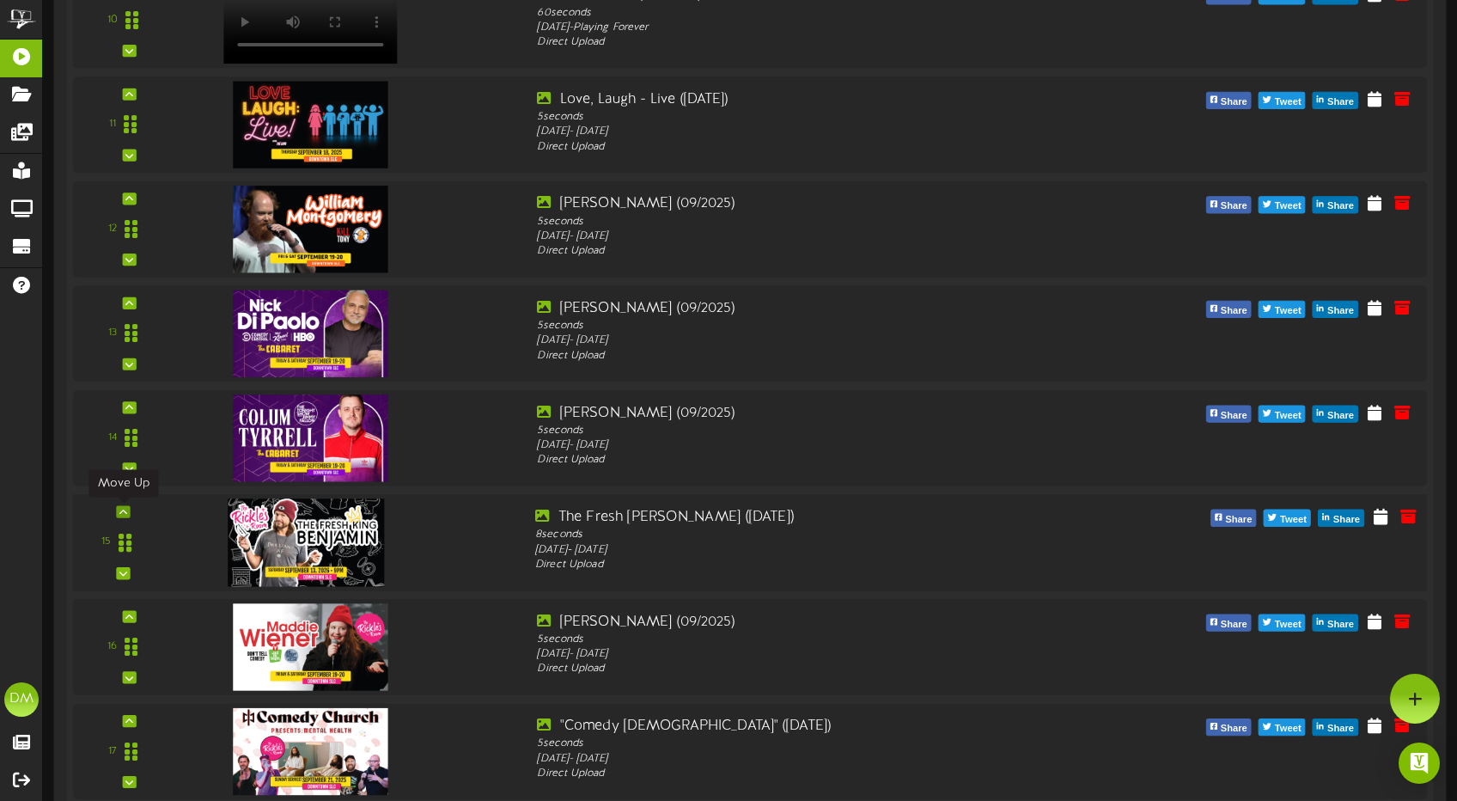
click at [117, 512] on div at bounding box center [123, 511] width 14 height 12
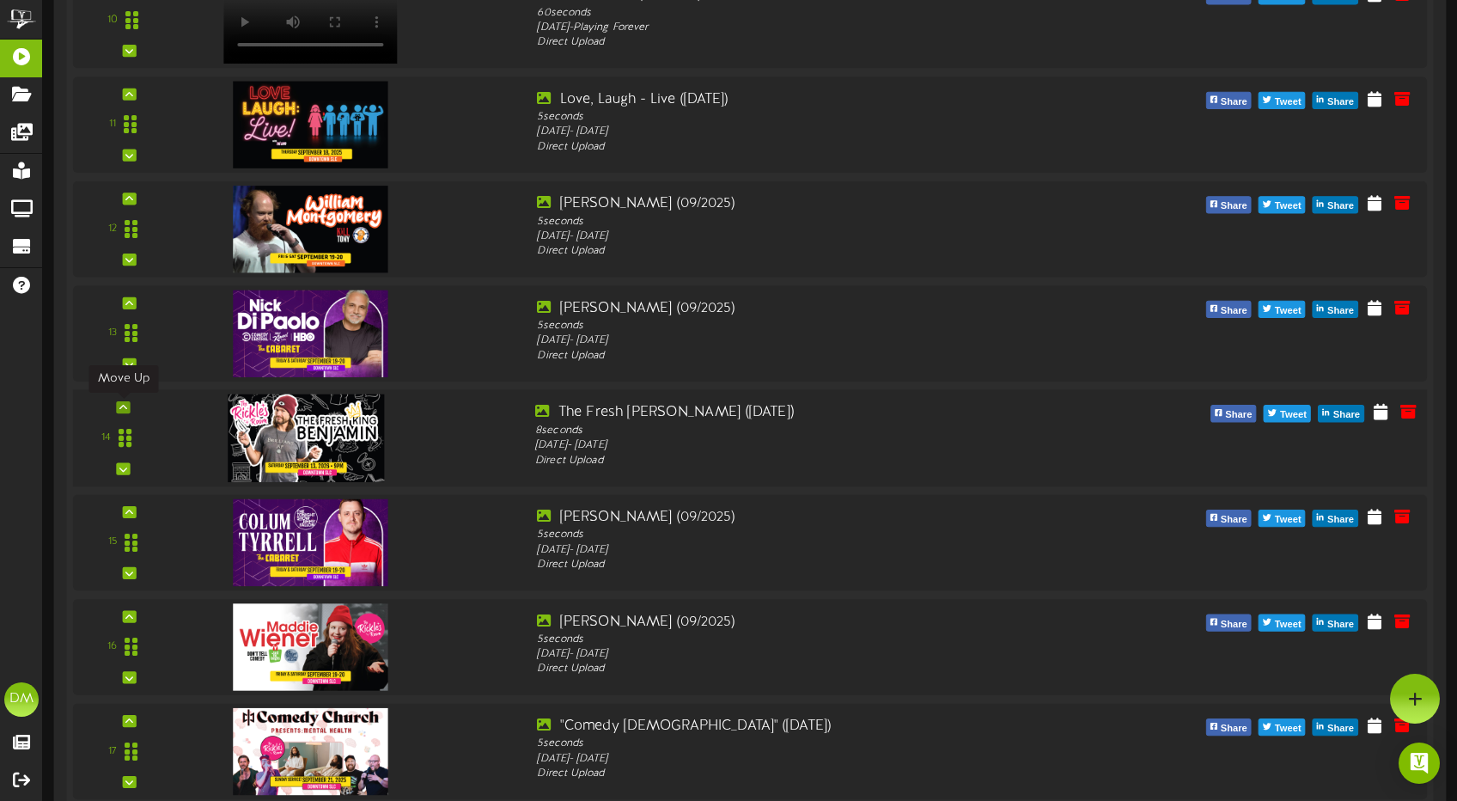
click at [125, 406] on icon at bounding box center [123, 407] width 8 height 9
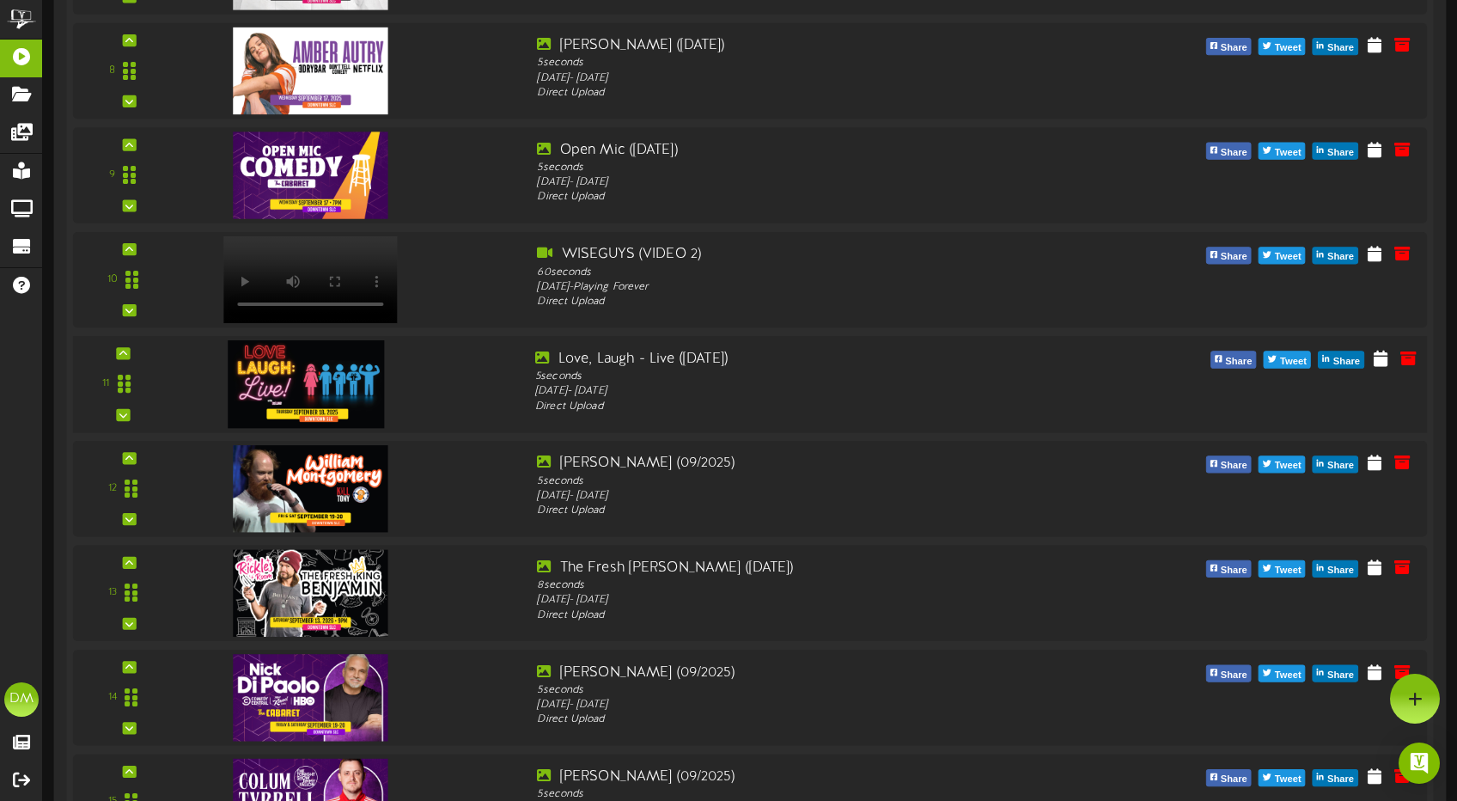
scroll to position [1159, 0]
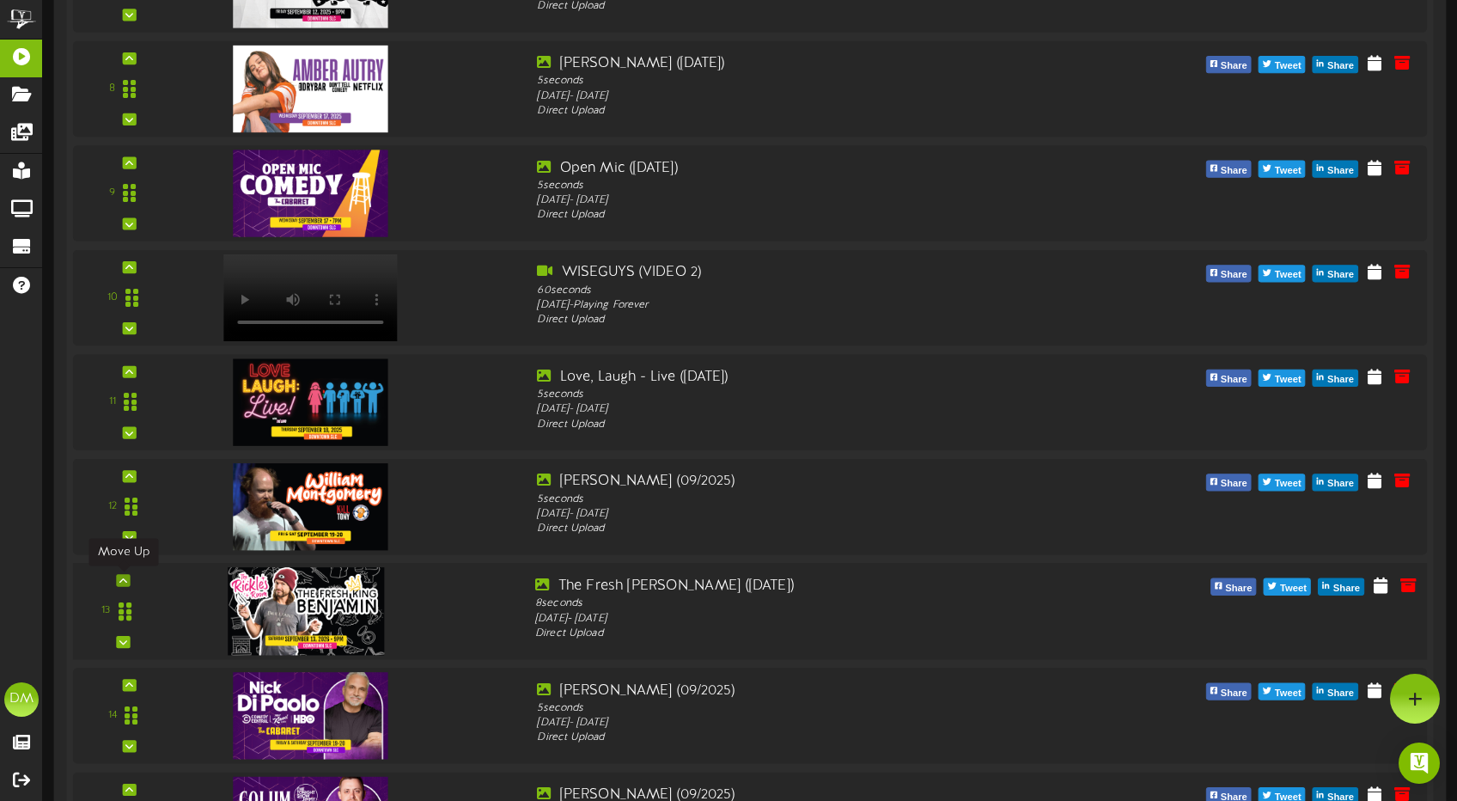
click at [125, 579] on icon at bounding box center [123, 579] width 8 height 9
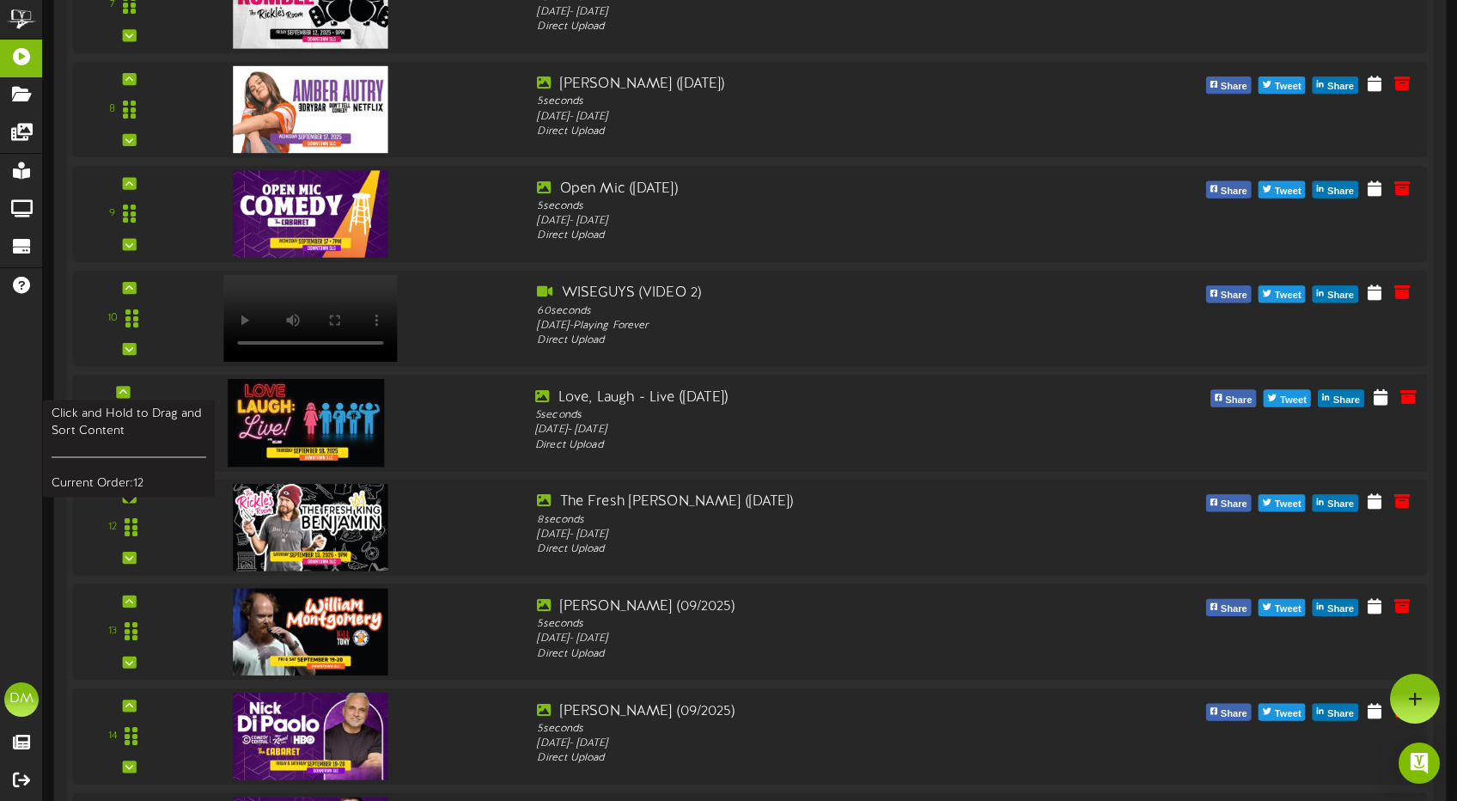
scroll to position [1033, 0]
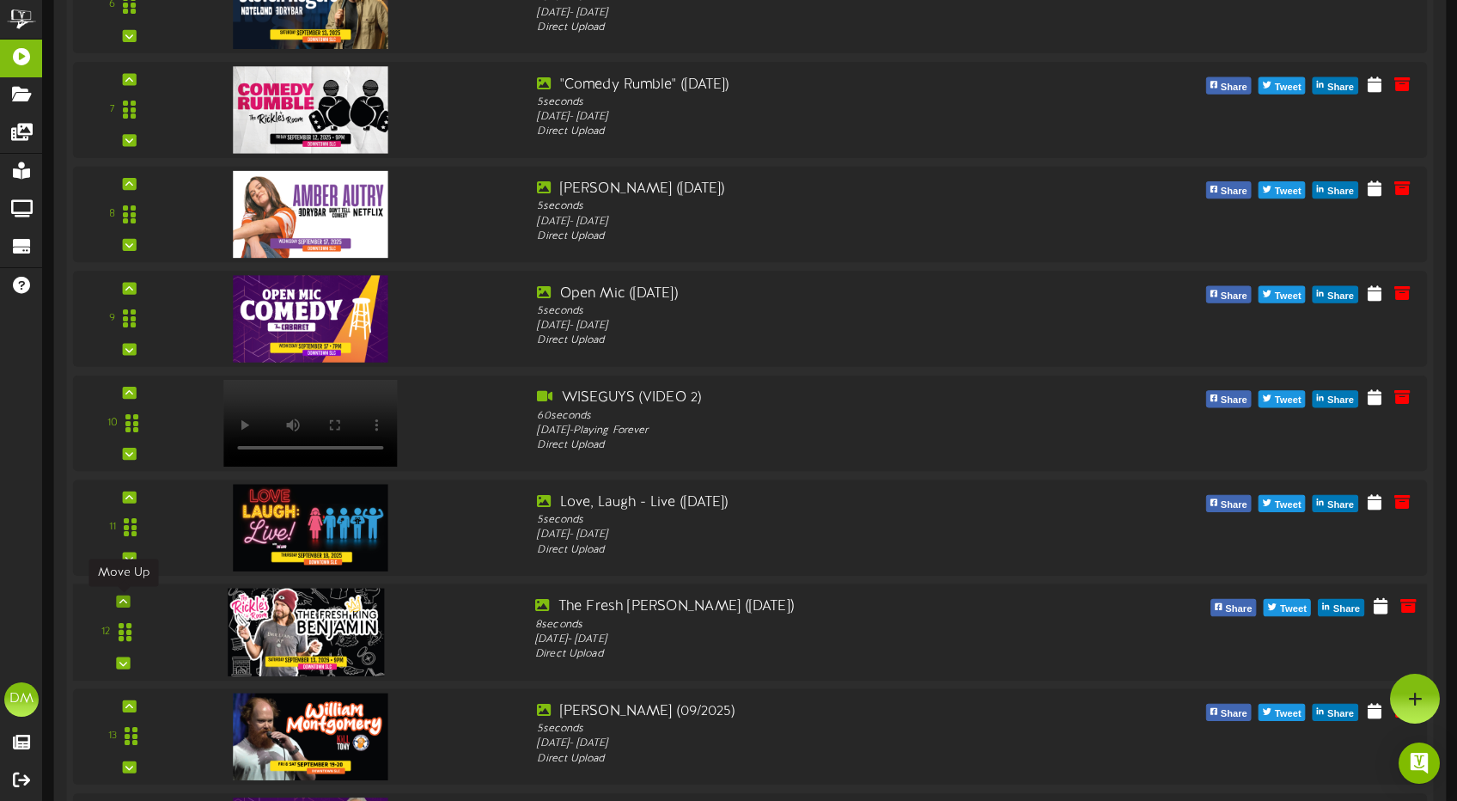
click at [129, 599] on div at bounding box center [123, 601] width 14 height 12
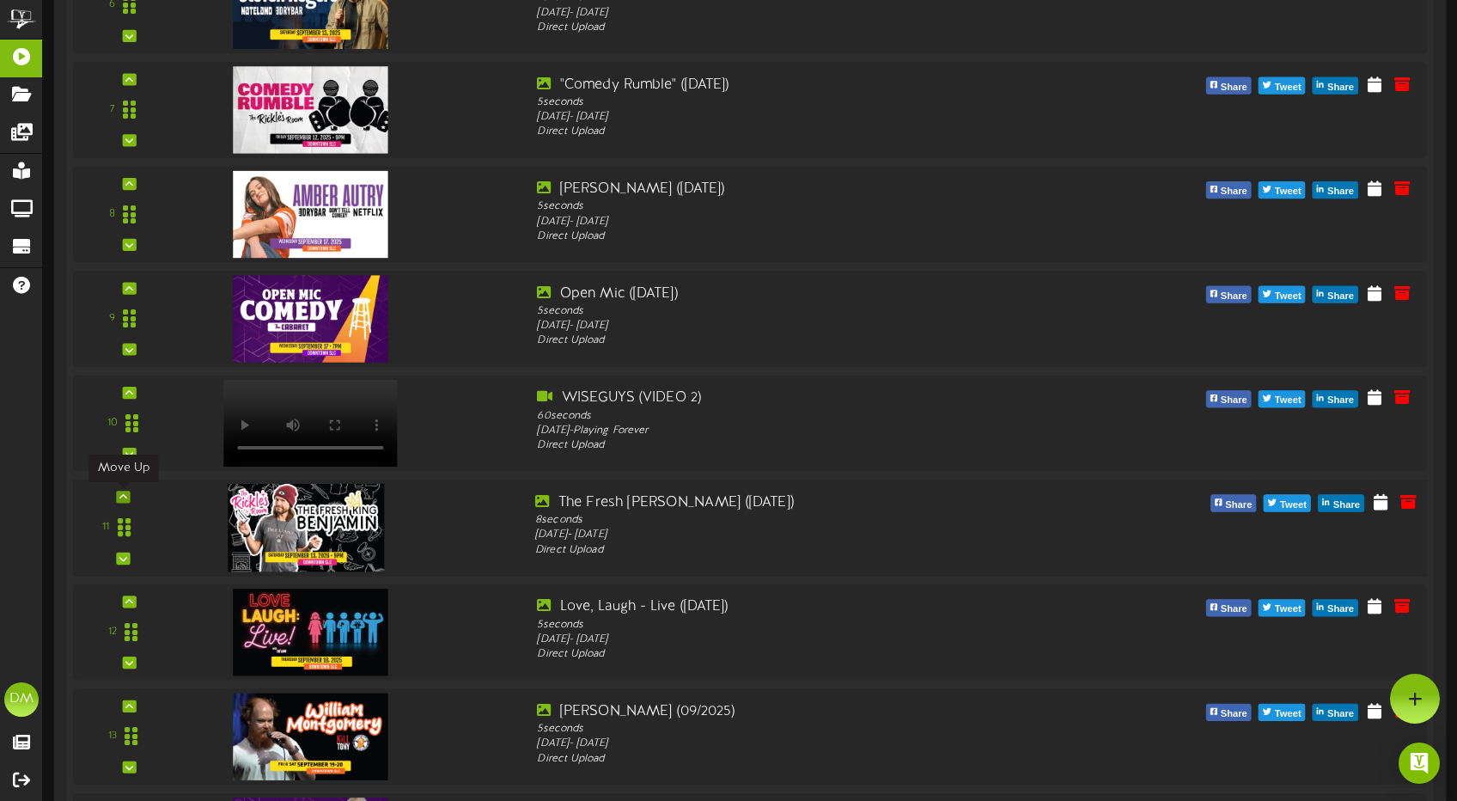
click at [119, 497] on icon at bounding box center [123, 496] width 8 height 9
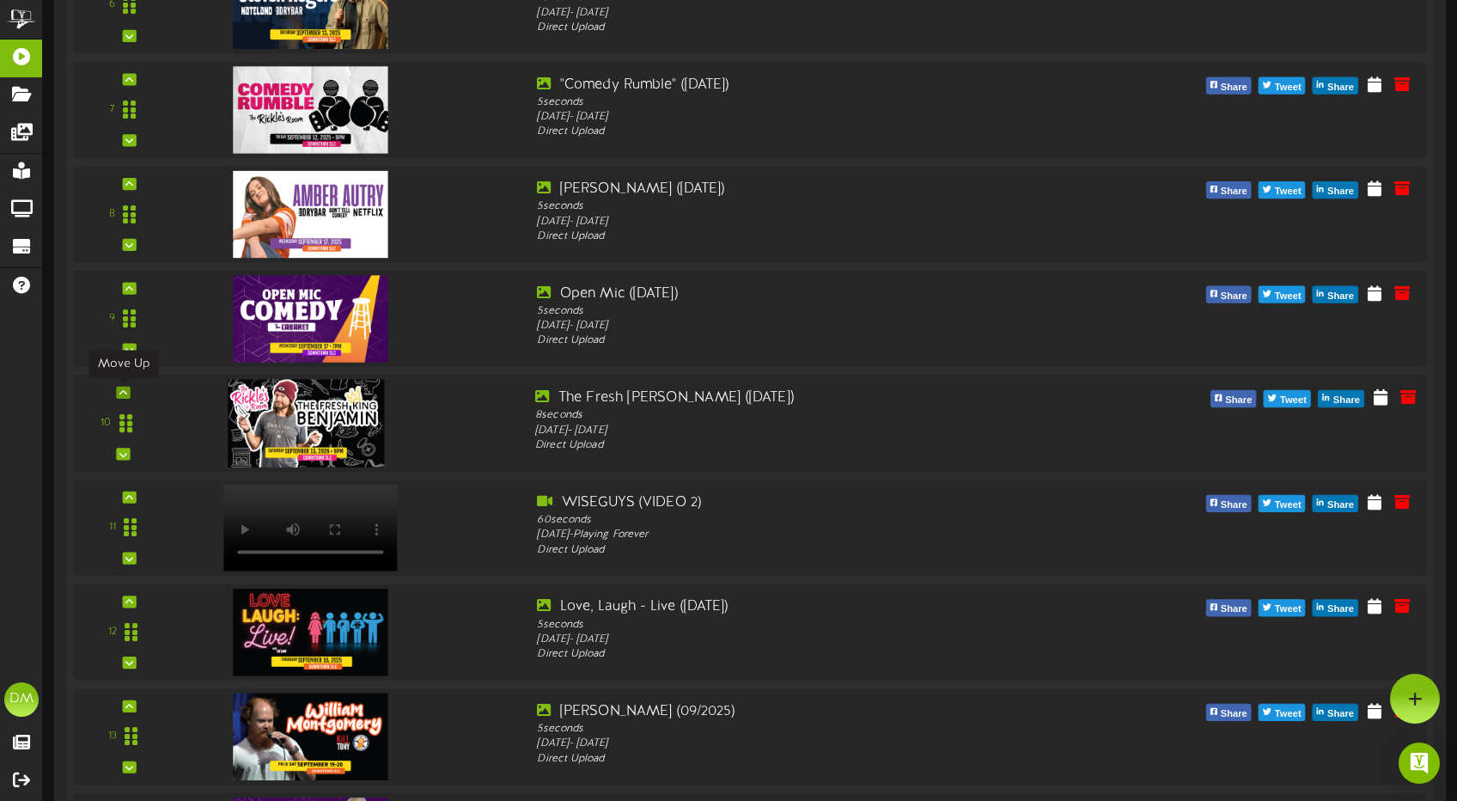
click at [125, 389] on icon at bounding box center [123, 392] width 8 height 9
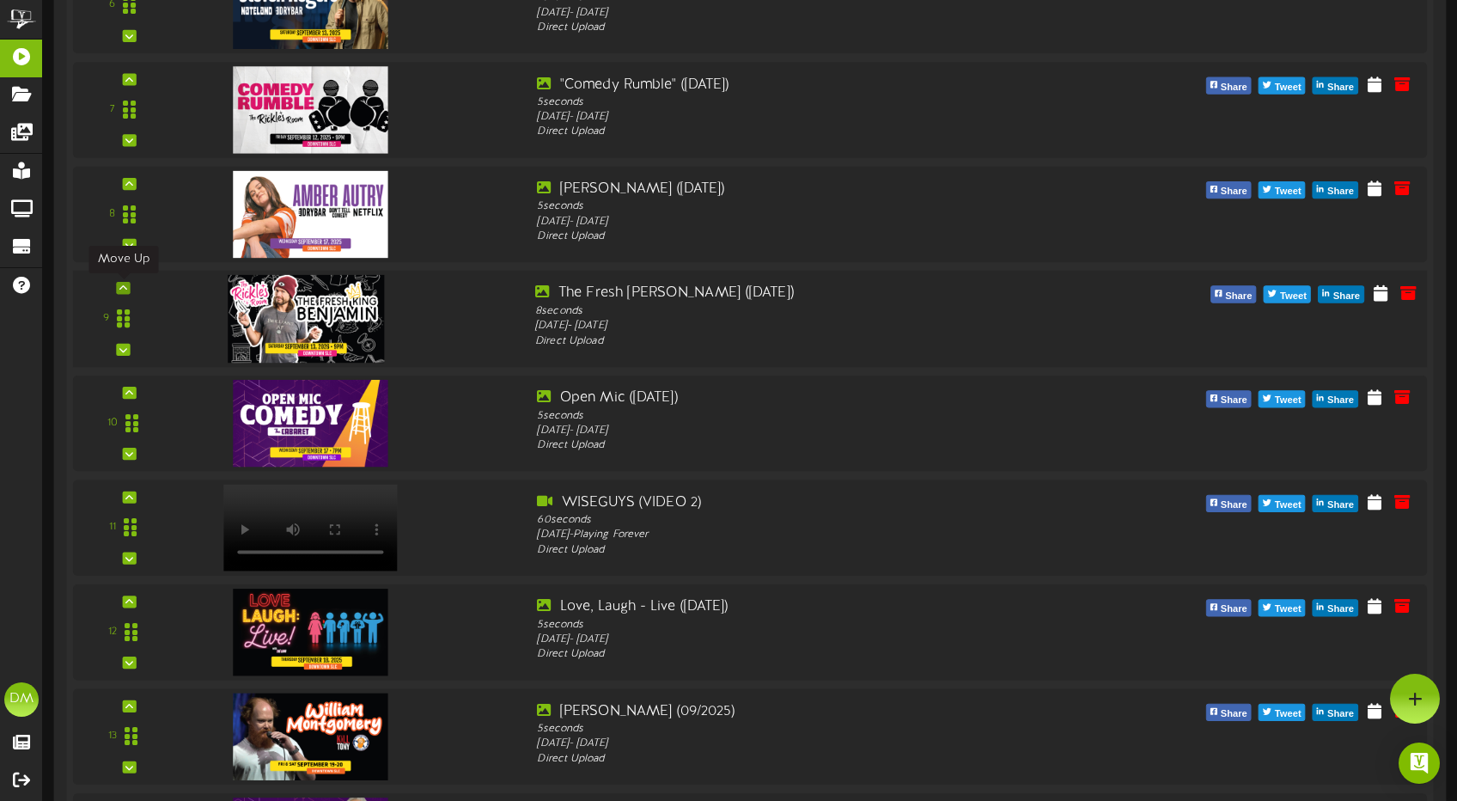
click at [126, 286] on icon at bounding box center [123, 287] width 8 height 9
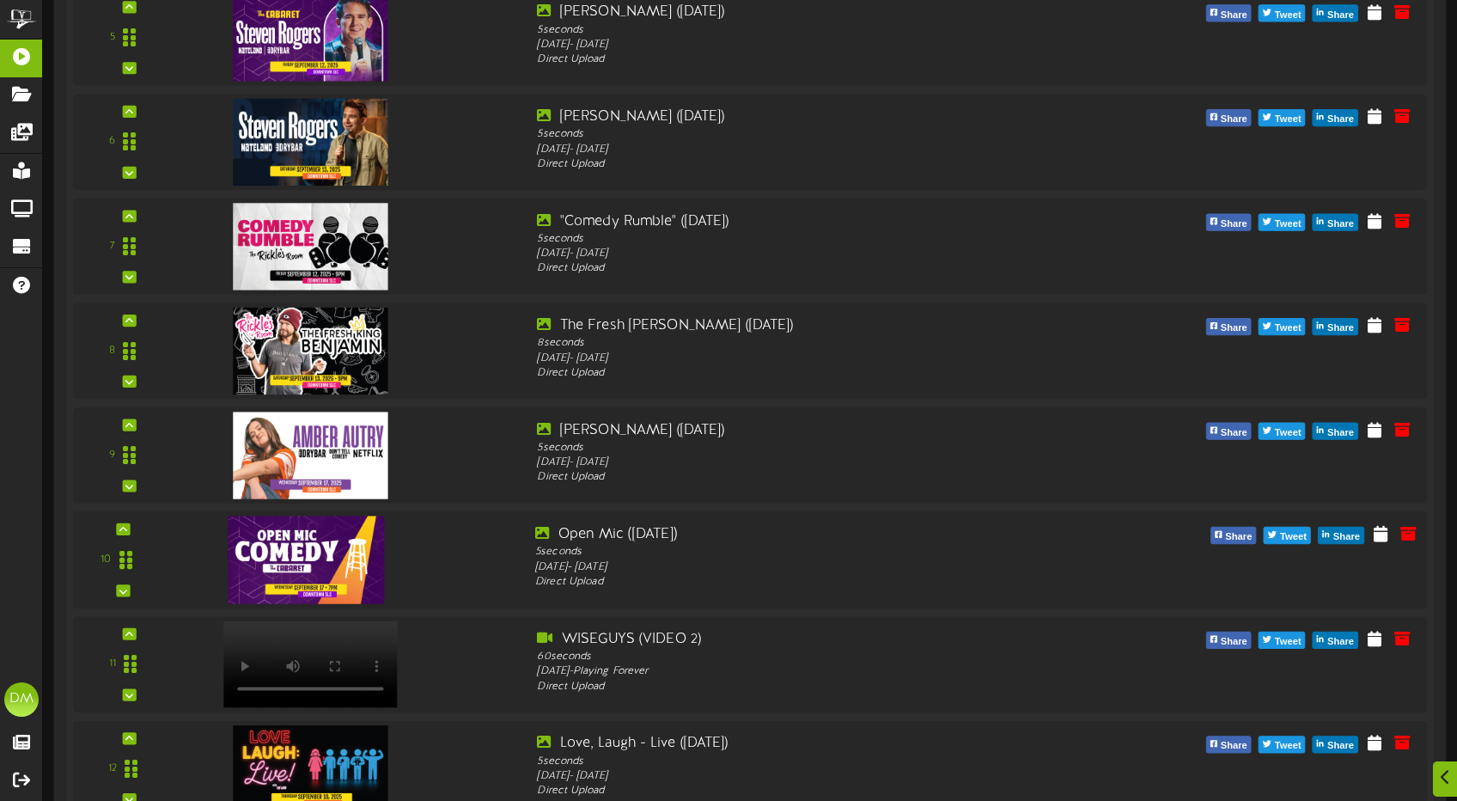
scroll to position [1182, 0]
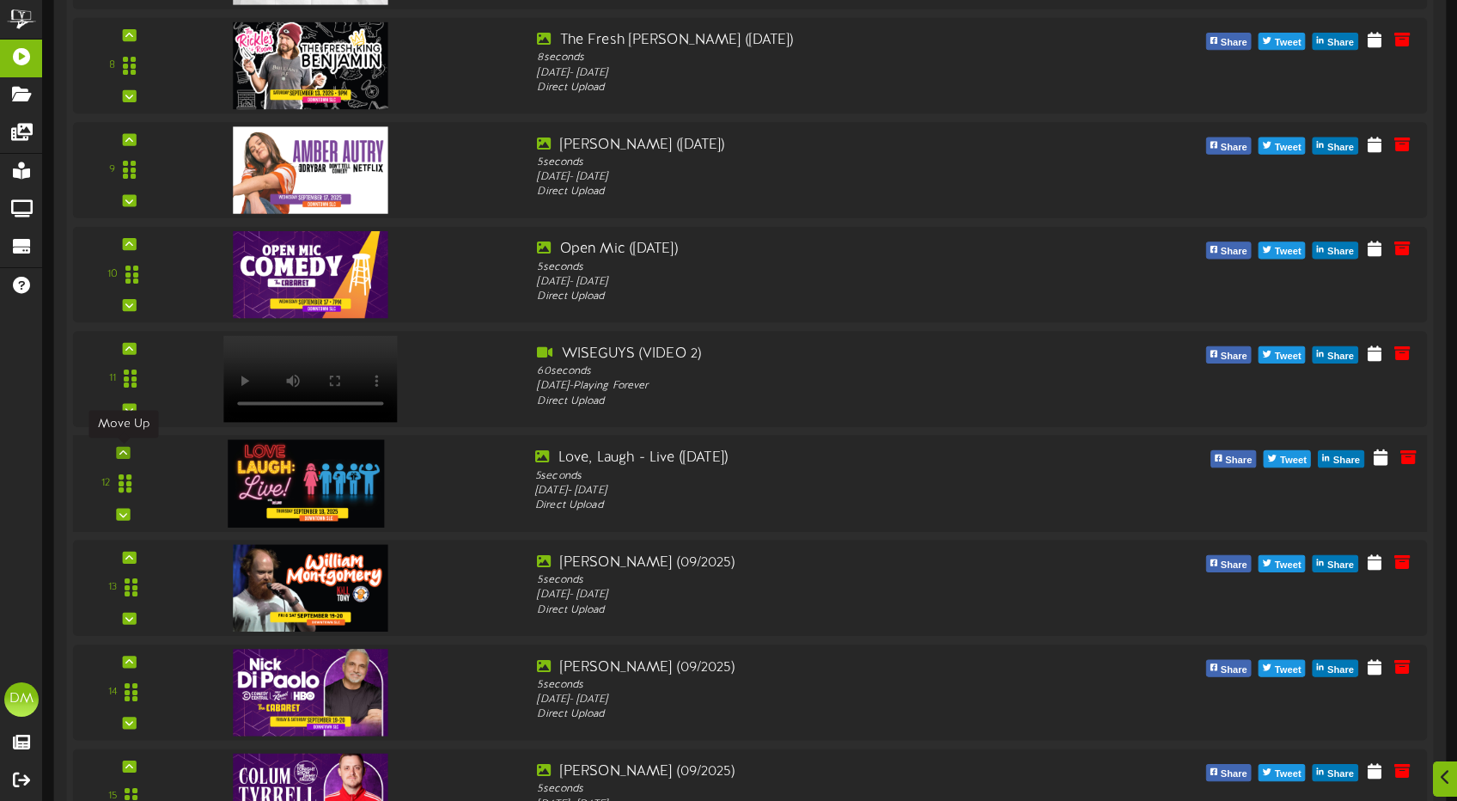
click at [127, 451] on div at bounding box center [123, 453] width 14 height 12
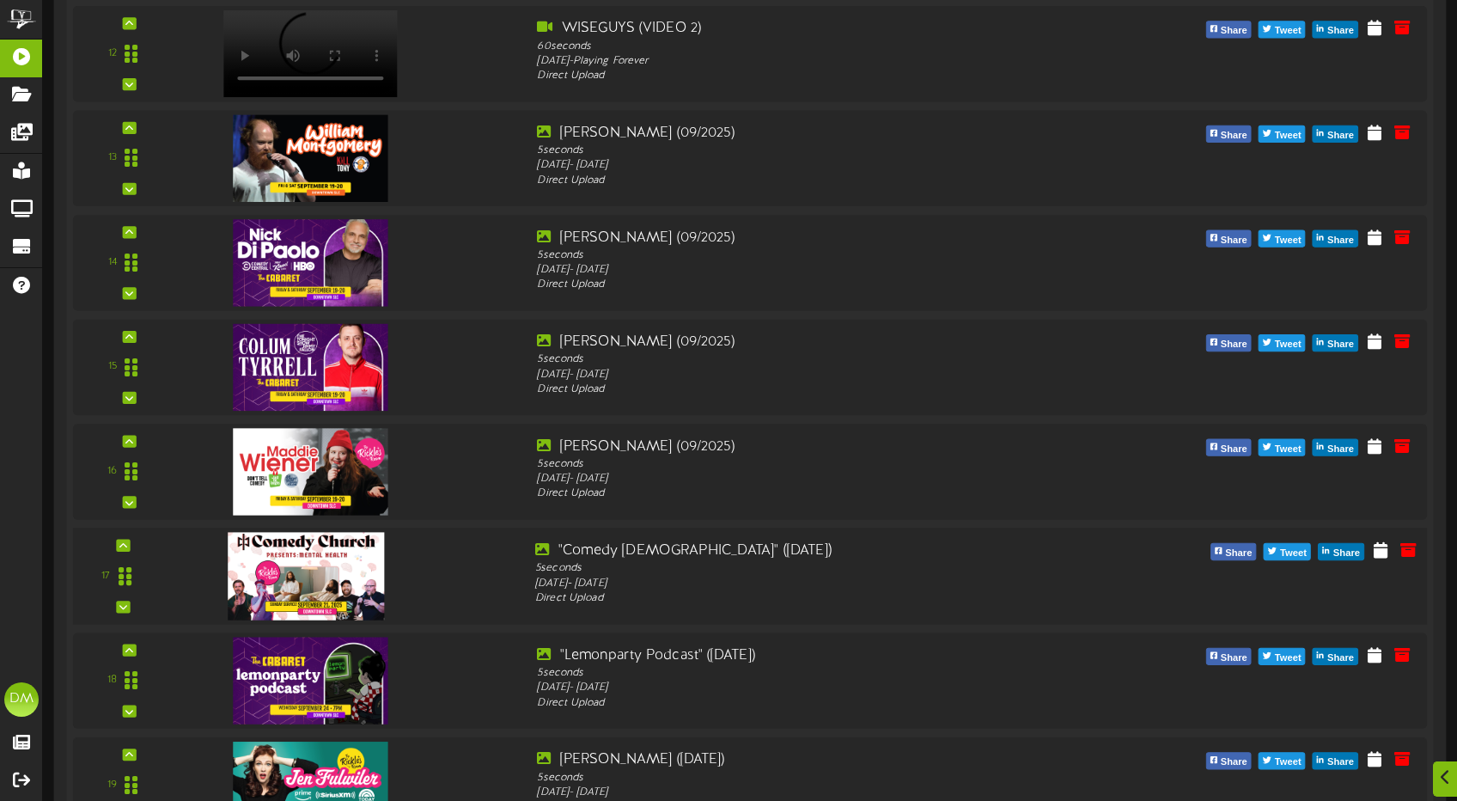
scroll to position [2145, 0]
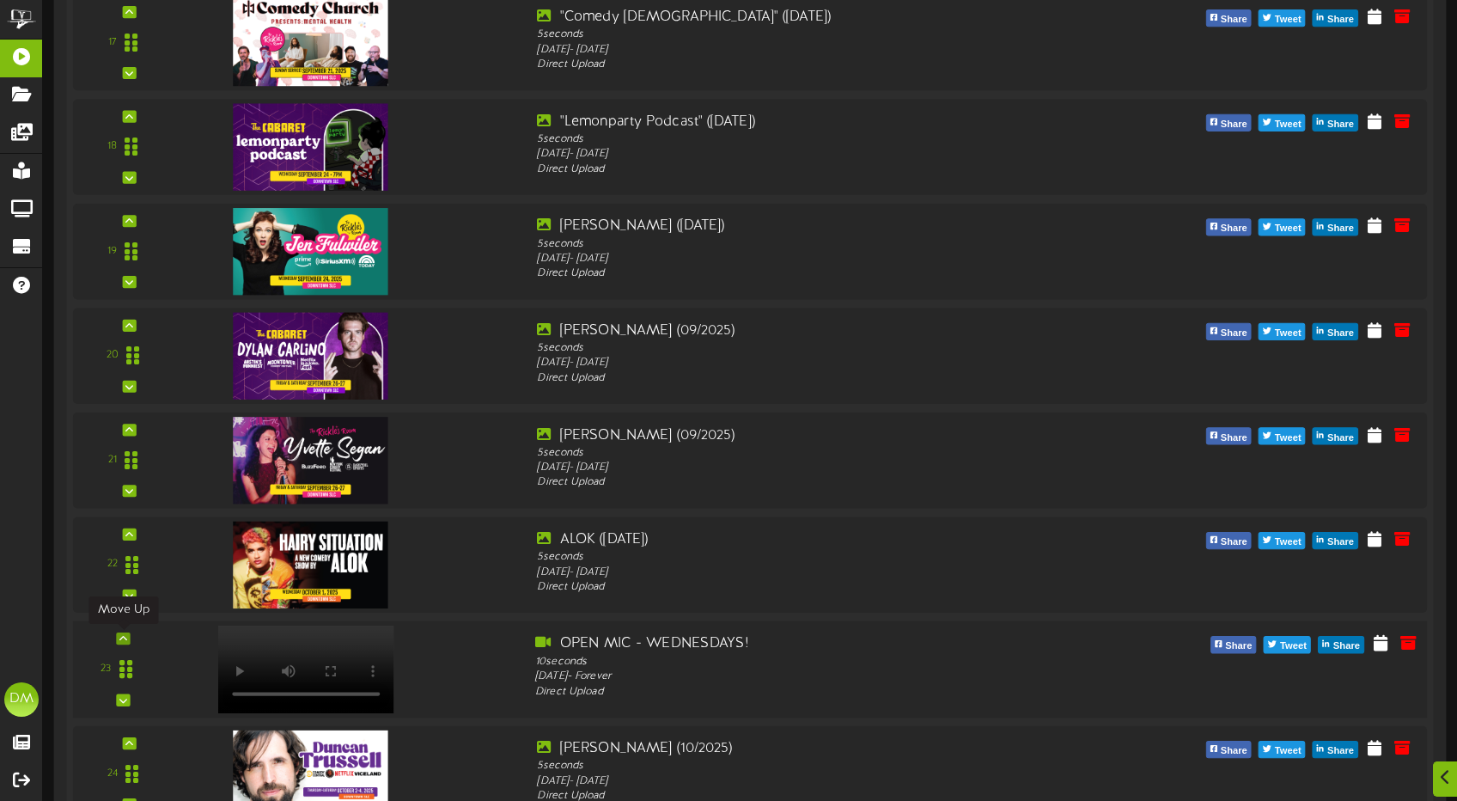
click at [127, 640] on div at bounding box center [123, 638] width 14 height 12
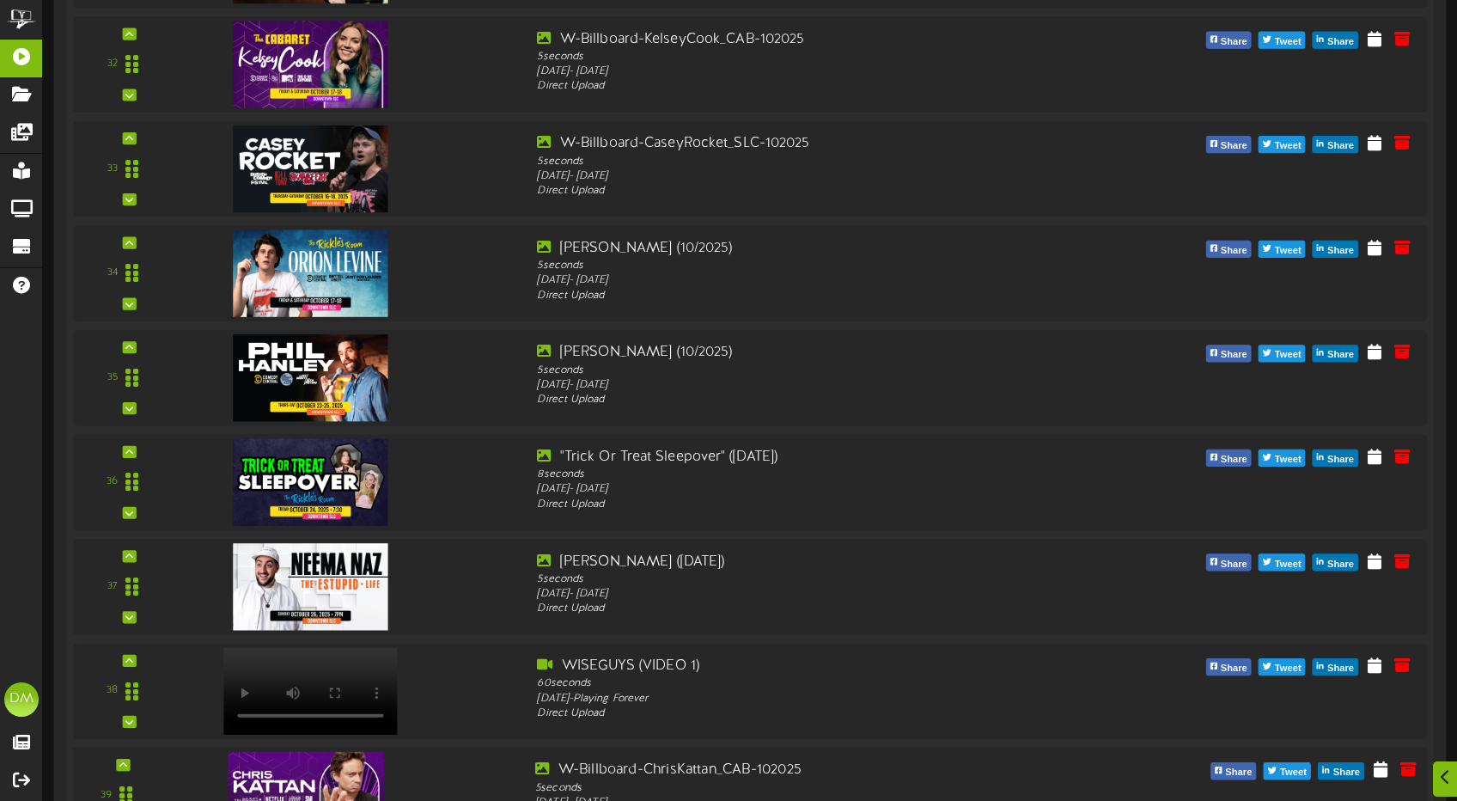
scroll to position [3818, 0]
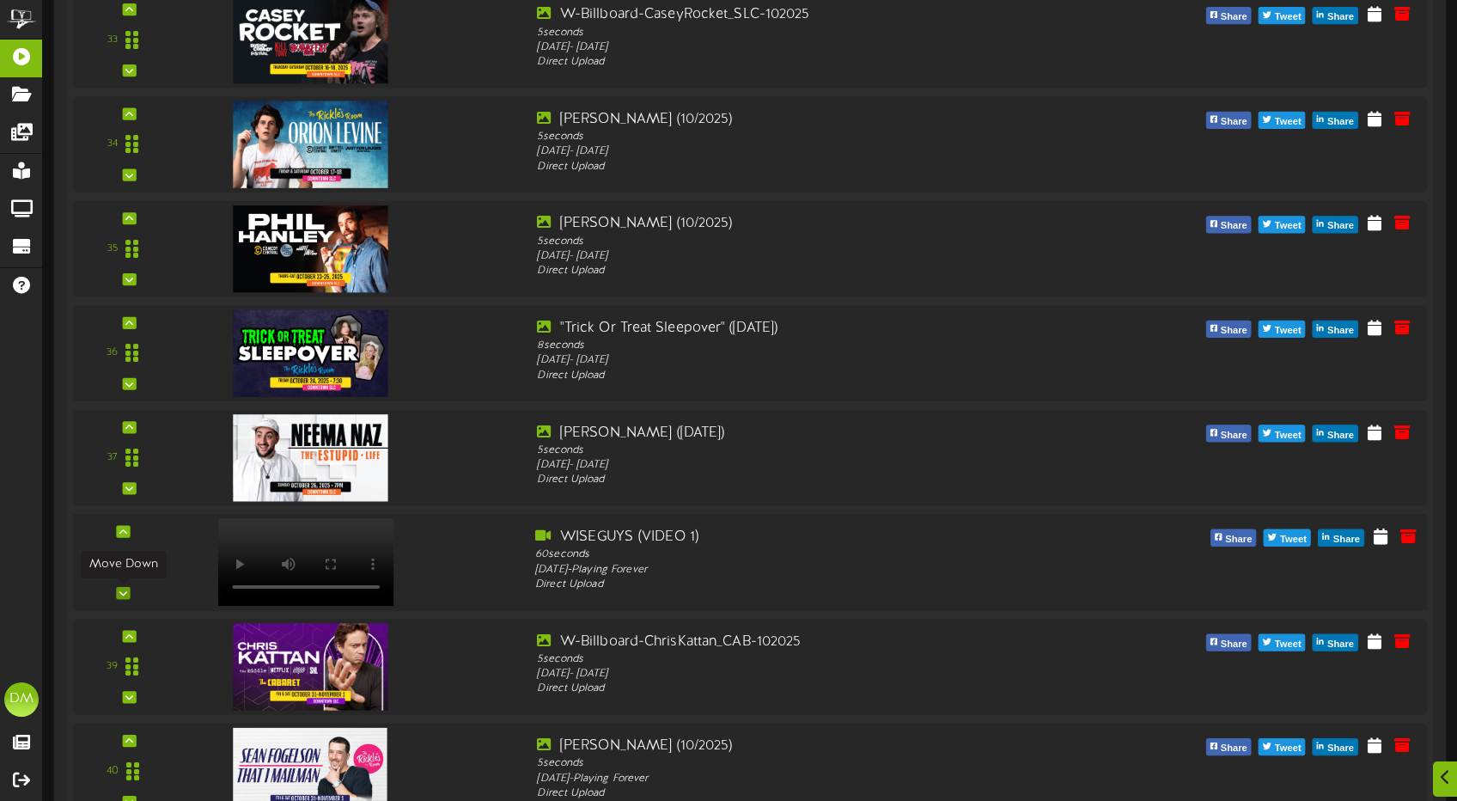
click at [124, 592] on icon at bounding box center [123, 592] width 8 height 9
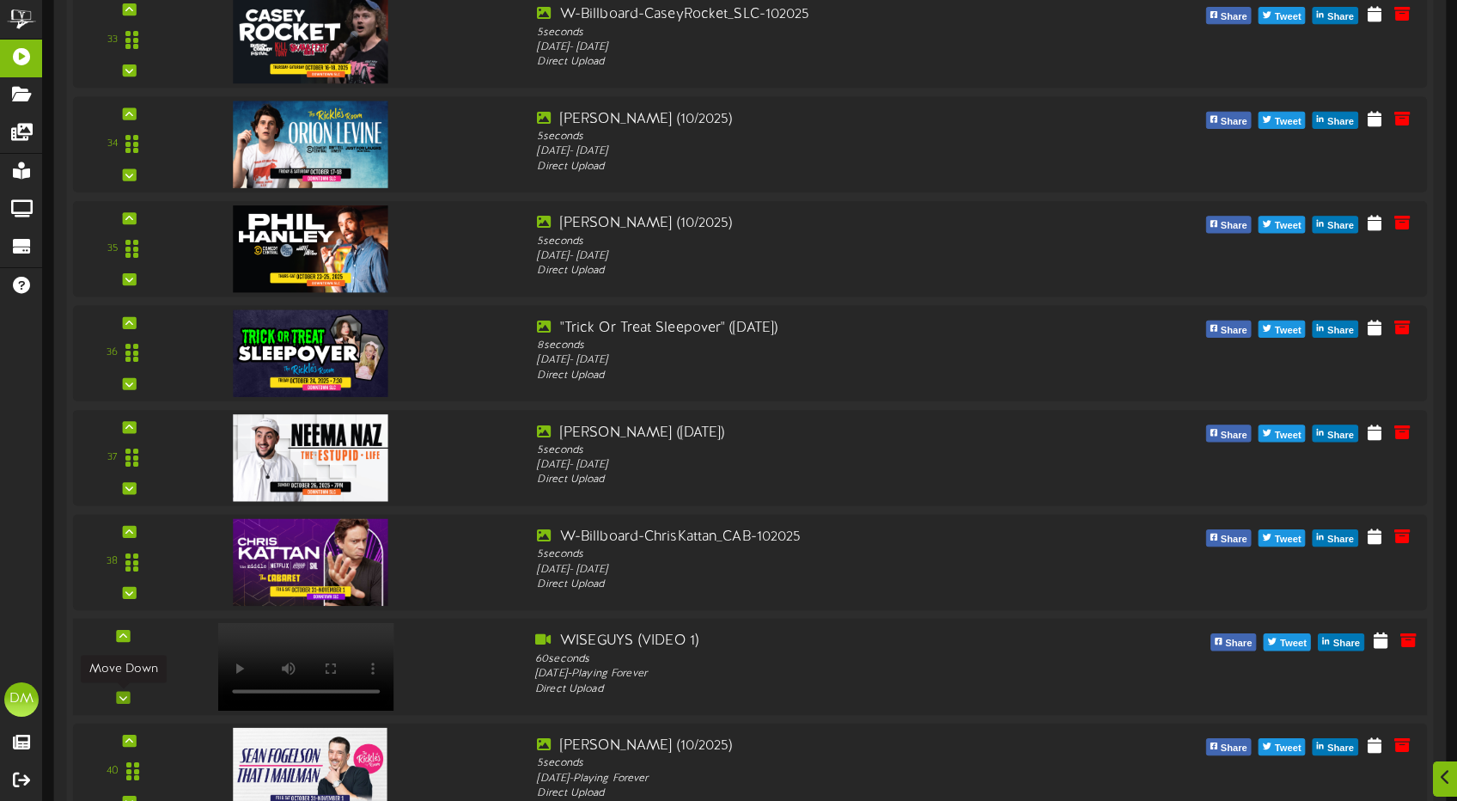
click at [119, 697] on div at bounding box center [123, 697] width 14 height 12
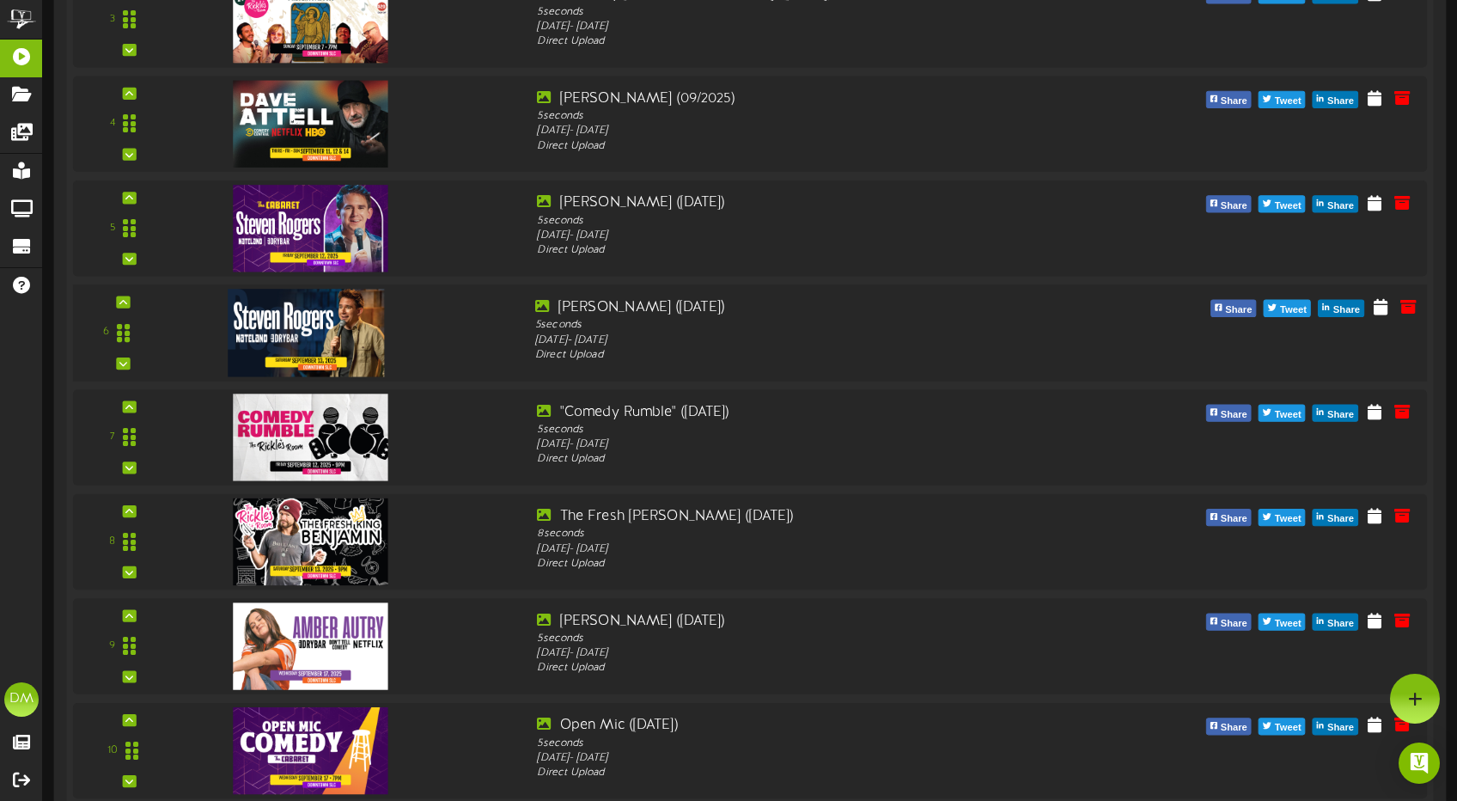
scroll to position [627, 0]
